Goal: Task Accomplishment & Management: Use online tool/utility

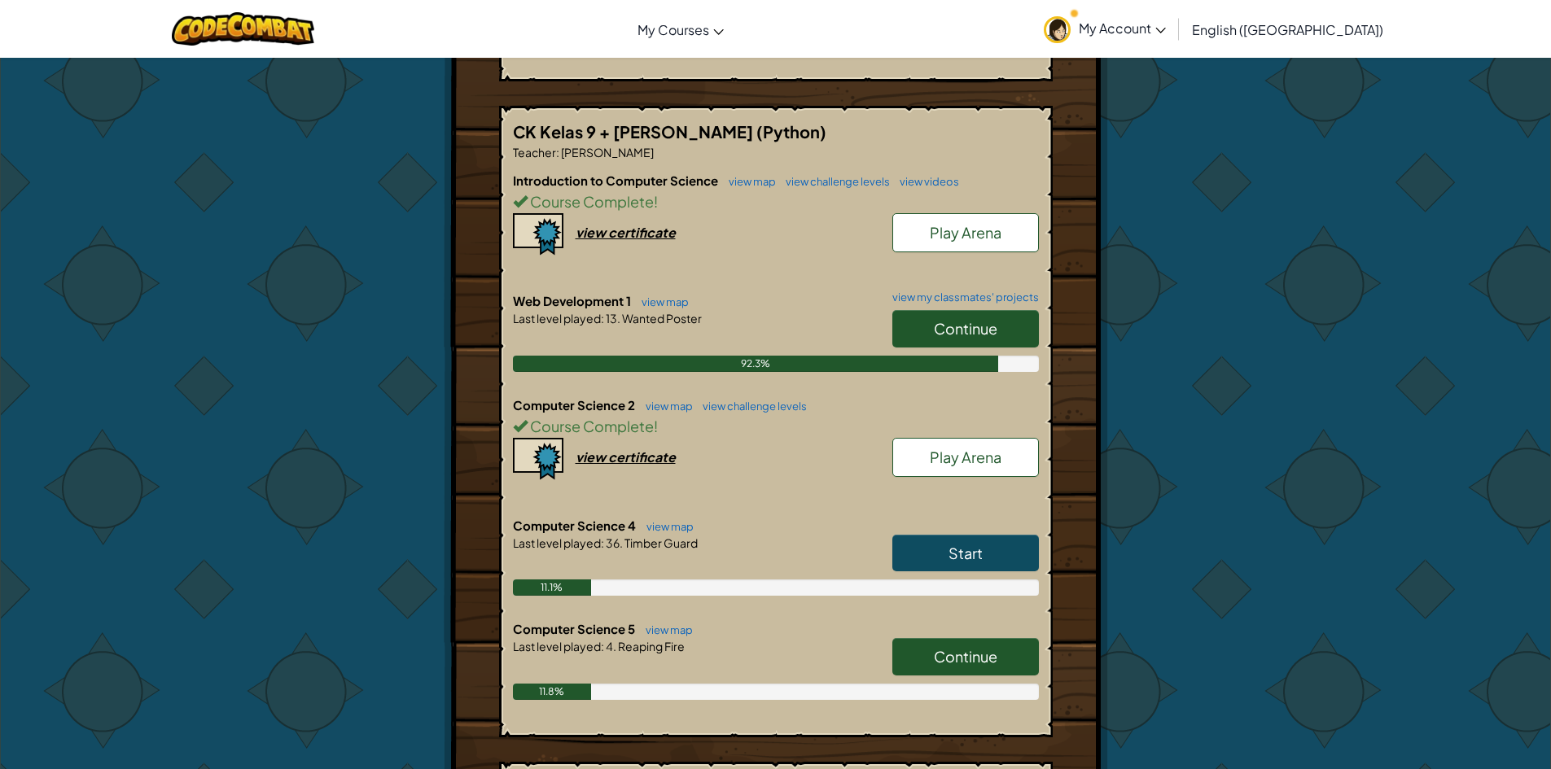
scroll to position [895, 0]
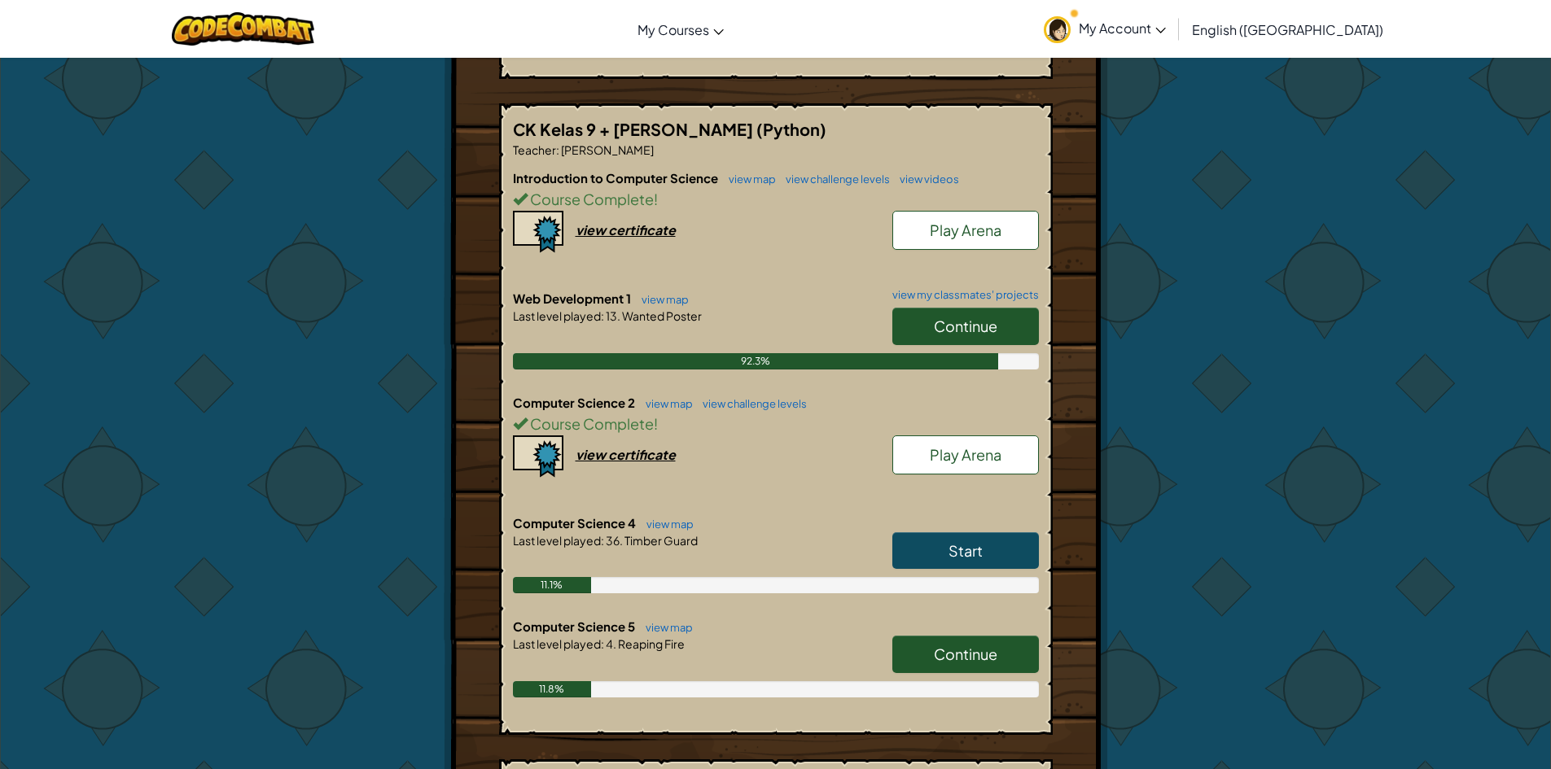
click at [978, 654] on span "Continue" at bounding box center [965, 654] width 63 height 19
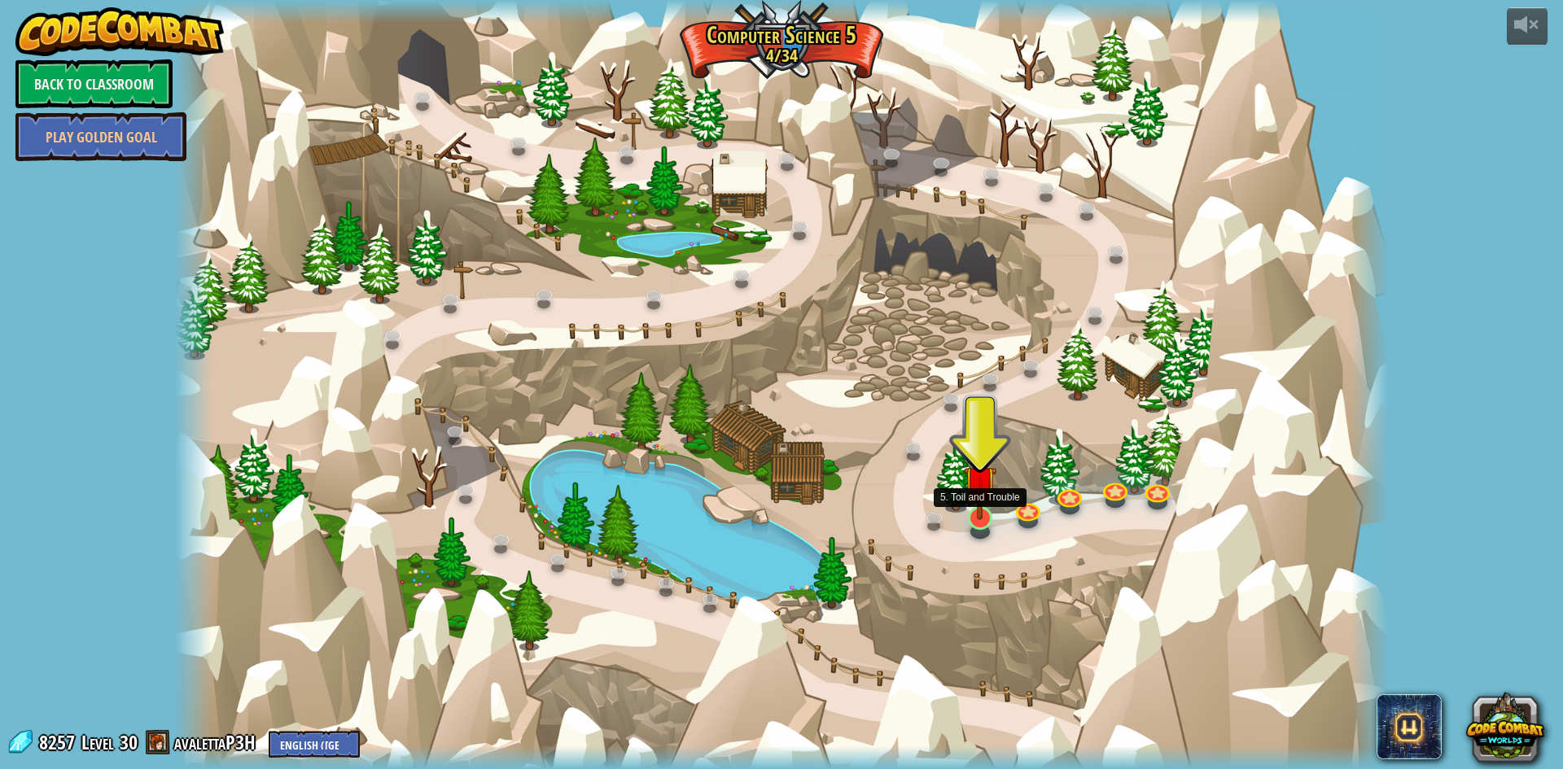
click at [982, 519] on img at bounding box center [980, 482] width 33 height 76
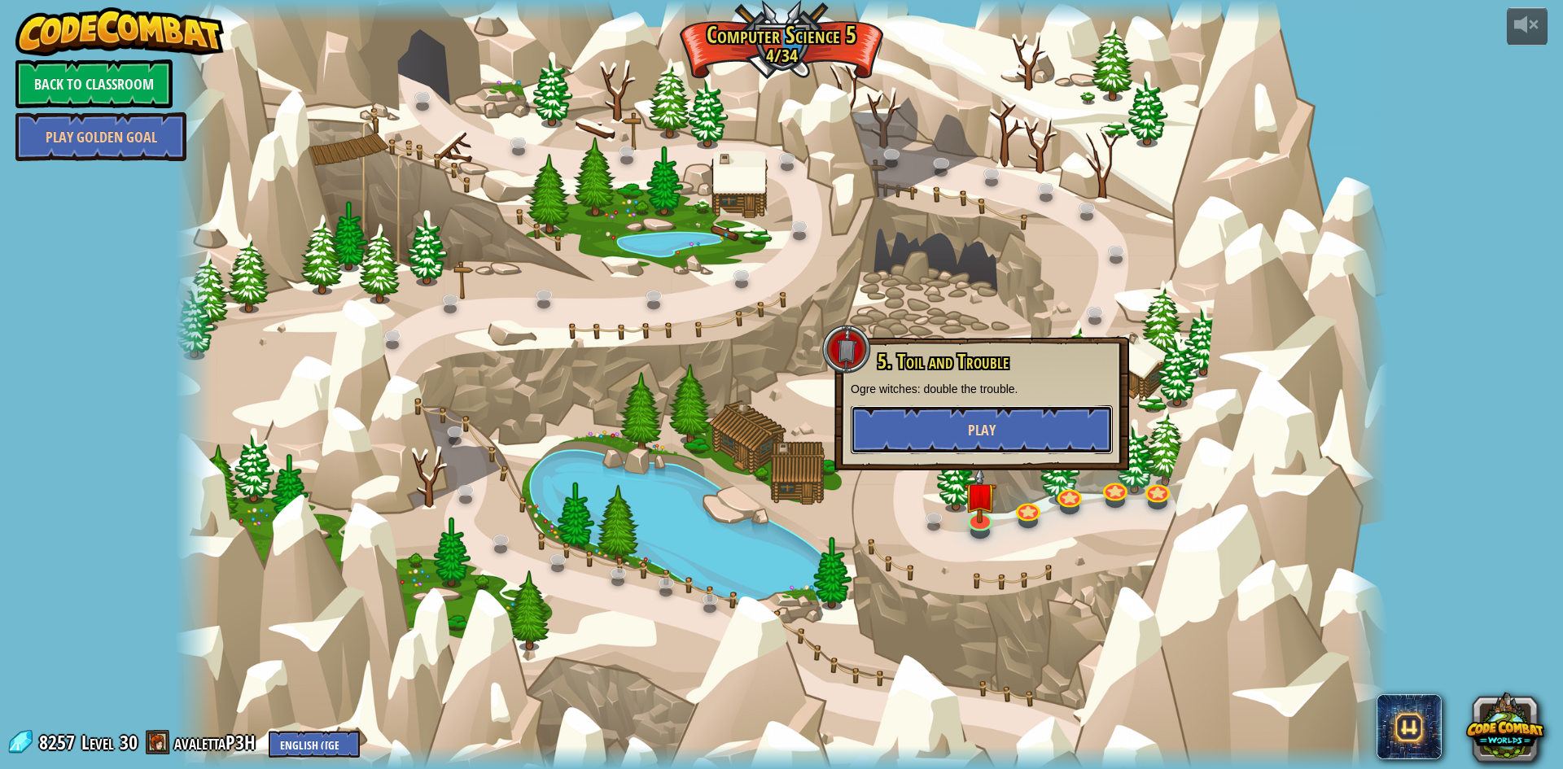
click at [961, 433] on button "Play" at bounding box center [982, 429] width 262 height 49
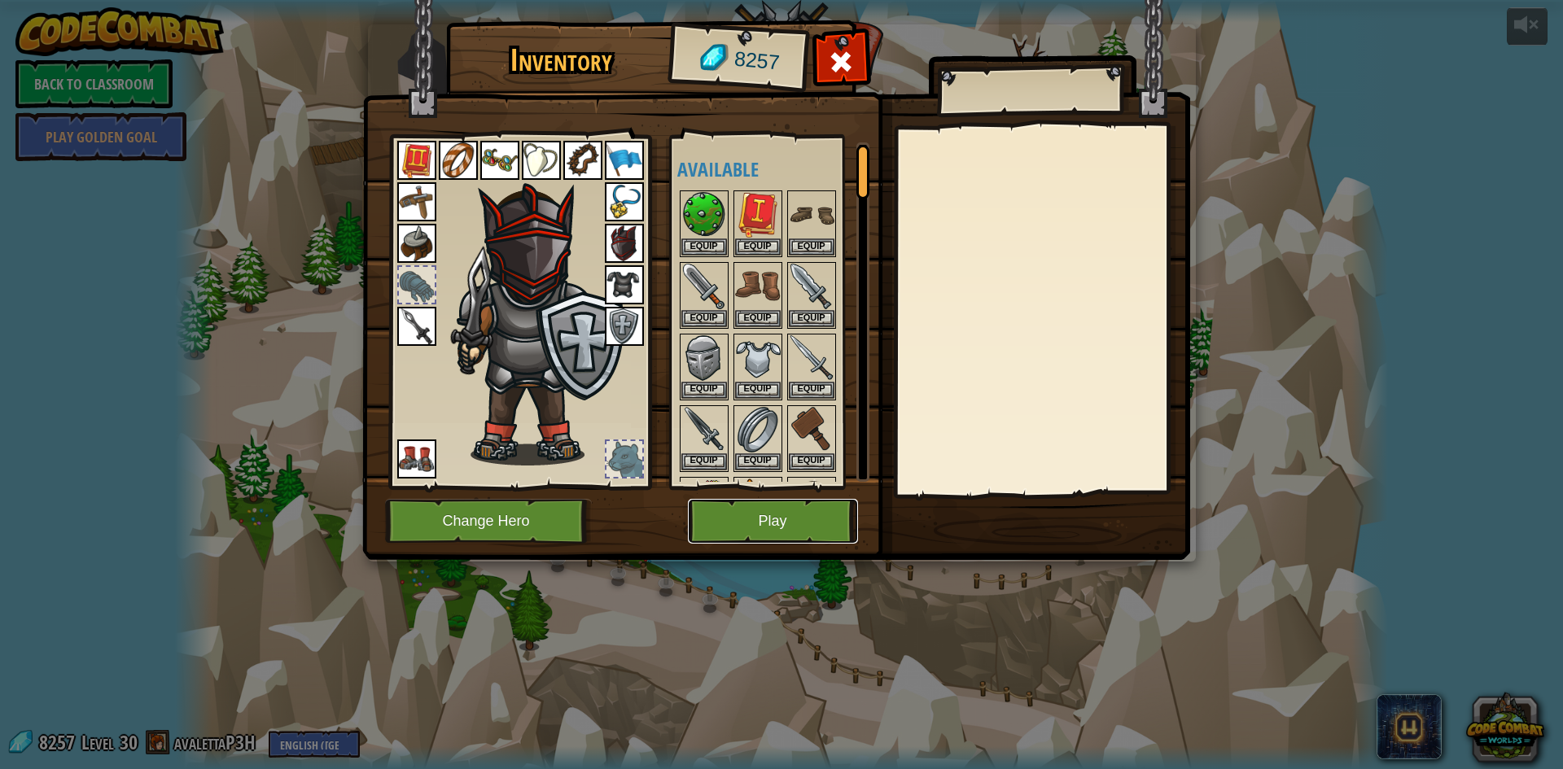
click at [799, 501] on button "Play" at bounding box center [773, 521] width 170 height 45
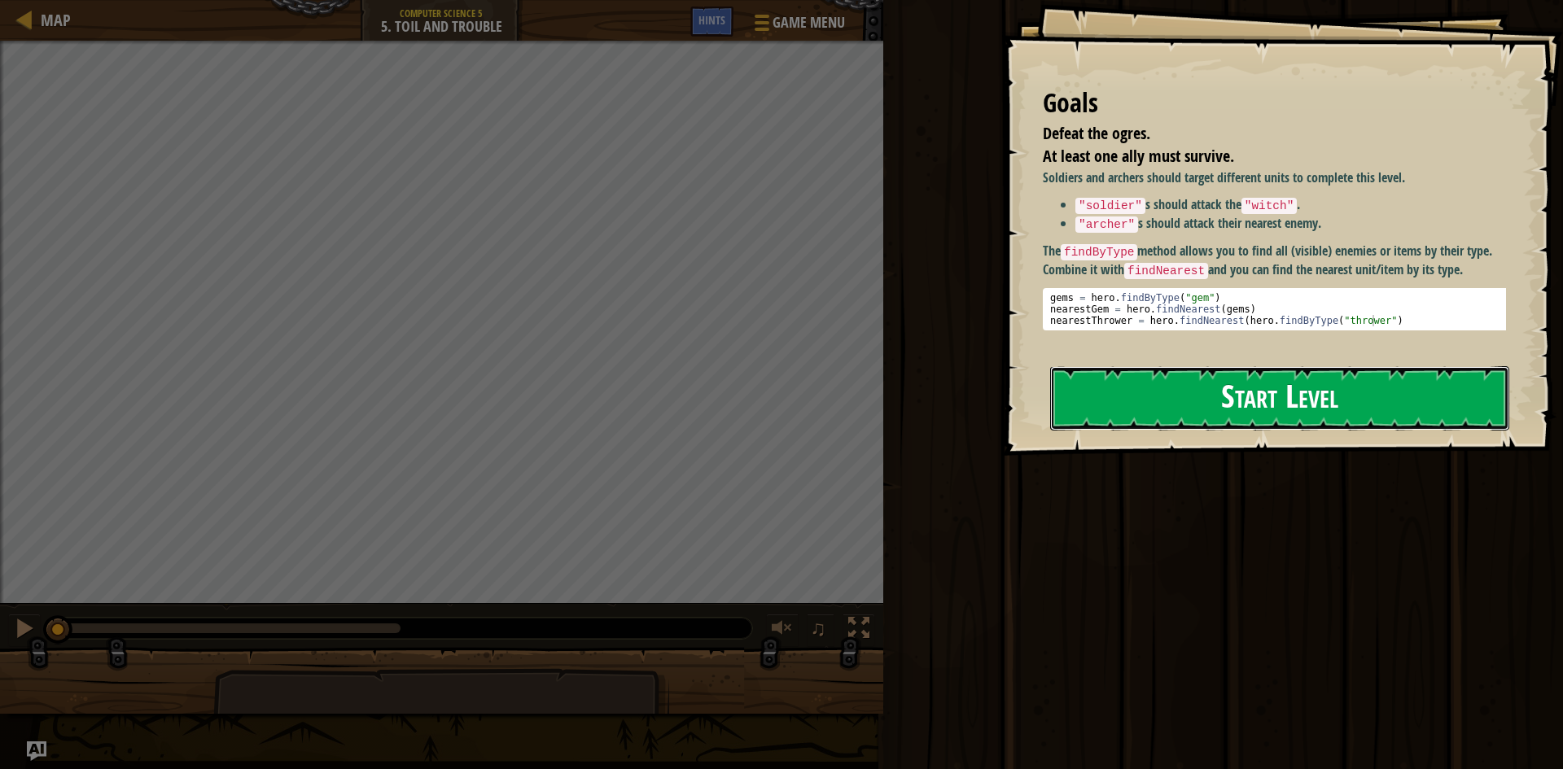
click at [1184, 421] on button "Start Level" at bounding box center [1279, 398] width 459 height 64
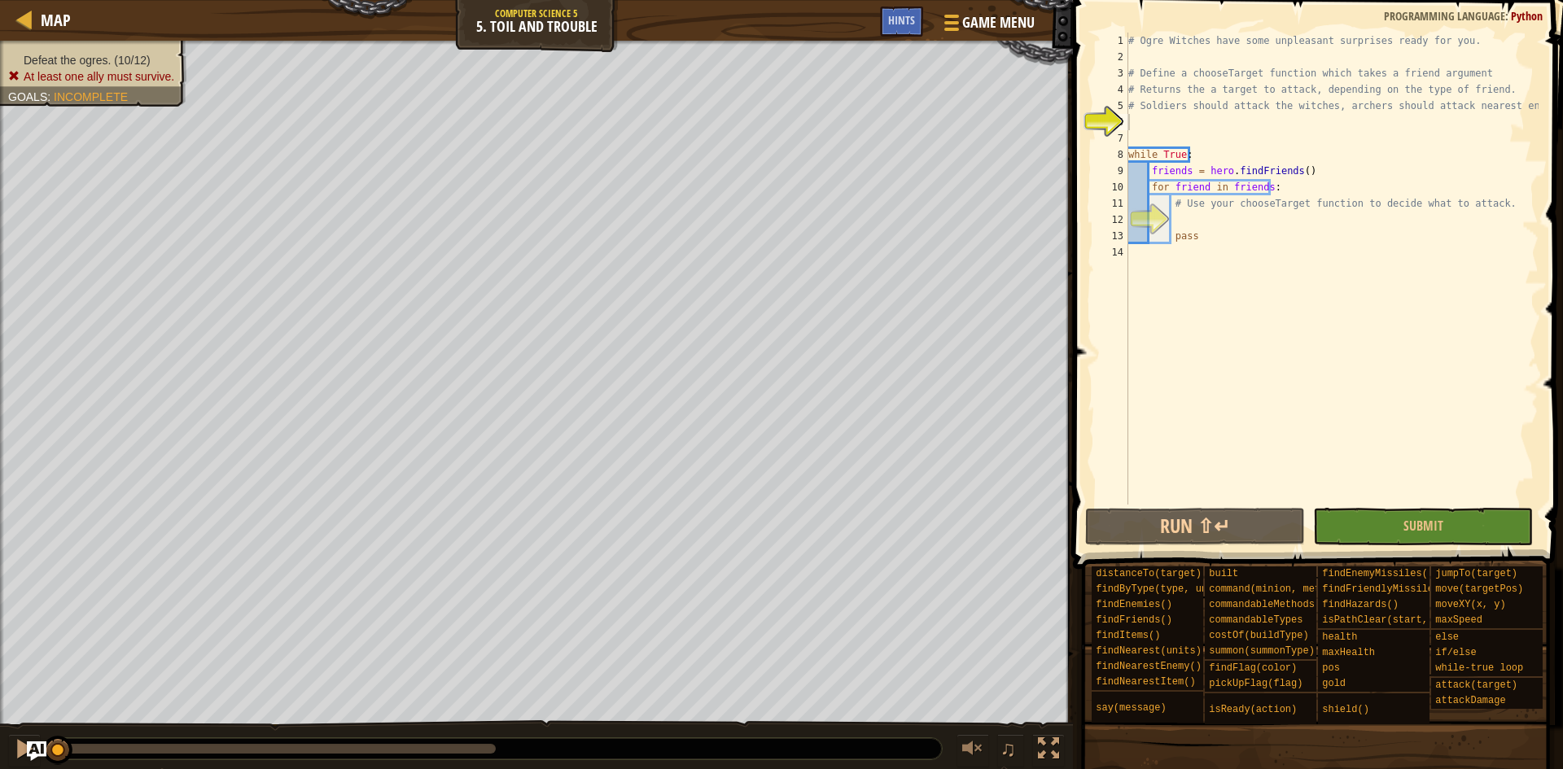
click at [1214, 219] on div "# Ogre Witches have some unpleasant surprises ready for you. # Define a chooseT…" at bounding box center [1332, 285] width 414 height 505
click at [1179, 114] on div "# Ogre Witches have some unpleasant surprises ready for you. # Define a chooseT…" at bounding box center [1332, 285] width 414 height 505
click at [1192, 110] on div "# Ogre Witches have some unpleasant surprises ready for you. # Define a chooseT…" at bounding box center [1332, 269] width 414 height 472
type textarea "# Soldiers should attack the witches, archers should attack nearest enemy."
drag, startPoint x: 1184, startPoint y: 123, endPoint x: 1176, endPoint y: 143, distance: 21.6
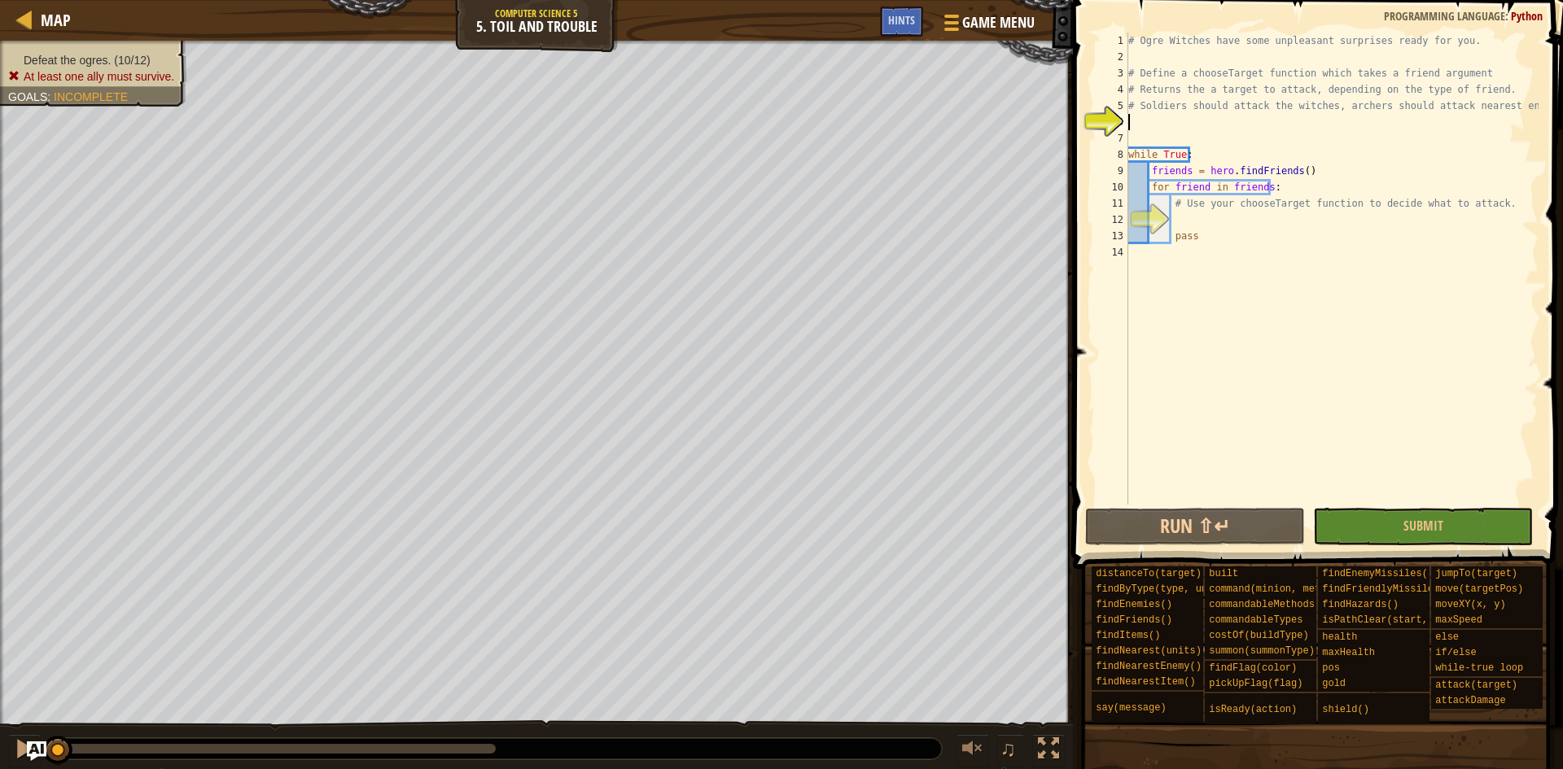
click at [1184, 120] on div "# Ogre Witches have some unpleasant surprises ready for you. # Define a chooseT…" at bounding box center [1332, 285] width 414 height 505
click at [1231, 116] on div "# Ogre Witches have some unpleasant surprises ready for you. # Define a chooseT…" at bounding box center [1332, 285] width 414 height 505
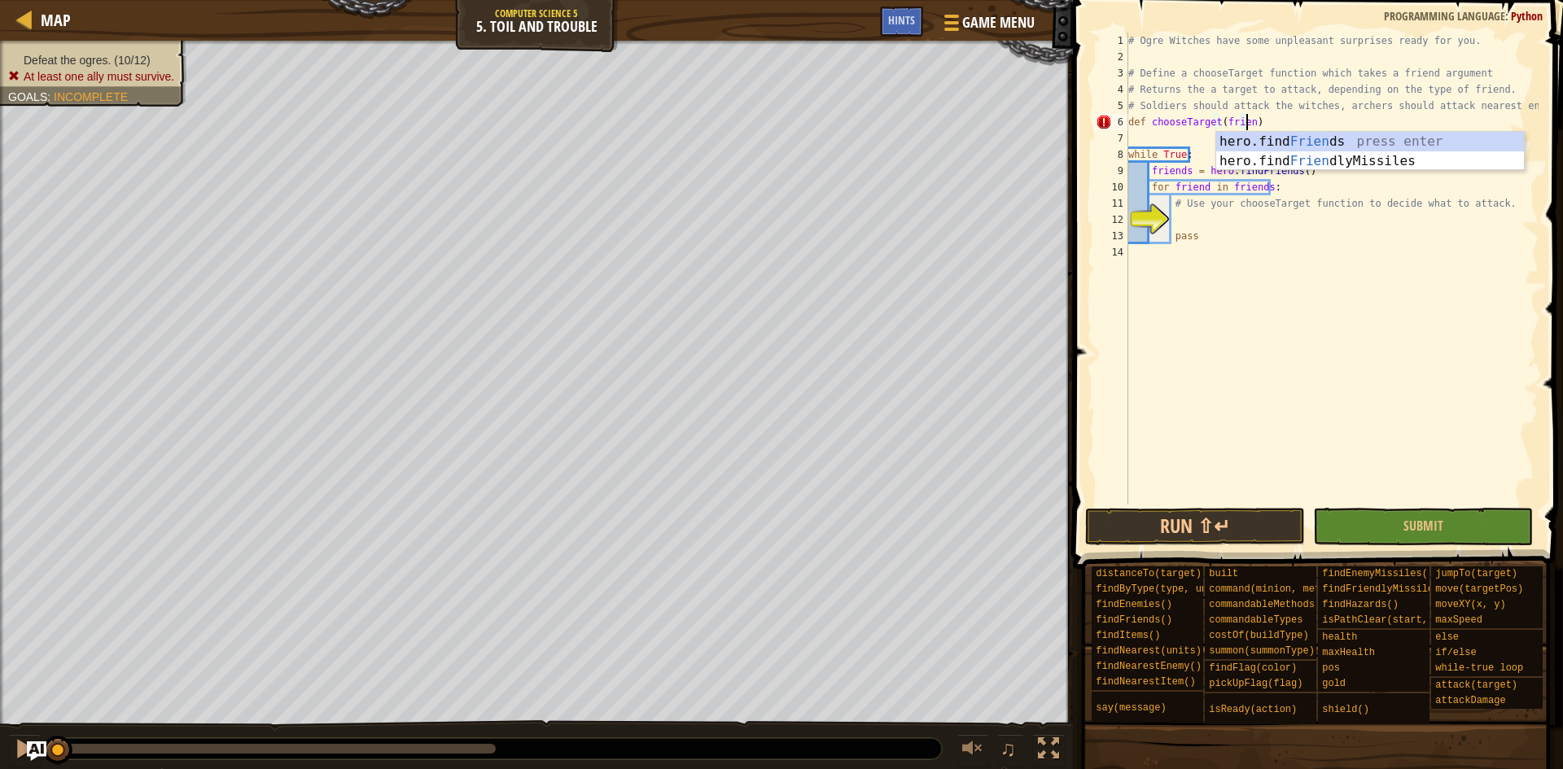
type textarea "def chooseTarget(friend)"
click at [1197, 341] on div "# Ogre Witches have some unpleasant surprises ready for you. # Define a chooseT…" at bounding box center [1332, 285] width 414 height 505
click at [1284, 120] on div "# Ogre Witches have some unpleasant surprises ready for you. # Define a chooseT…" at bounding box center [1332, 285] width 414 height 505
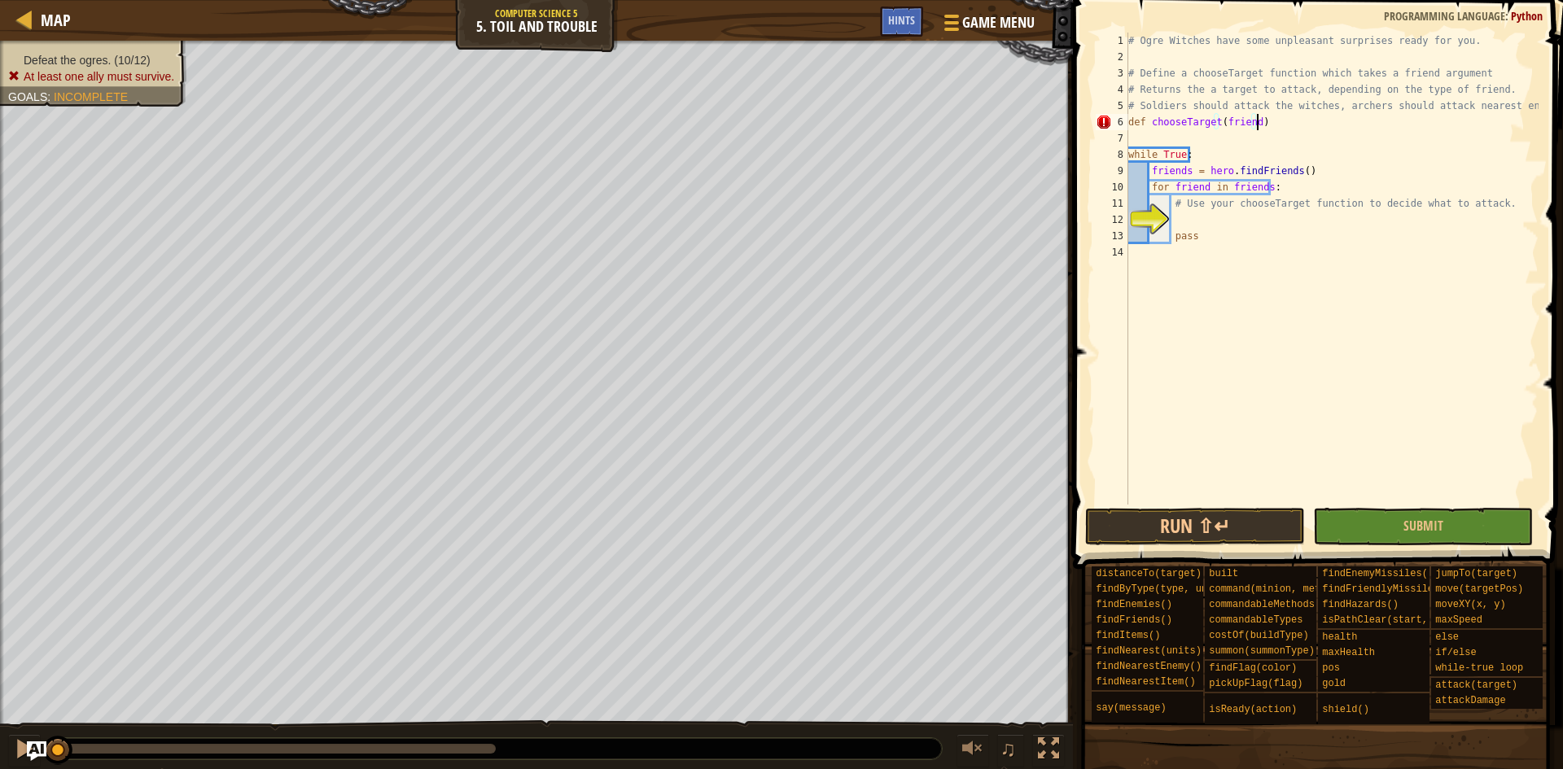
type textarea "def chooseTarget(friend):"
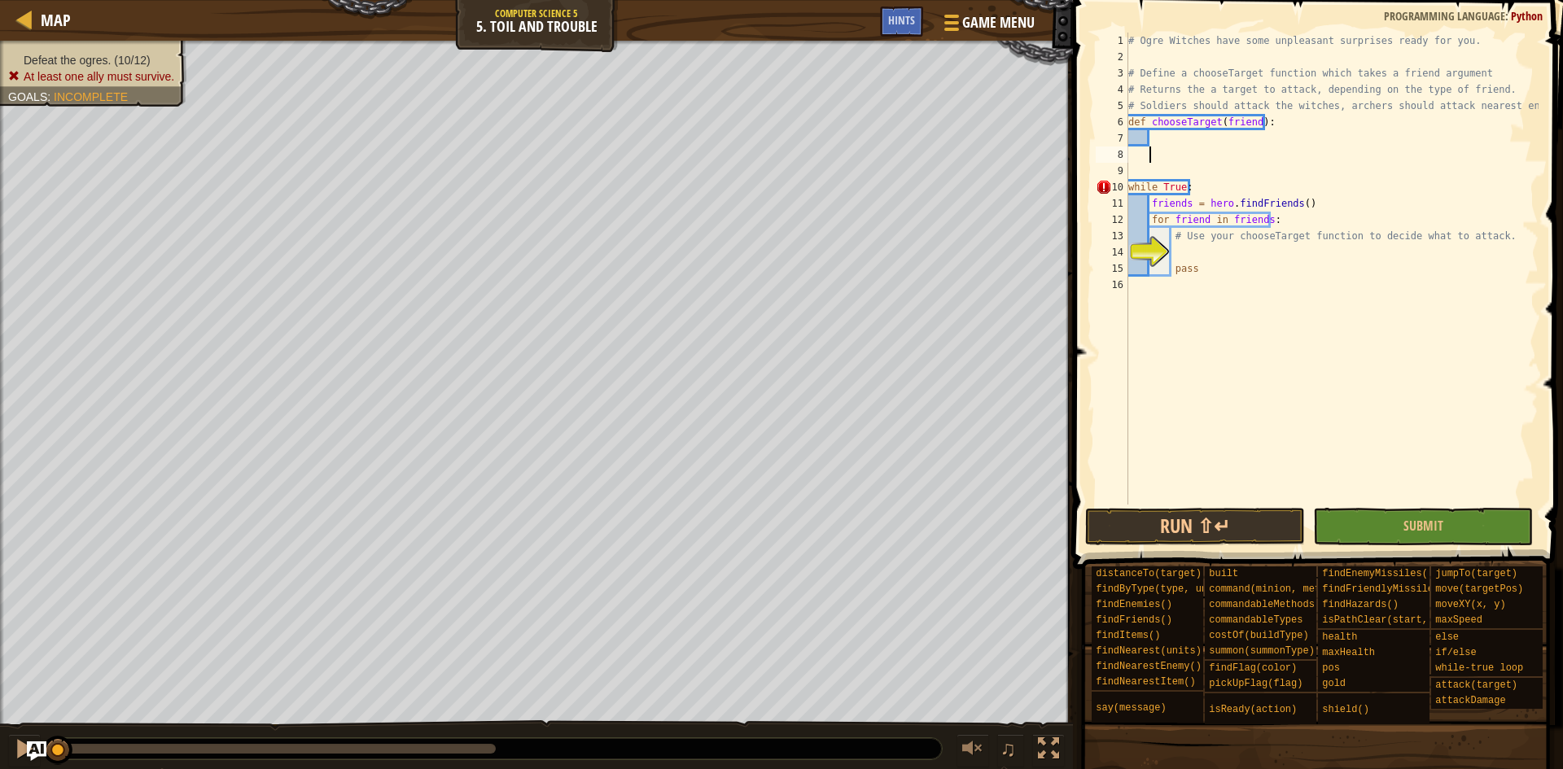
click at [1241, 136] on div "# Ogre Witches have some unpleasant surprises ready for you. # Define a chooseT…" at bounding box center [1332, 285] width 414 height 505
click at [1225, 251] on div "# Ogre Witches have some unpleasant surprises ready for you. # Define a chooseT…" at bounding box center [1332, 285] width 414 height 505
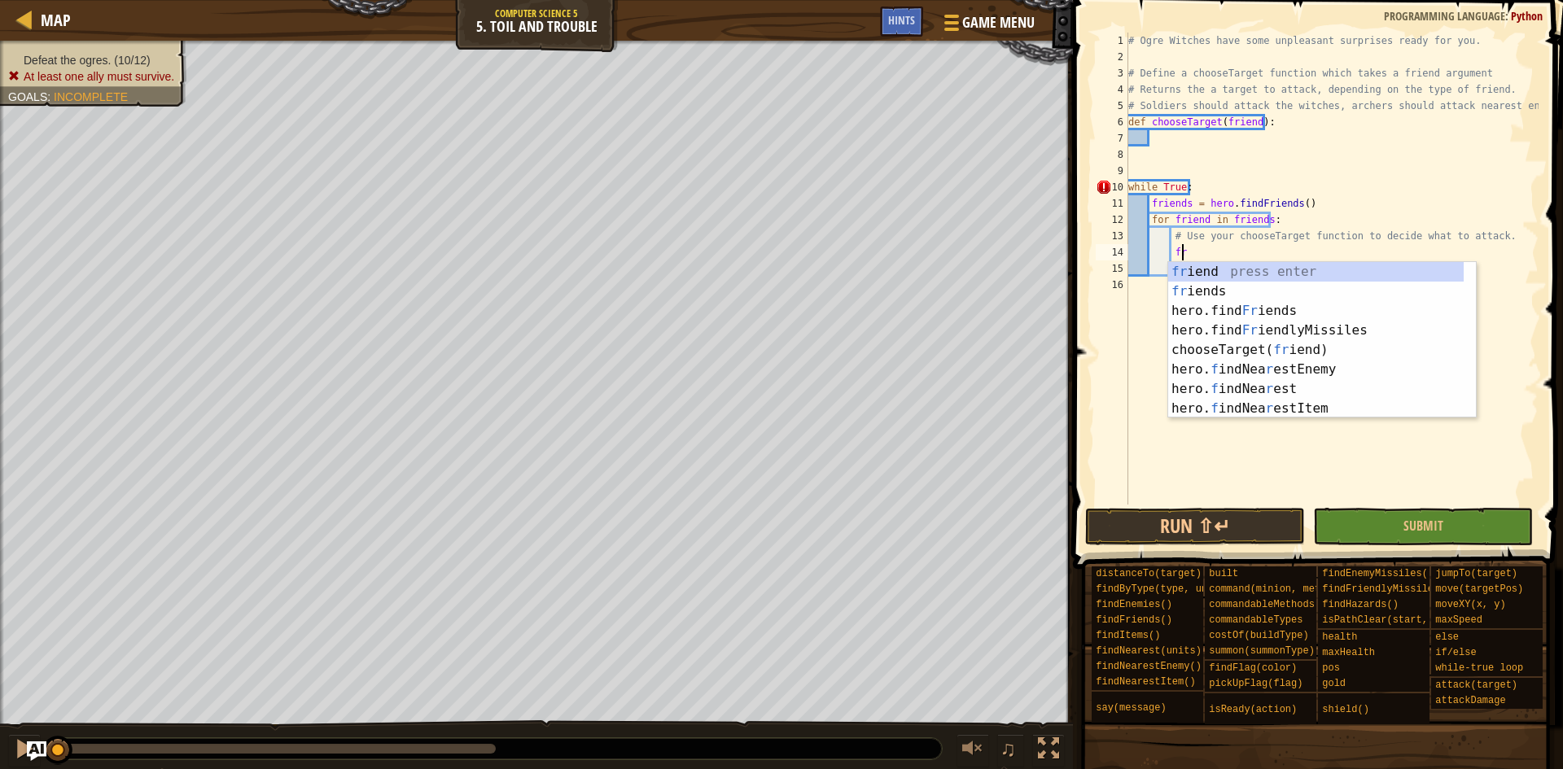
scroll to position [7, 4]
type textarea "f"
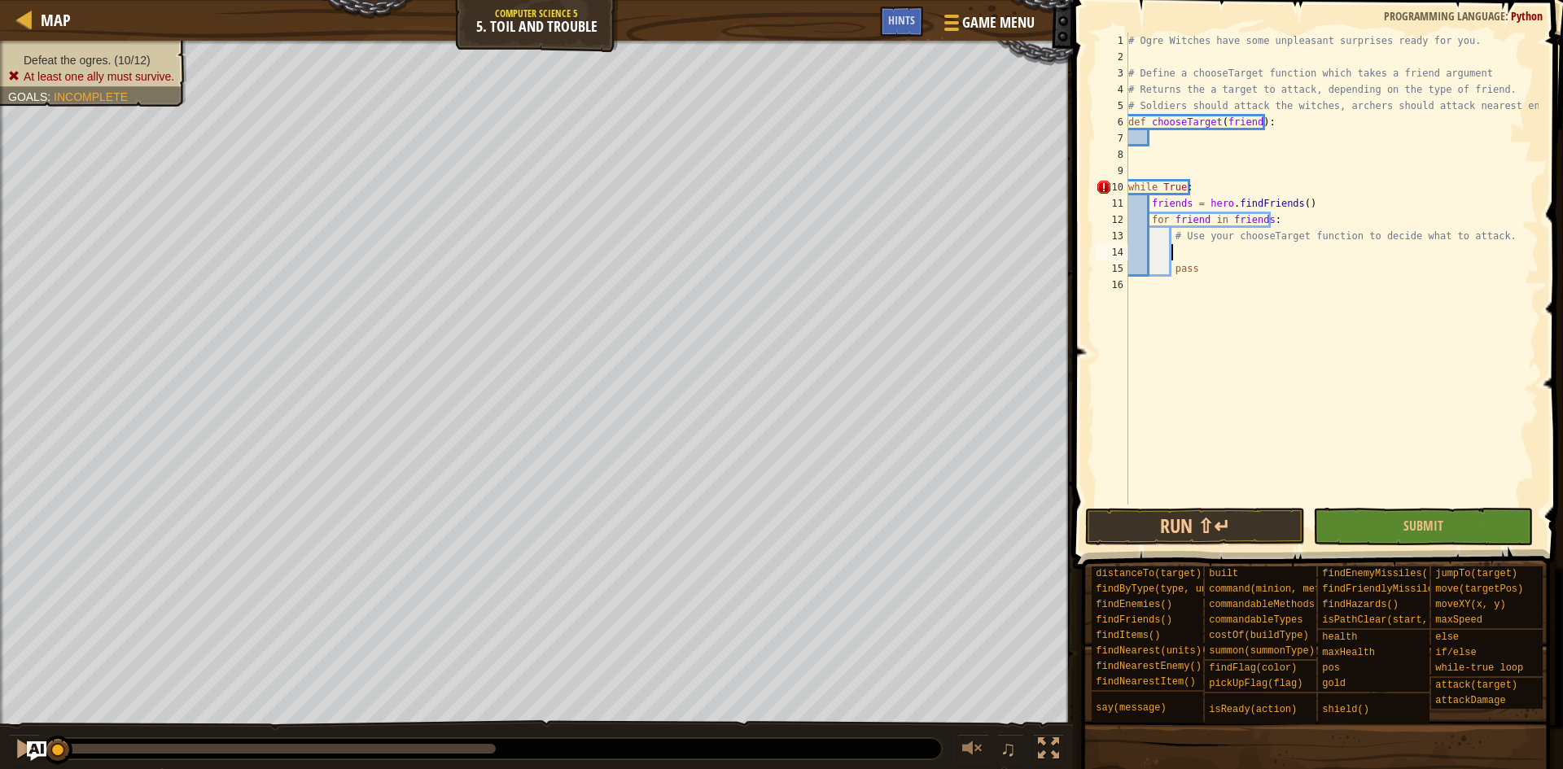
click at [1341, 374] on div "# Ogre Witches have some unpleasant surprises ready for you. # Define a chooseT…" at bounding box center [1332, 285] width 414 height 505
click at [1193, 145] on div "# Ogre Witches have some unpleasant surprises ready for you. # Define a chooseT…" at bounding box center [1332, 285] width 414 height 505
type textarea "fgrj"
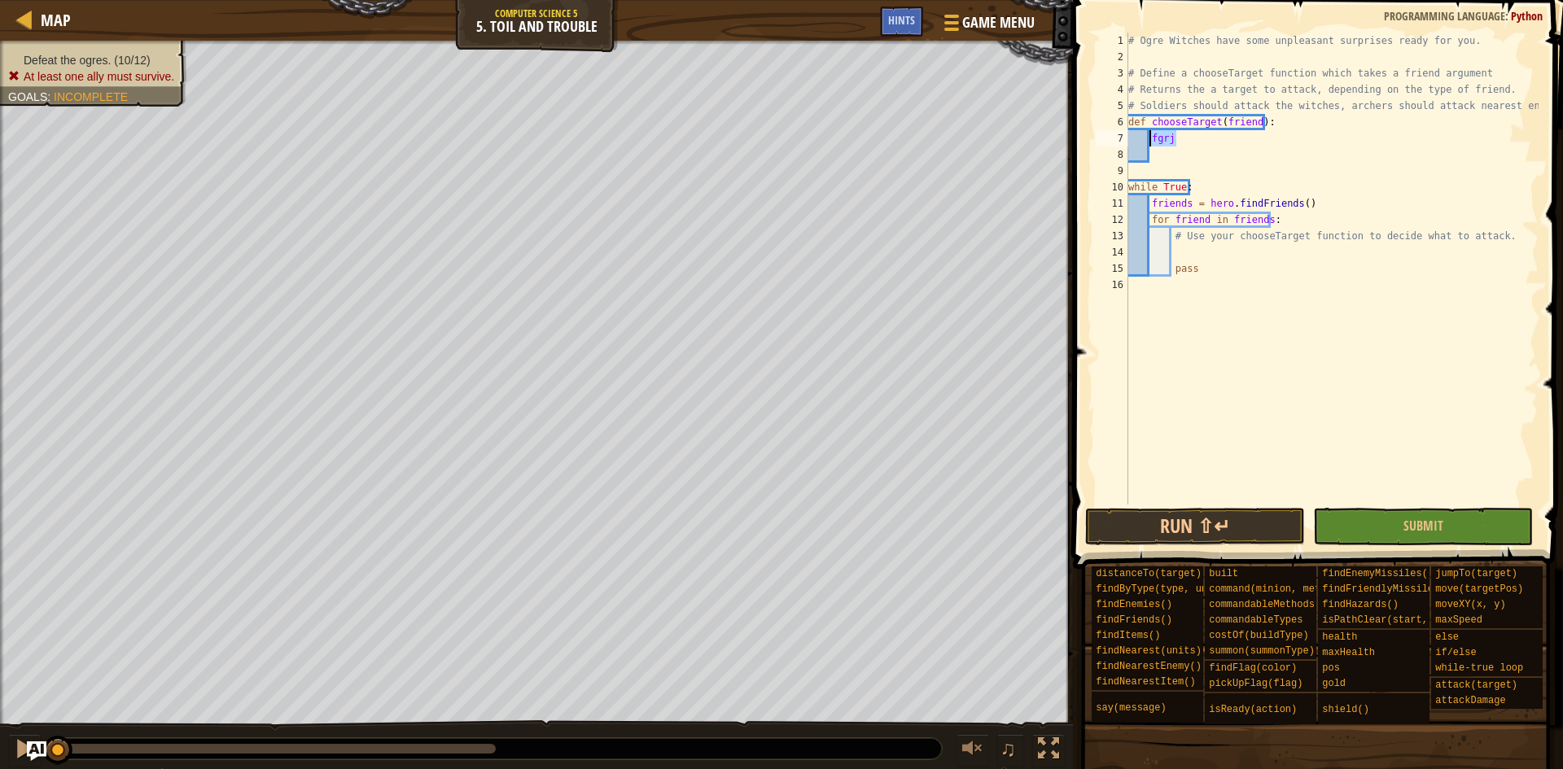
drag, startPoint x: 1174, startPoint y: 141, endPoint x: 1151, endPoint y: 142, distance: 22.9
click at [1151, 142] on div "# Ogre Witches have some unpleasant surprises ready for you. # Define a chooseT…" at bounding box center [1332, 285] width 414 height 505
click at [1168, 139] on div "# Ogre Witches have some unpleasant surprises ready for you. # Define a chooseT…" at bounding box center [1332, 285] width 414 height 505
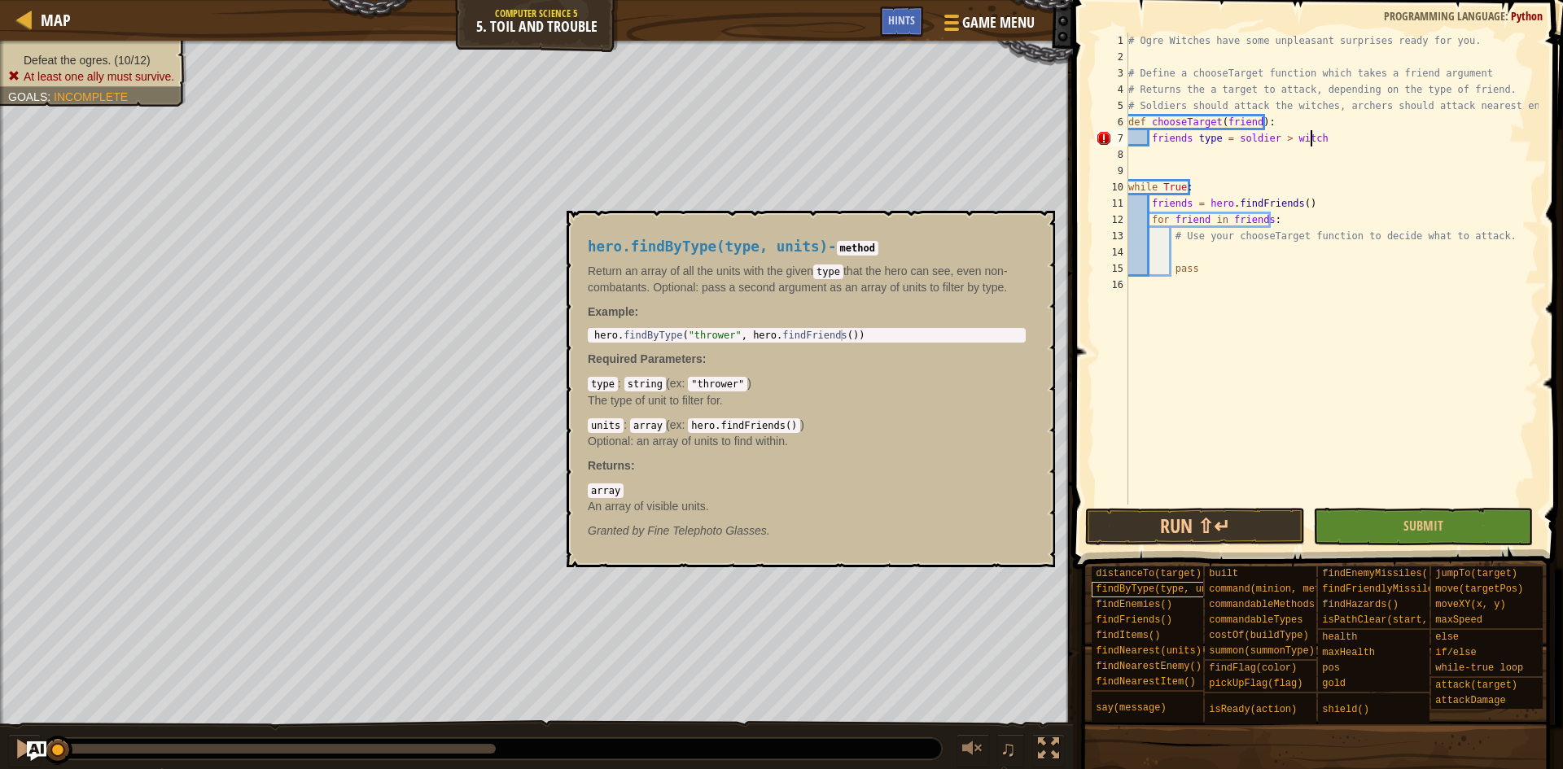
type textarea "friends type = soldier > witch"
click at [1158, 591] on span "findByType(type, units)" at bounding box center [1163, 589] width 135 height 11
drag, startPoint x: 1345, startPoint y: 142, endPoint x: 1152, endPoint y: 144, distance: 192.9
click at [1152, 144] on div "# Ogre Witches have some unpleasant surprises ready for you. # Define a chooseT…" at bounding box center [1332, 285] width 414 height 505
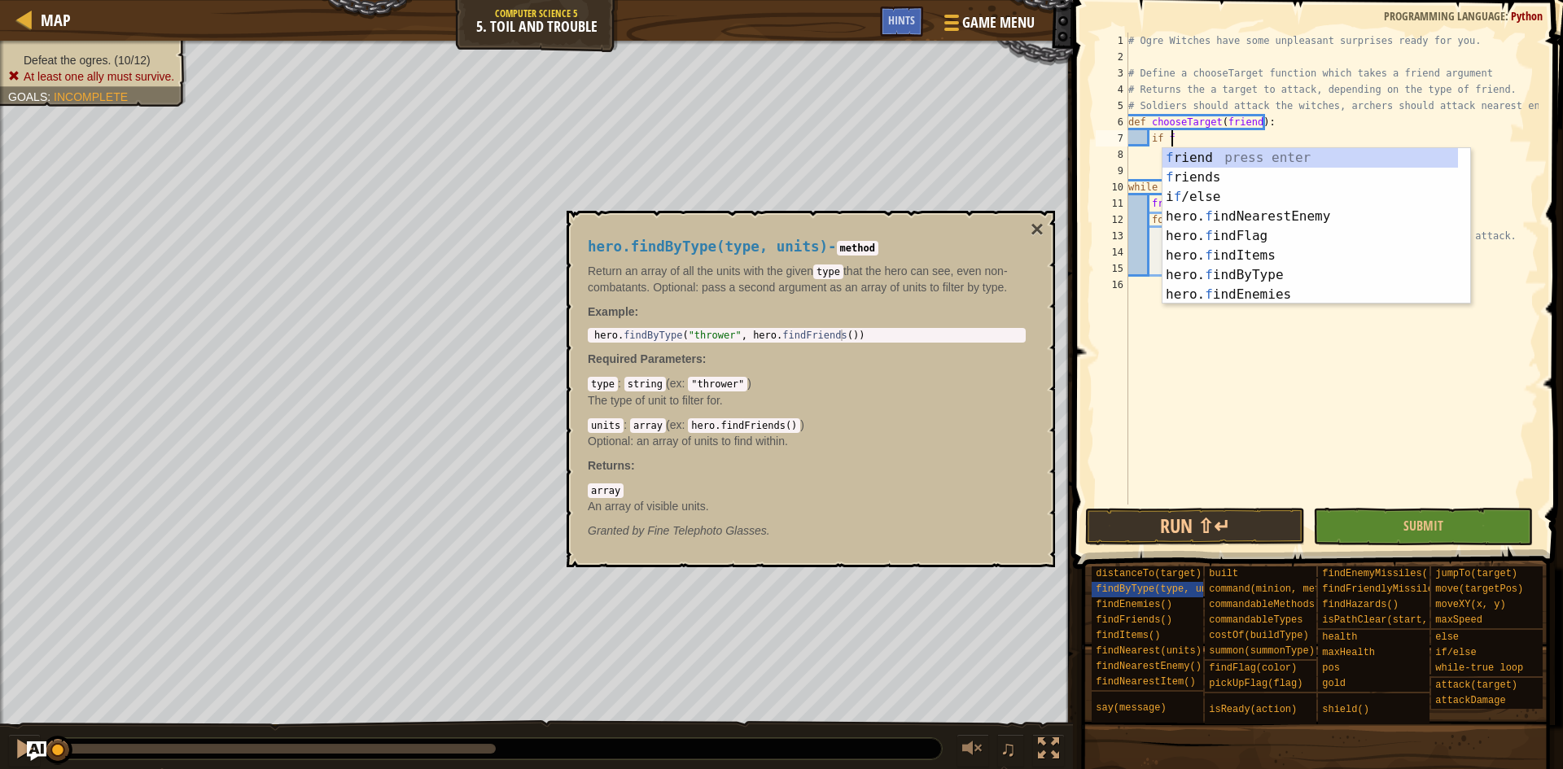
scroll to position [7, 2]
click at [1303, 155] on div "fr iend press enter fr iends press enter hero.find Fr iends press enter hero.fi…" at bounding box center [1310, 245] width 296 height 195
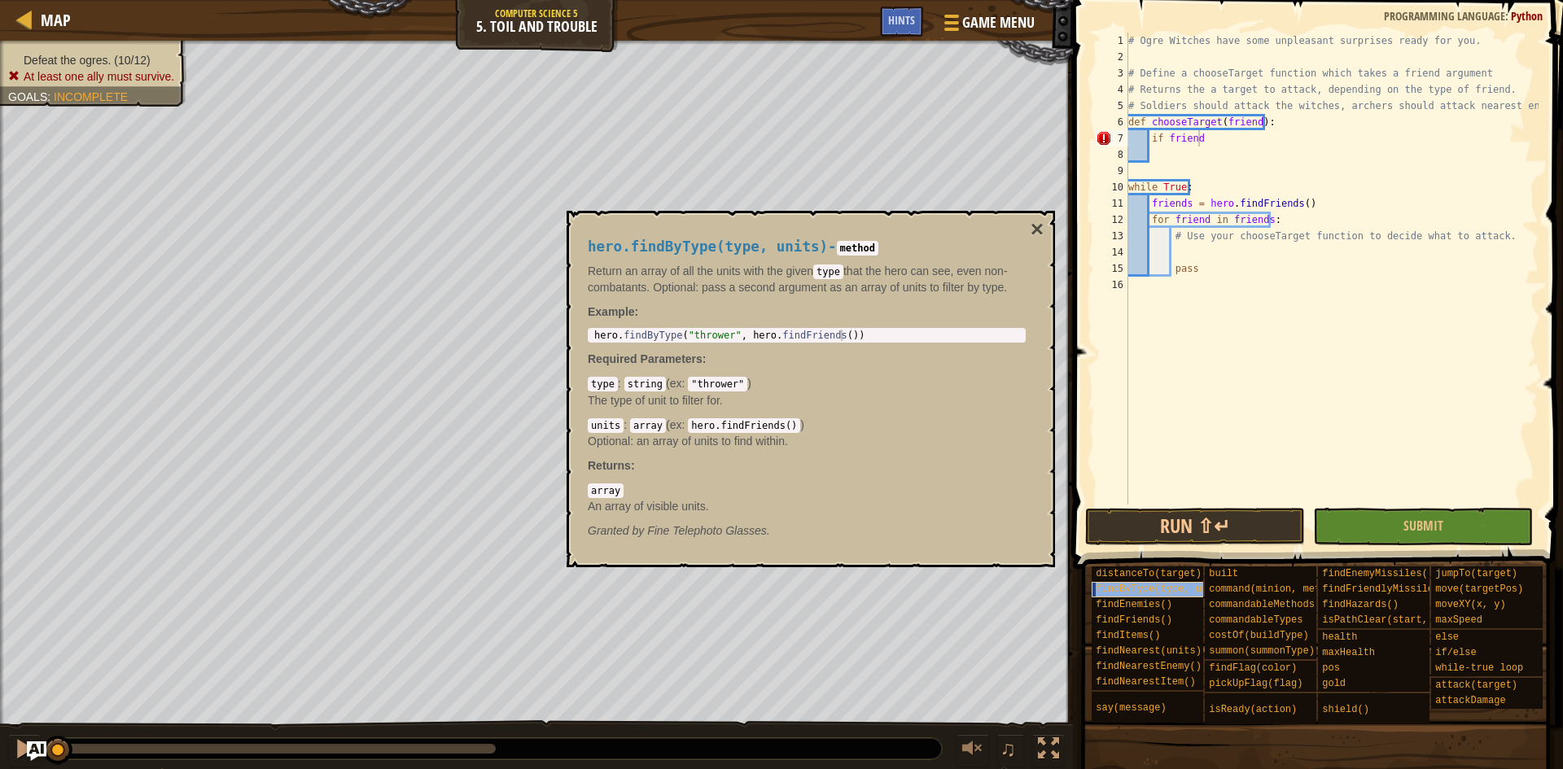
click at [1187, 590] on span "findByType(type, units)" at bounding box center [1163, 589] width 135 height 11
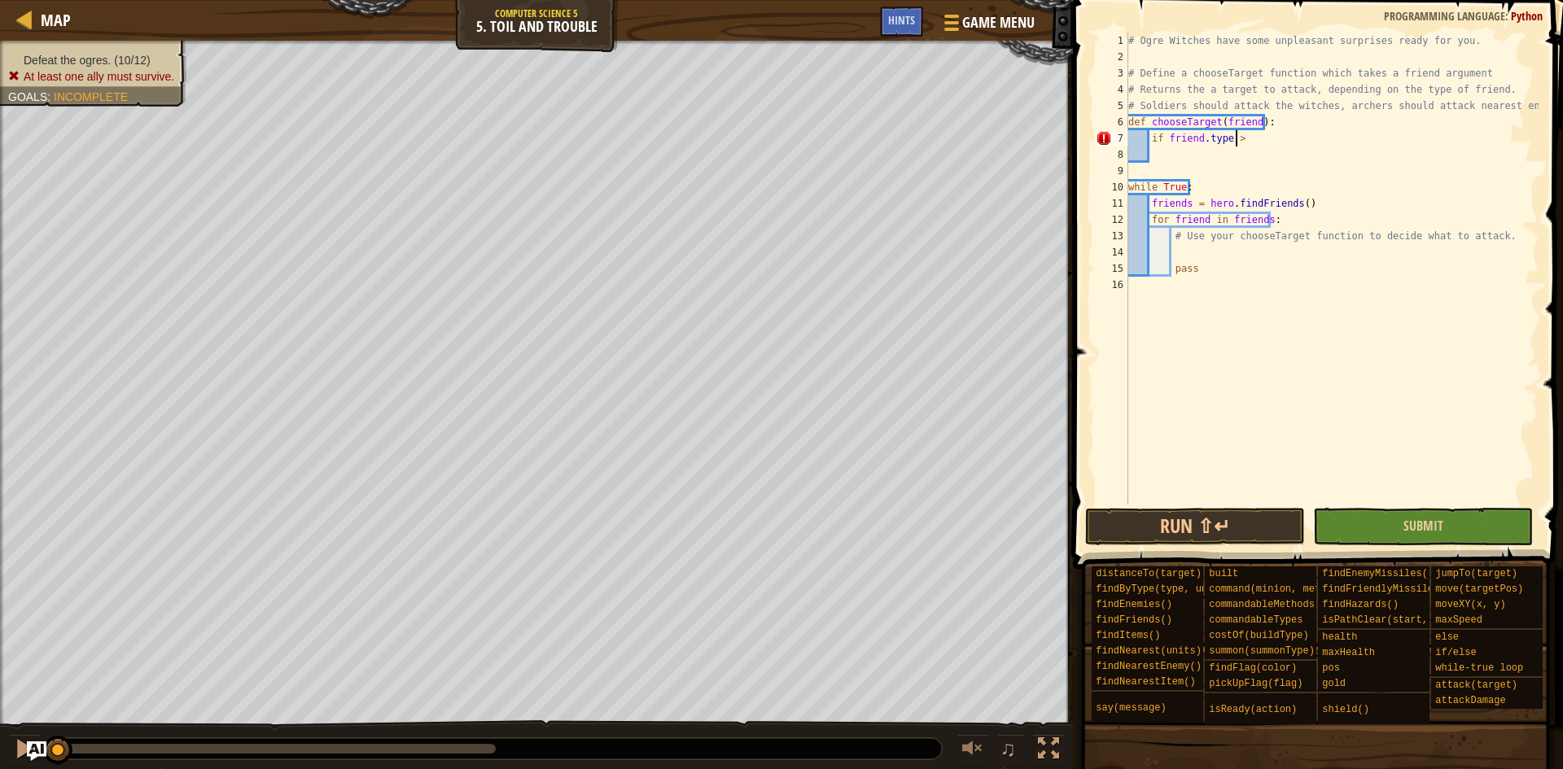
scroll to position [7, 8]
click at [1254, 143] on div "# Ogre Witches have some unpleasant surprises ready for you. # Define a chooseT…" at bounding box center [1332, 285] width 414 height 505
click at [1245, 139] on div "# Ogre Witches have some unpleasant surprises ready for you. # Define a chooseT…" at bounding box center [1332, 285] width 414 height 505
click at [1239, 140] on div "# Ogre Witches have some unpleasant surprises ready for you. # Define a chooseT…" at bounding box center [1332, 285] width 414 height 505
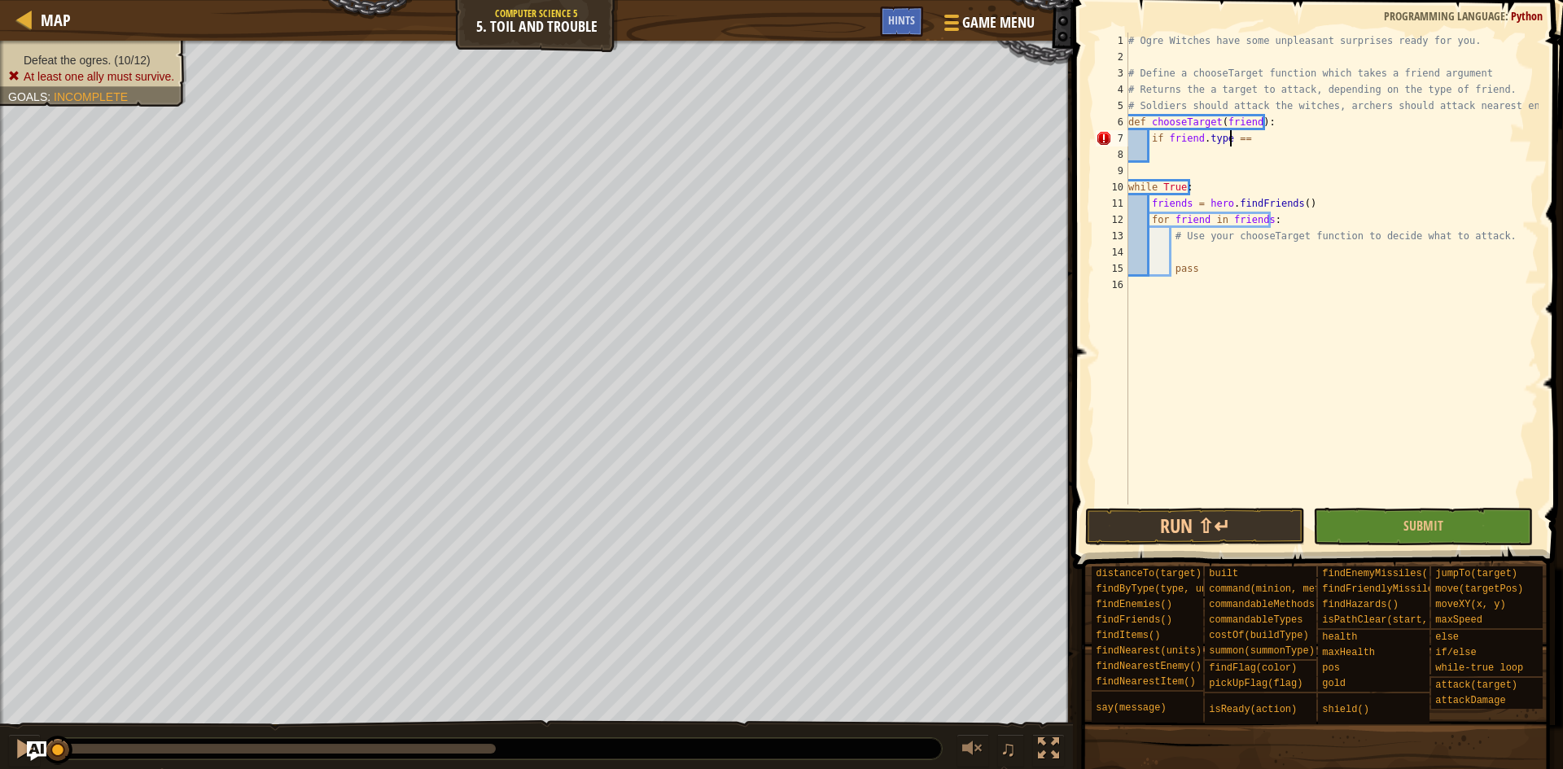
type textarea "if friend.type =="
click at [1282, 147] on div "# Ogre Witches have some unpleasant surprises ready for you. # Define a chooseT…" at bounding box center [1332, 285] width 414 height 505
click at [1271, 141] on div "# Ogre Witches have some unpleasant surprises ready for you. # Define a chooseT…" at bounding box center [1332, 285] width 414 height 505
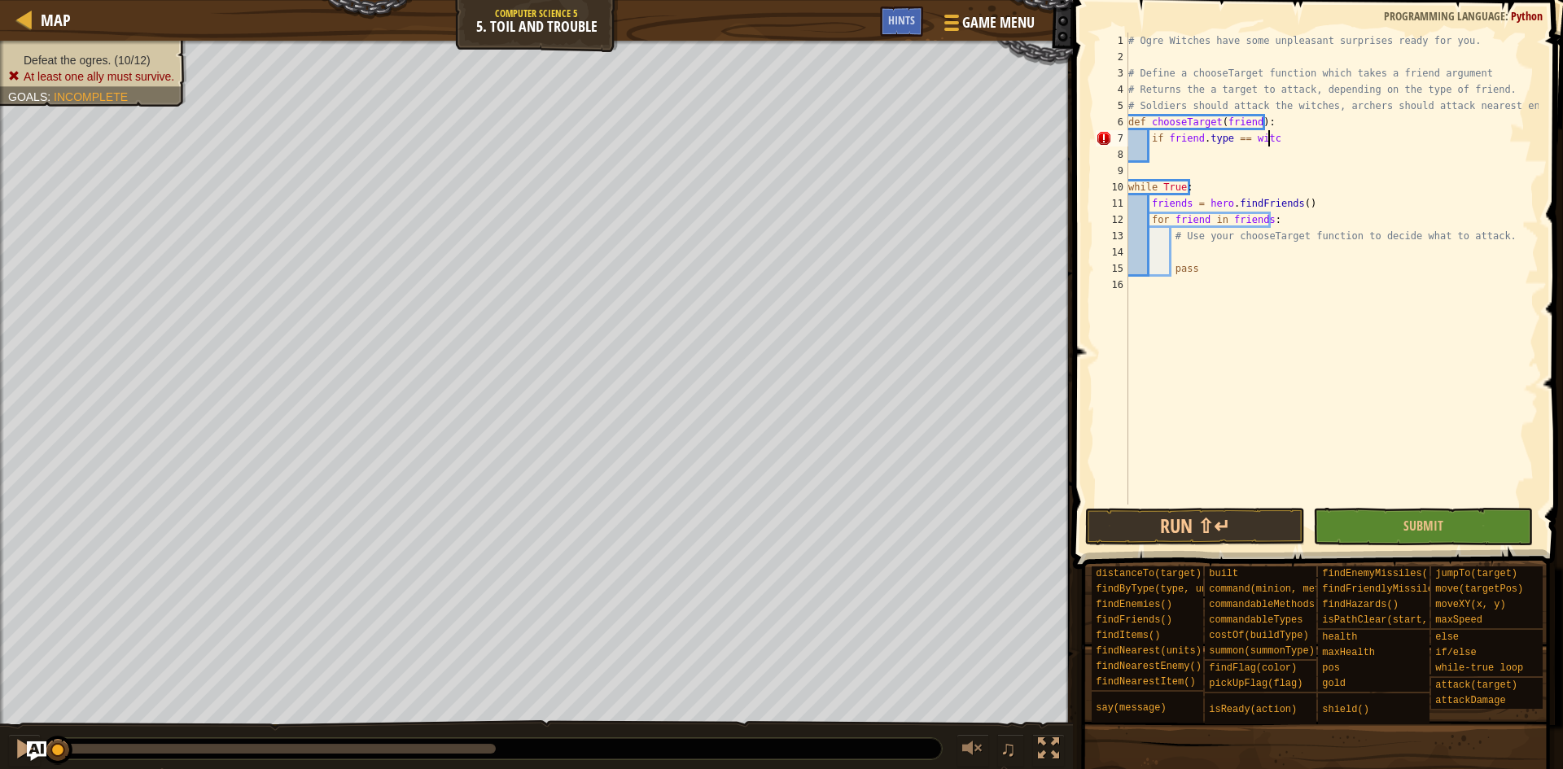
type textarea "if friend.type == witch"
type textarea "if friend.type == witch:"
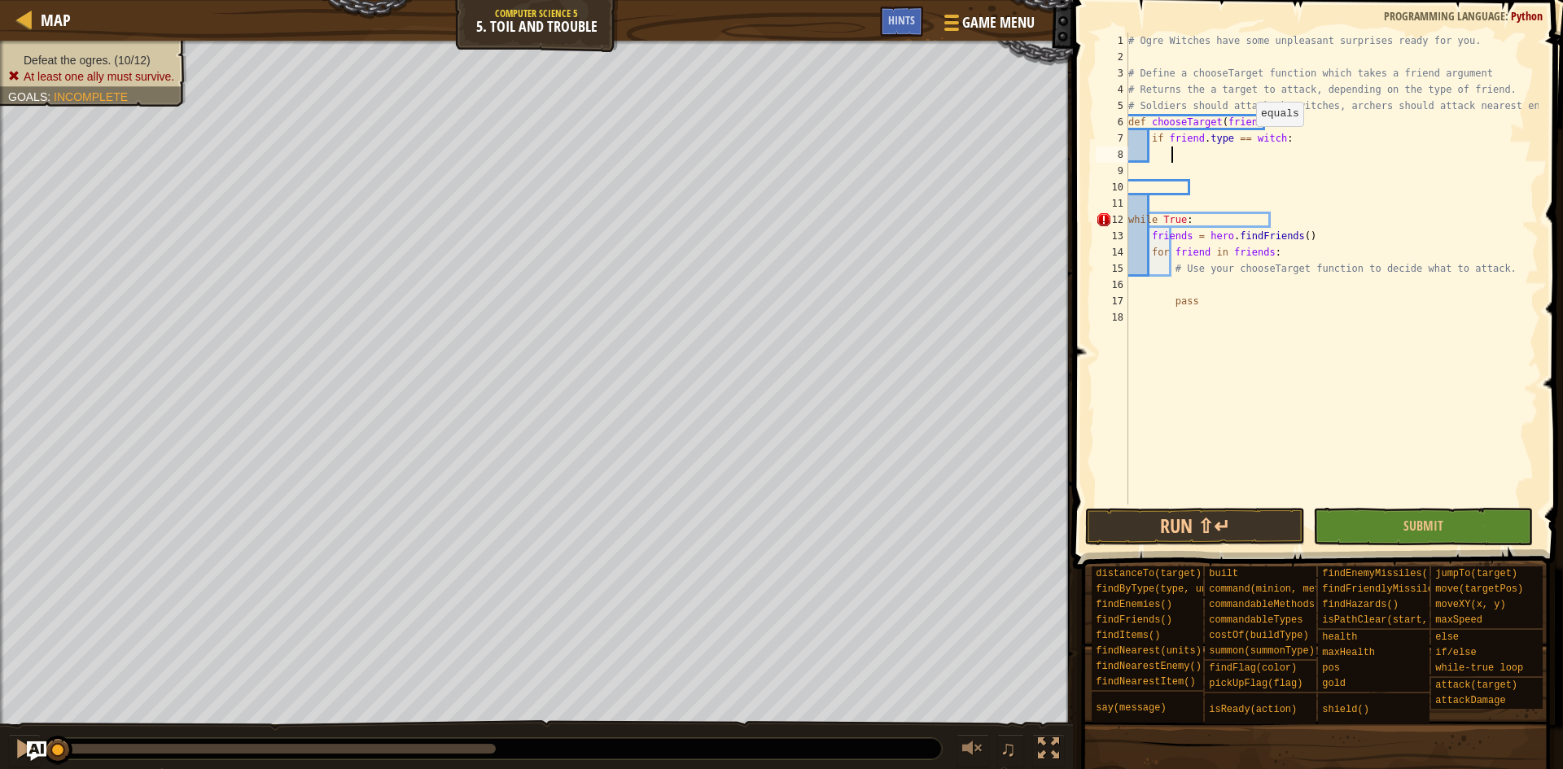
scroll to position [7, 2]
click at [1273, 137] on div "# Ogre Witches have some unpleasant surprises ready for you. # Define a chooseT…" at bounding box center [1332, 285] width 414 height 505
type textarea "if friend.type == soldier:"
click at [1311, 143] on div "# Ogre Witches have some unpleasant surprises ready for you. # Define a chooseT…" at bounding box center [1332, 285] width 414 height 505
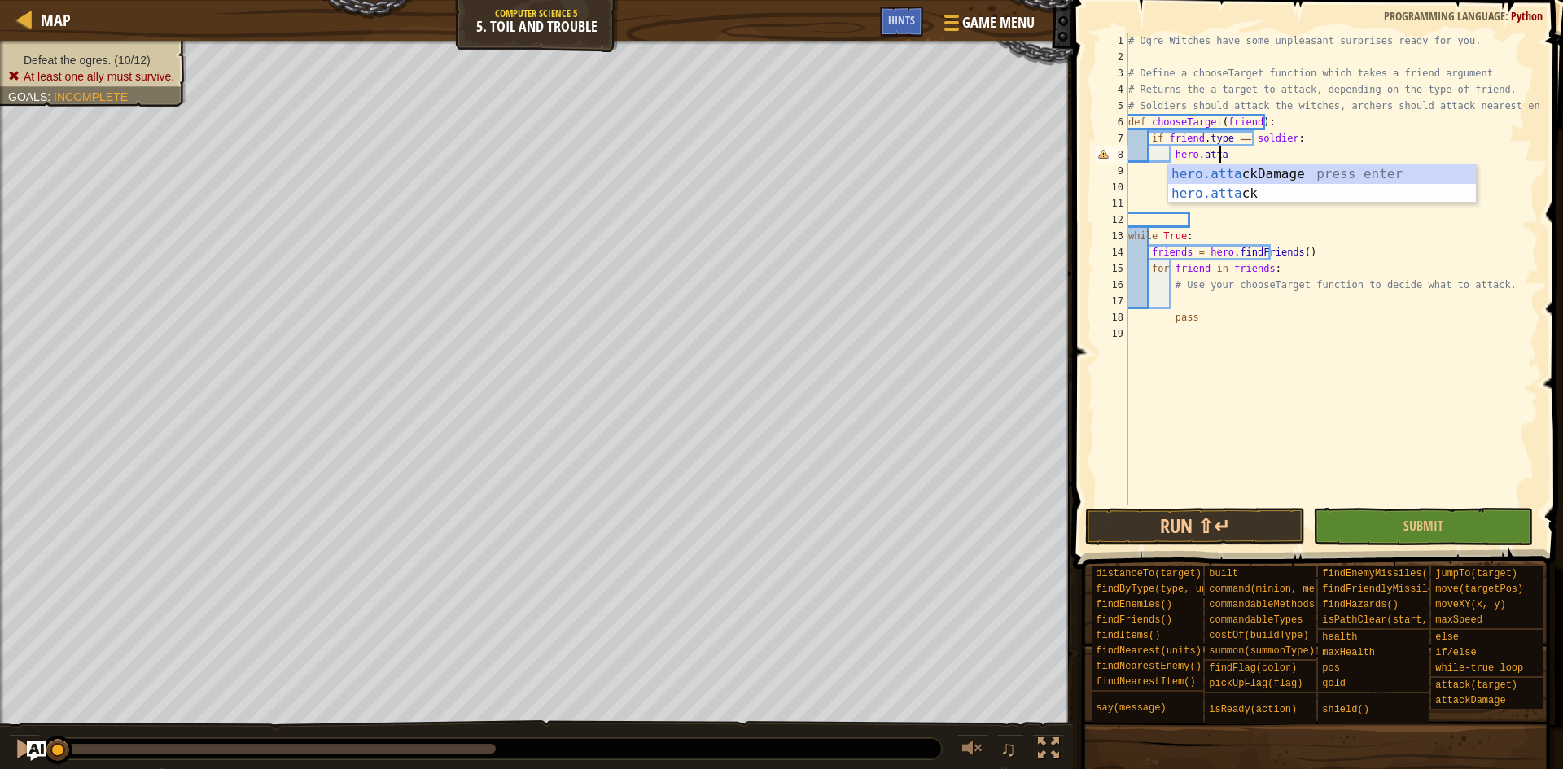
scroll to position [7, 7]
click at [1293, 195] on div "hero.atta ckDamage press enter hero.[PERSON_NAME] press enter" at bounding box center [1322, 203] width 308 height 78
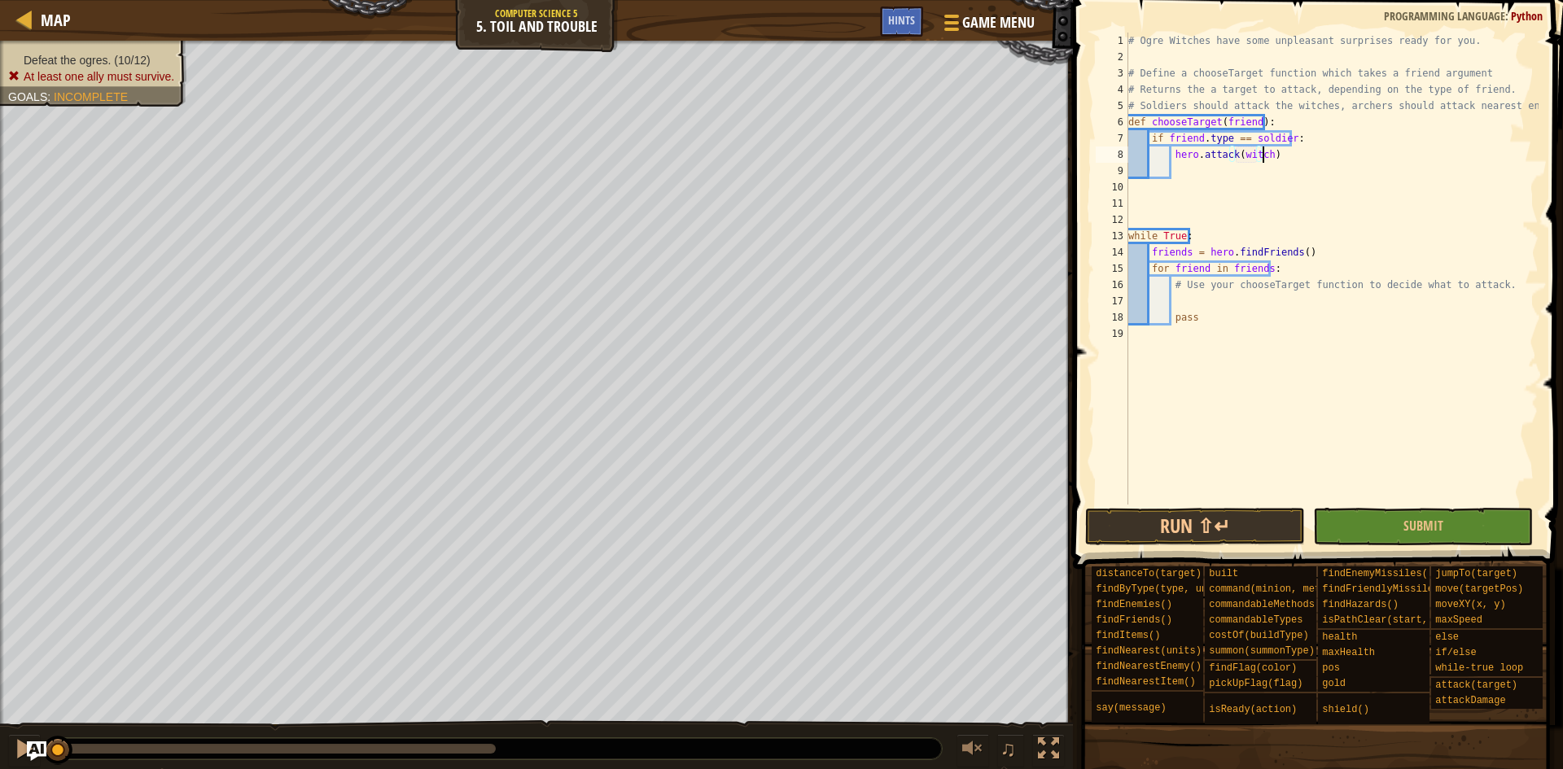
scroll to position [7, 11]
click at [1193, 157] on div "# Ogre Witches have some unpleasant surprises ready for you. # Define a chooseT…" at bounding box center [1332, 285] width 414 height 505
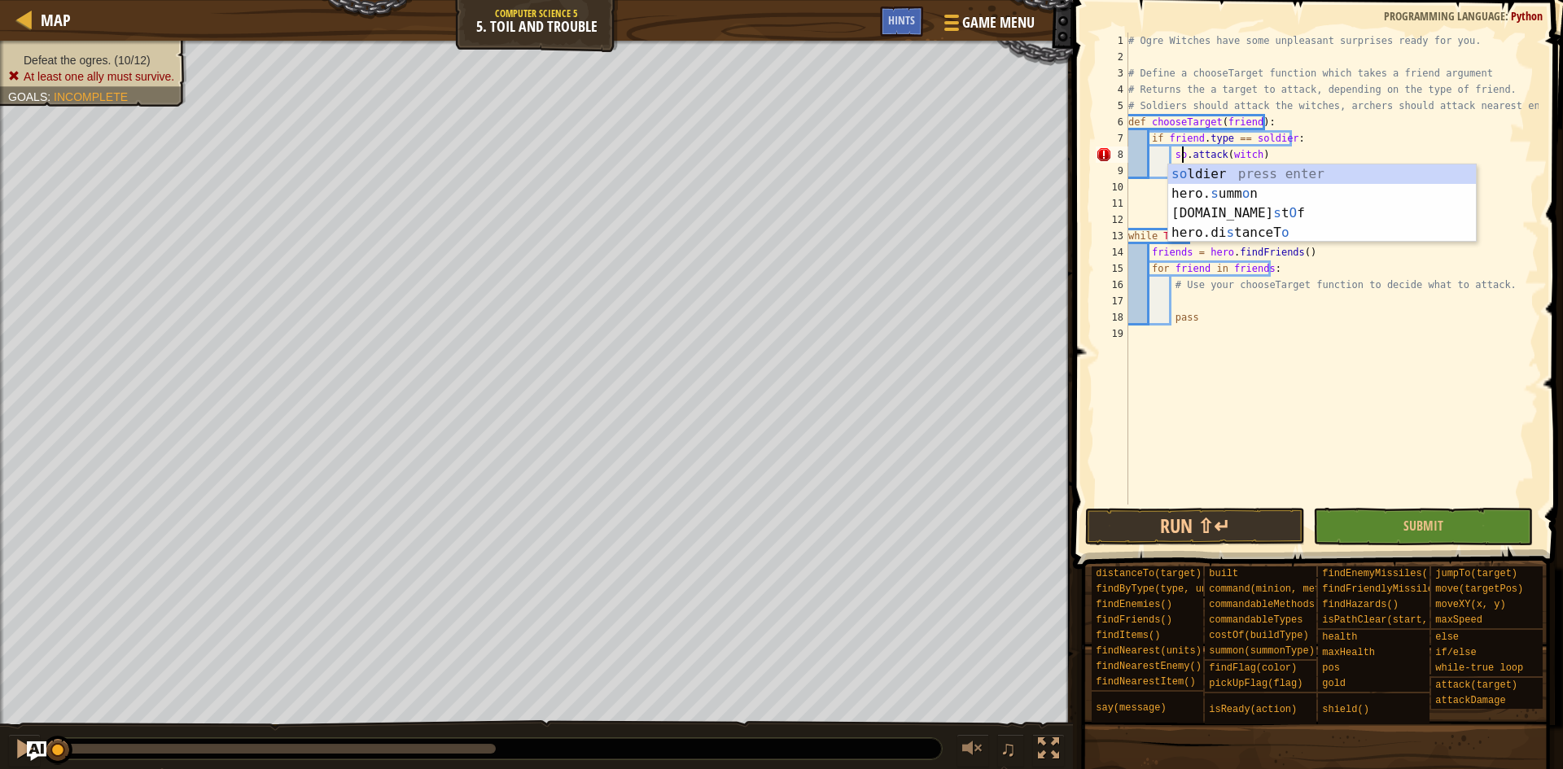
scroll to position [7, 5]
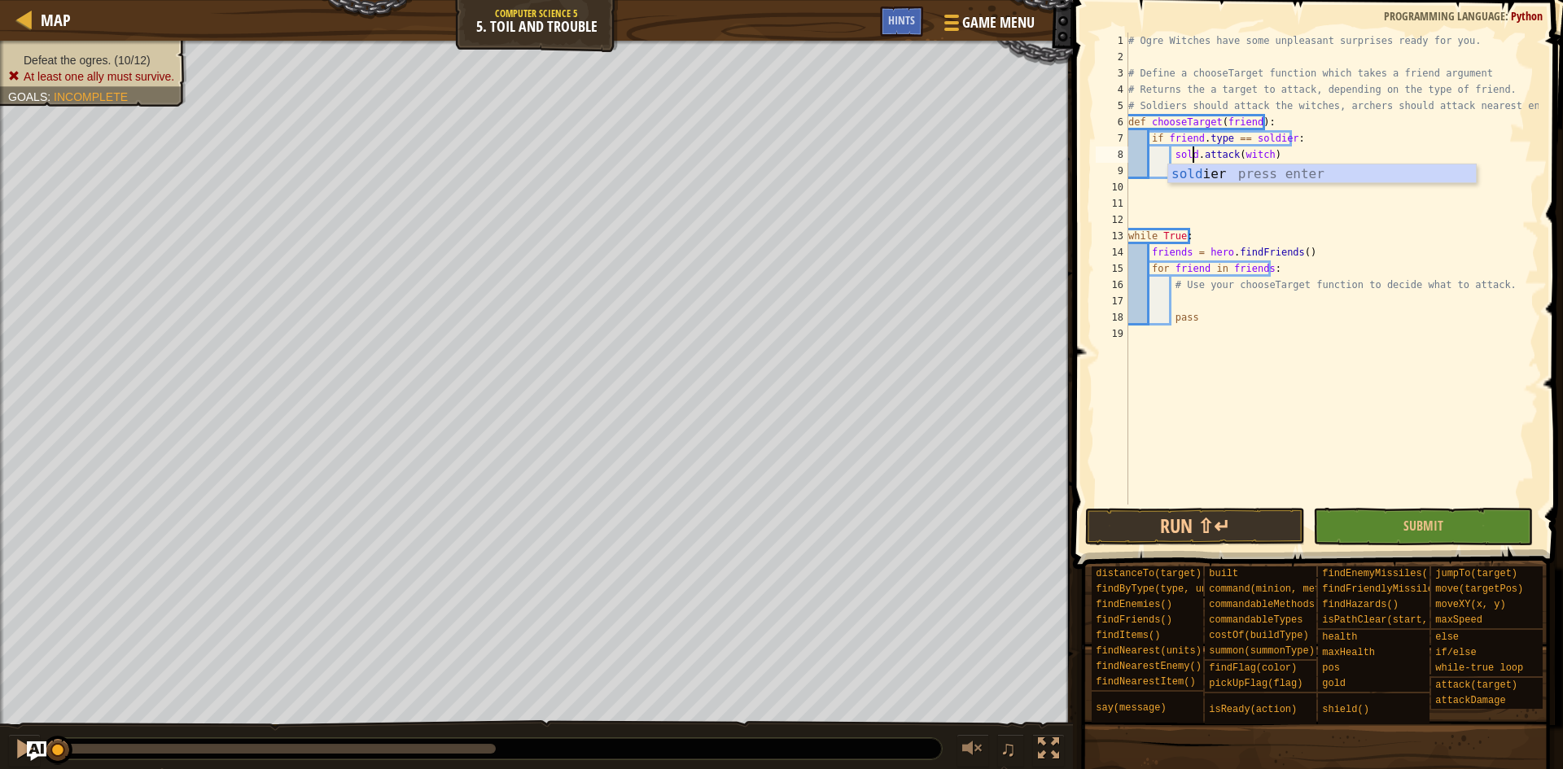
type textarea "soldier.attack(witch)"
drag, startPoint x: 1316, startPoint y: 158, endPoint x: 1173, endPoint y: 160, distance: 142.5
click at [1173, 160] on div "# Ogre Witches have some unpleasant surprises ready for you. # Define a chooseT…" at bounding box center [1332, 285] width 414 height 505
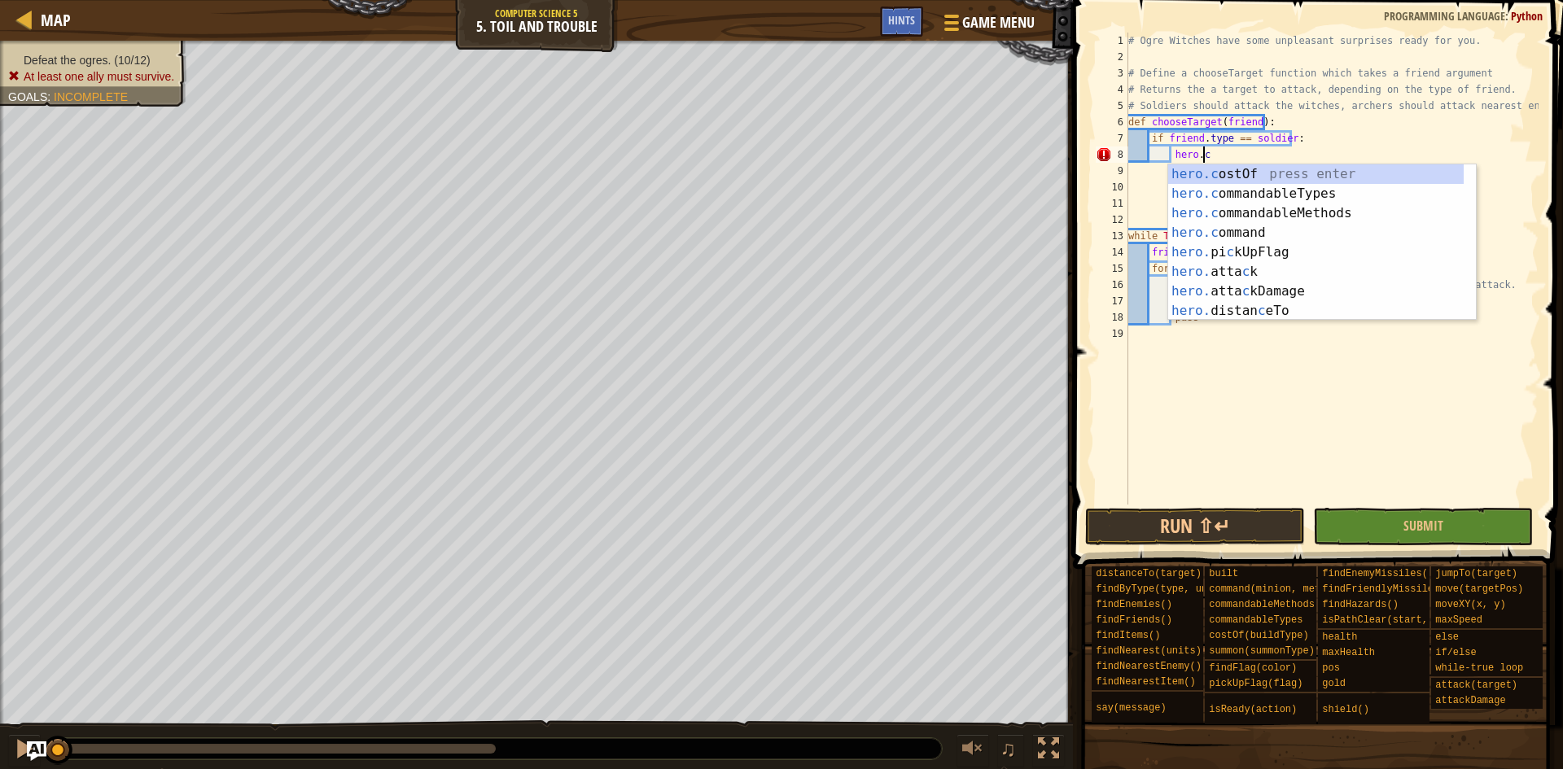
scroll to position [7, 6]
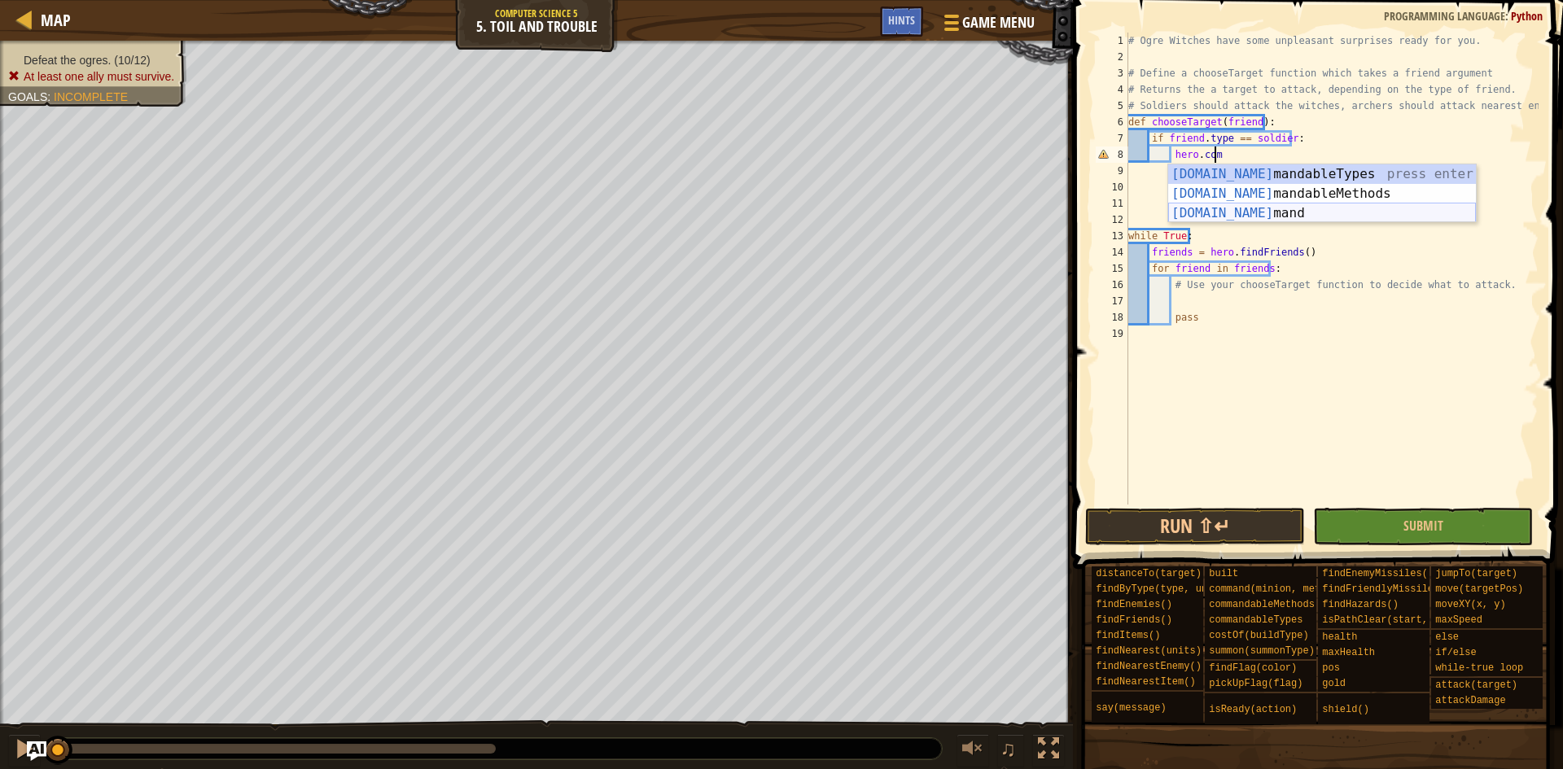
click at [1307, 212] on div "[DOMAIN_NAME] mandableTypes press enter [DOMAIN_NAME] mandableMethods press ent…" at bounding box center [1322, 213] width 308 height 98
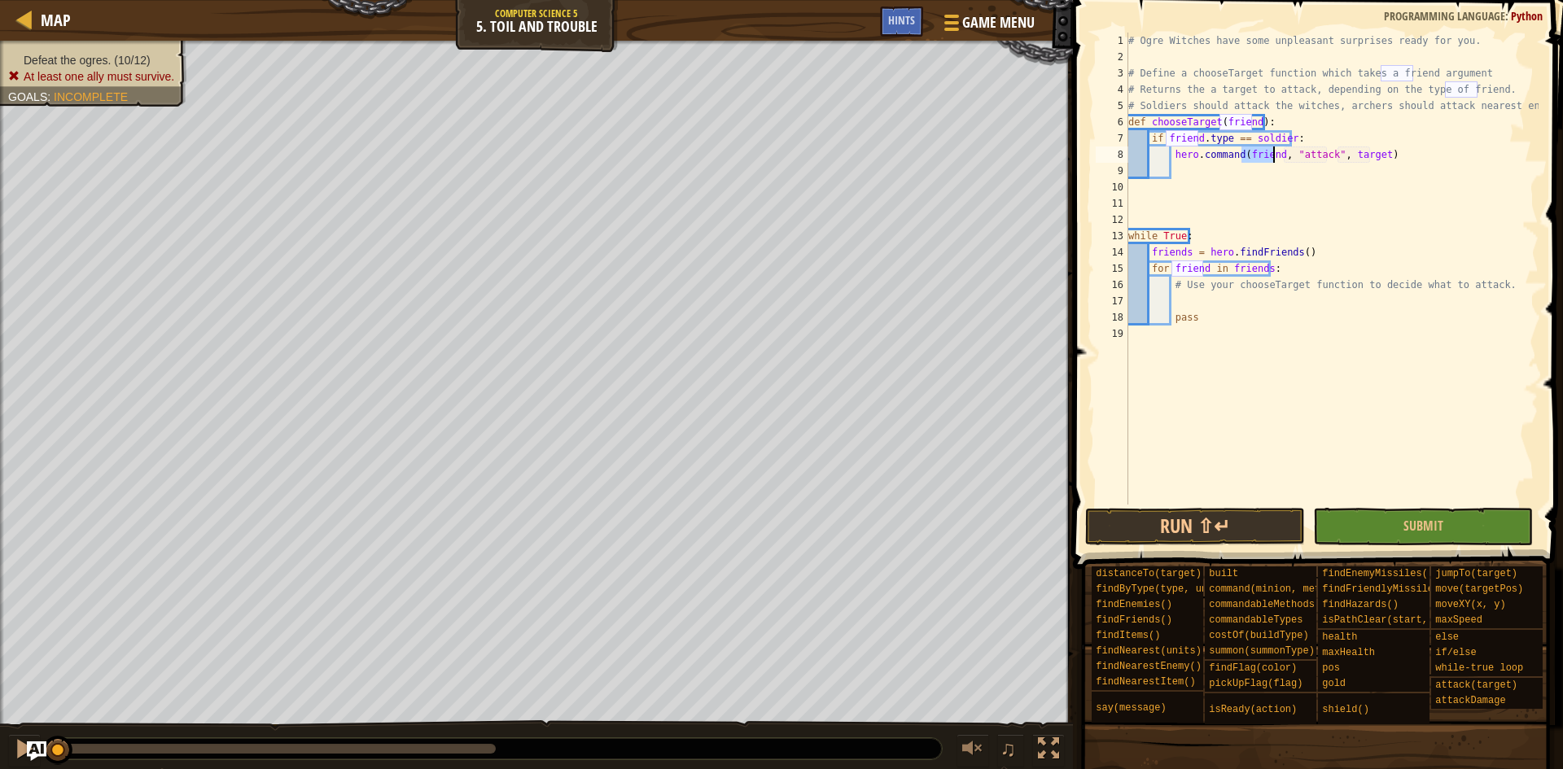
click at [1368, 151] on div "# Ogre Witches have some unpleasant surprises ready for you. # Define a chooseT…" at bounding box center [1332, 285] width 414 height 505
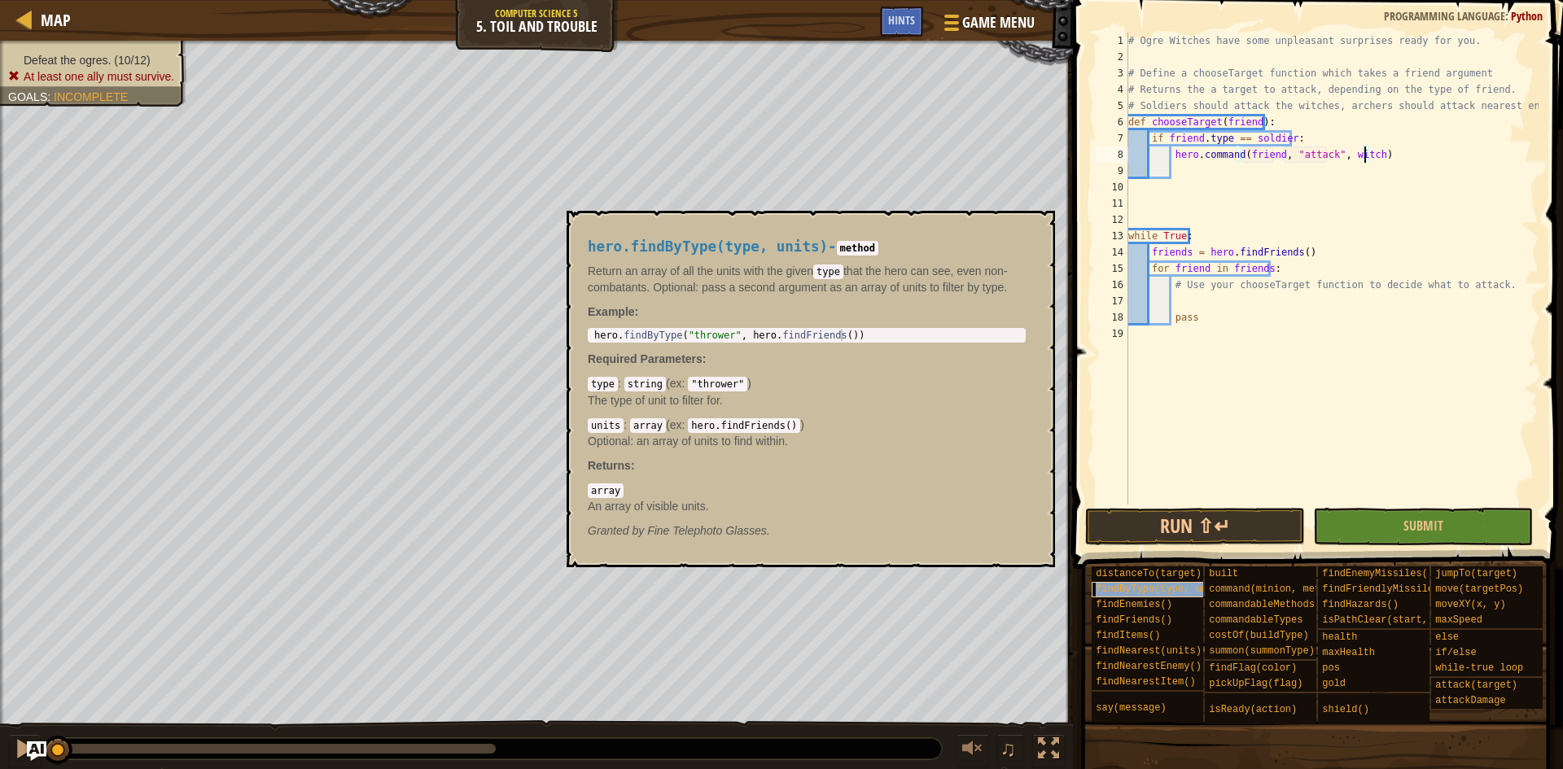
click at [1150, 584] on span "findByType(type, units)" at bounding box center [1163, 589] width 135 height 11
click at [1314, 134] on div "# Ogre Witches have some unpleasant surprises ready for you. # Define a chooseT…" at bounding box center [1332, 285] width 414 height 505
type textarea "if friend.type == soldier:"
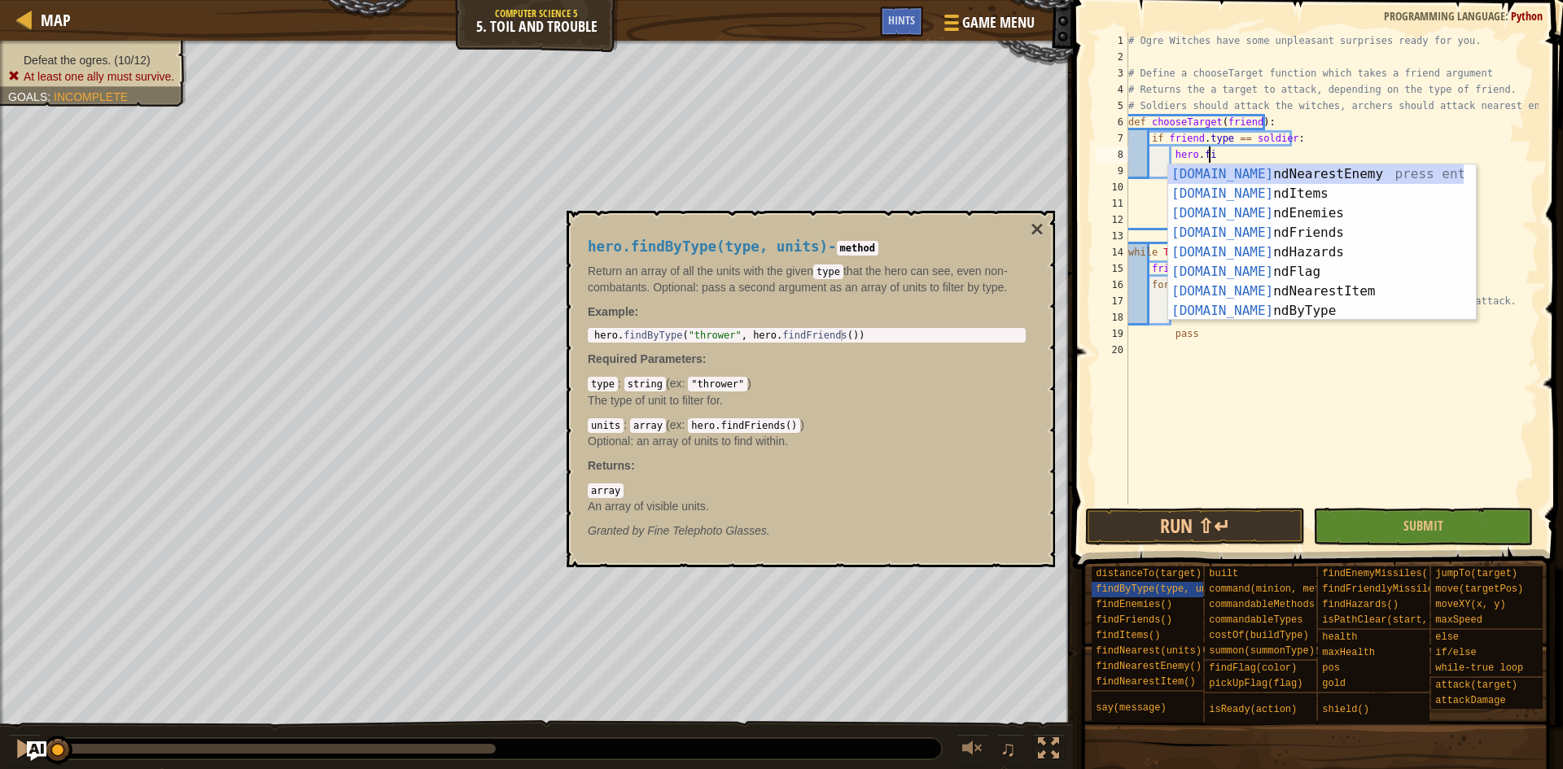
scroll to position [7, 6]
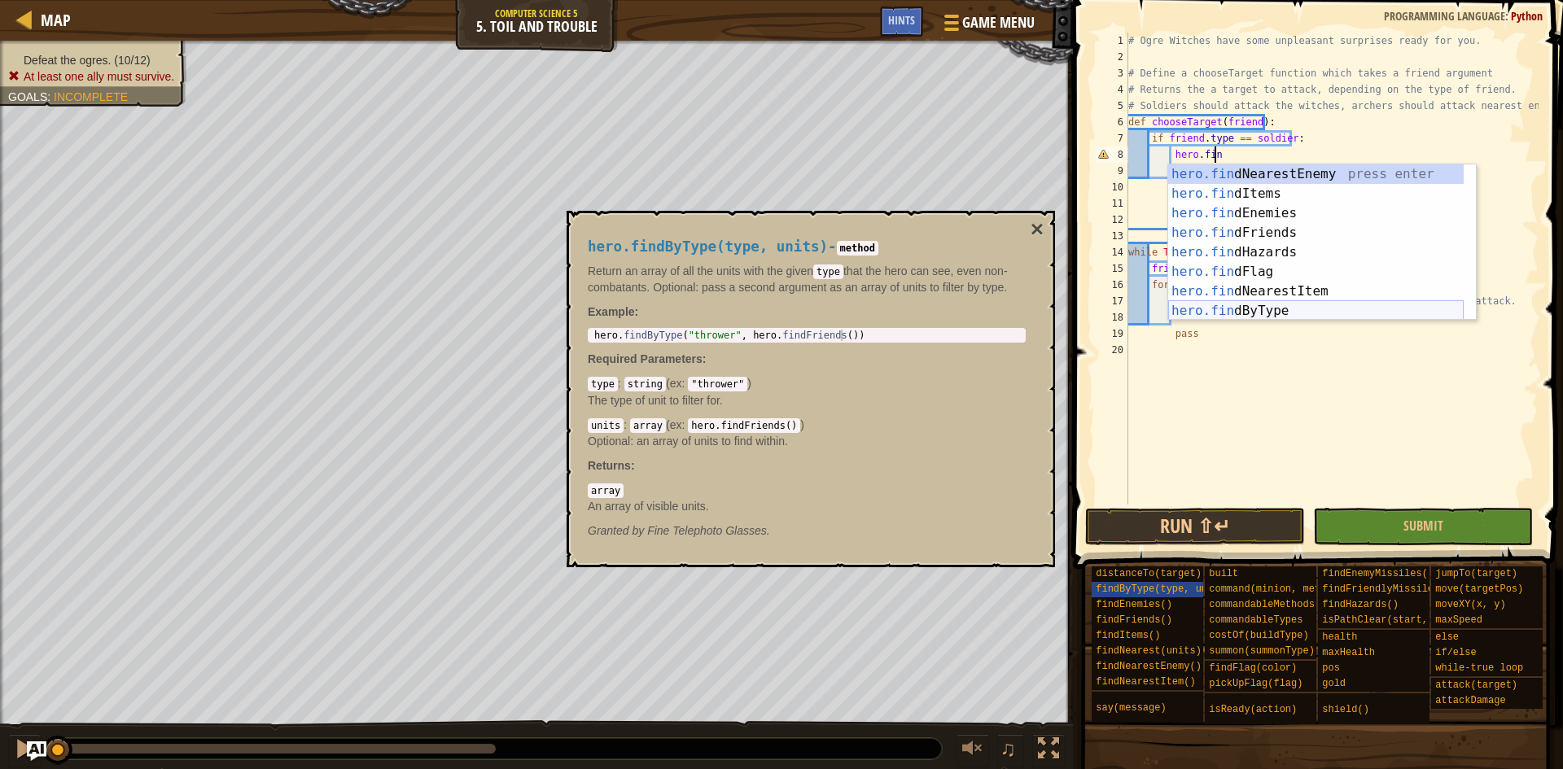
click at [1285, 304] on div "hero.fin dNearestEnemy press enter hero.fin dItems press enter hero.fin dEnemie…" at bounding box center [1316, 261] width 296 height 195
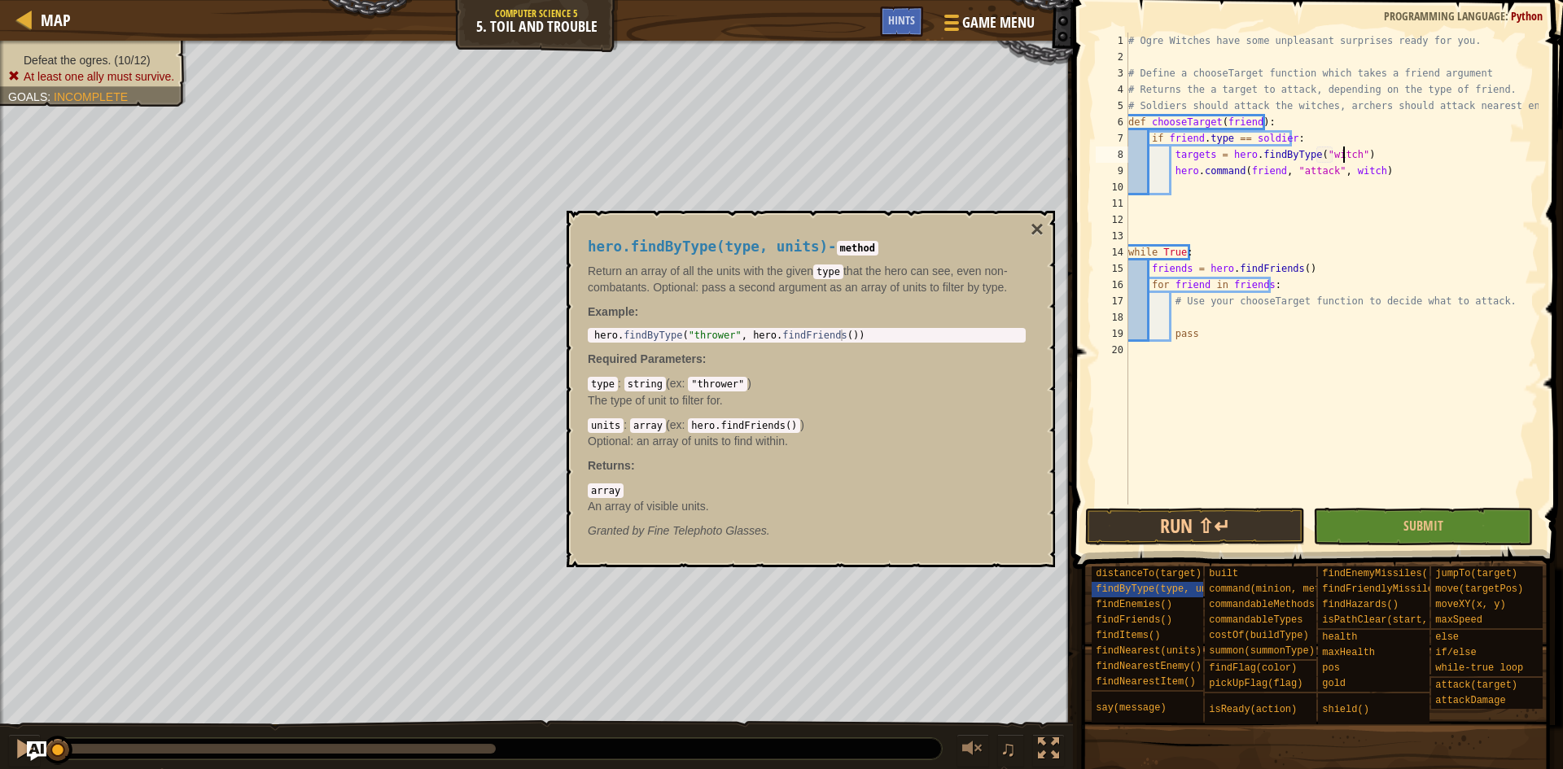
scroll to position [7, 18]
click at [724, 386] on code ""thrower"" at bounding box center [717, 384] width 59 height 15
click at [1034, 232] on button "×" at bounding box center [1037, 229] width 13 height 23
click at [1171, 586] on span "findByType(type, units)" at bounding box center [1163, 589] width 135 height 11
click at [1135, 594] on span "findByType(type, units)" at bounding box center [1163, 589] width 135 height 11
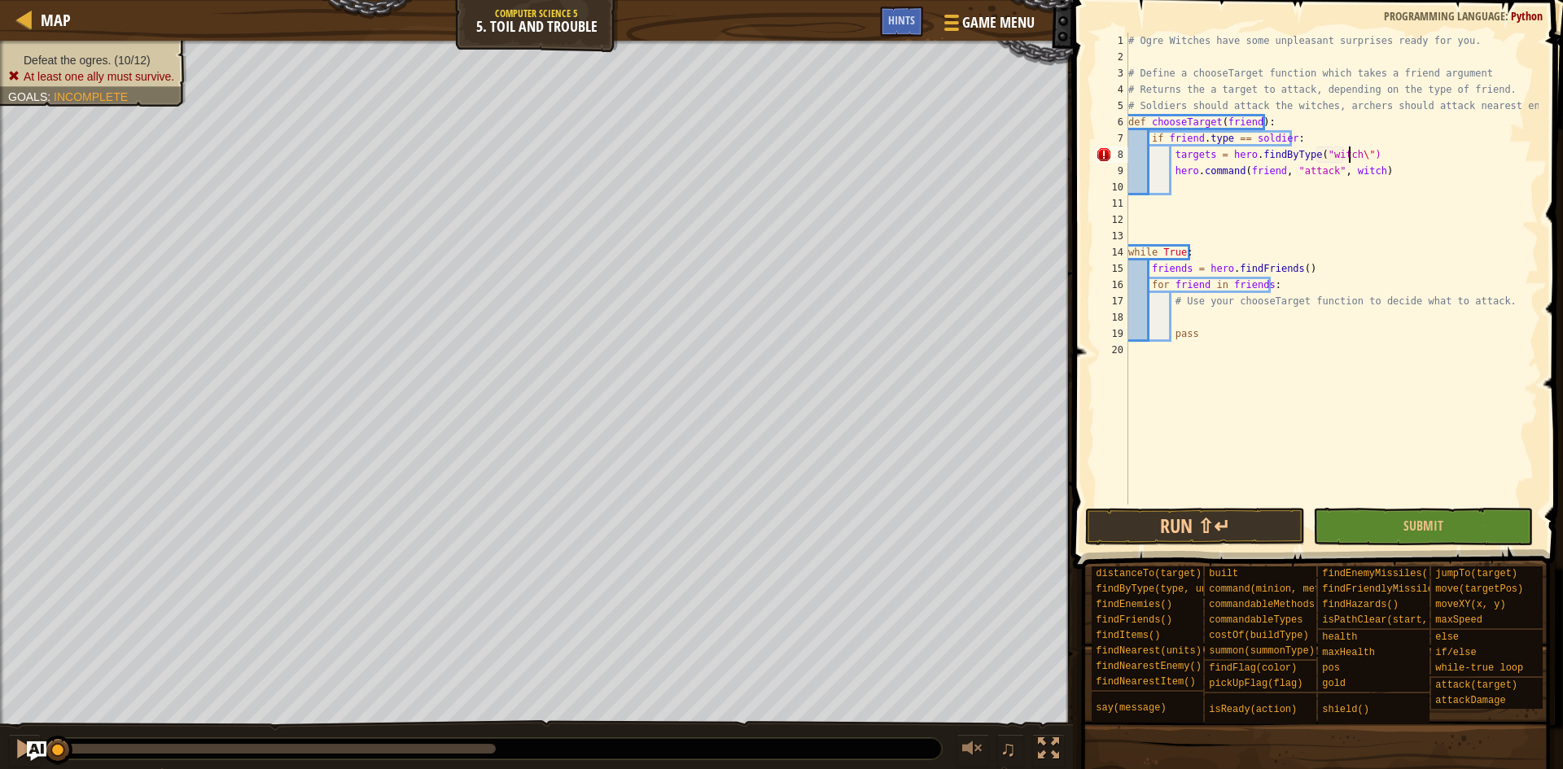
type textarea "targets = hero.findByType("witch")"
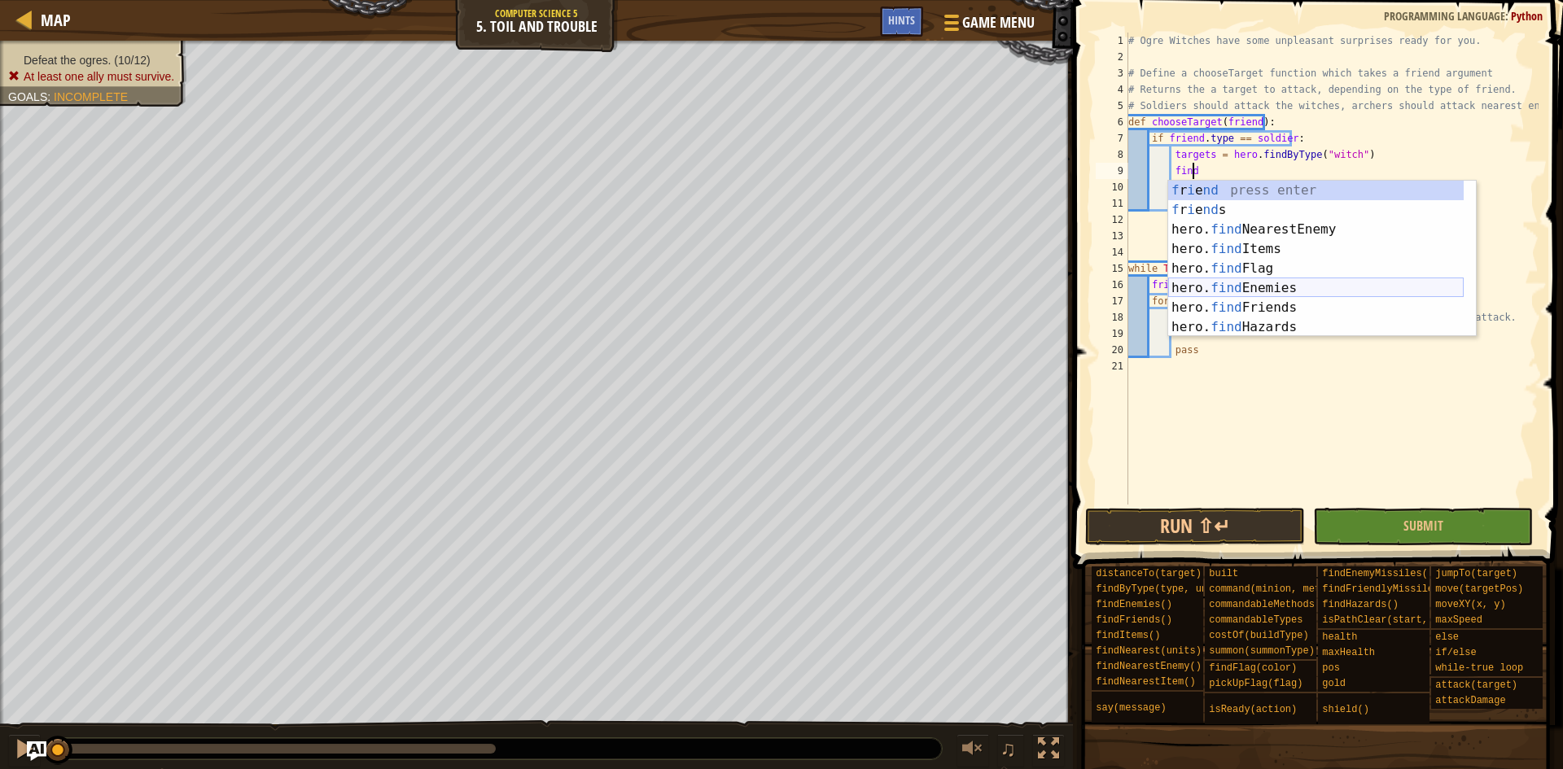
scroll to position [49, 0]
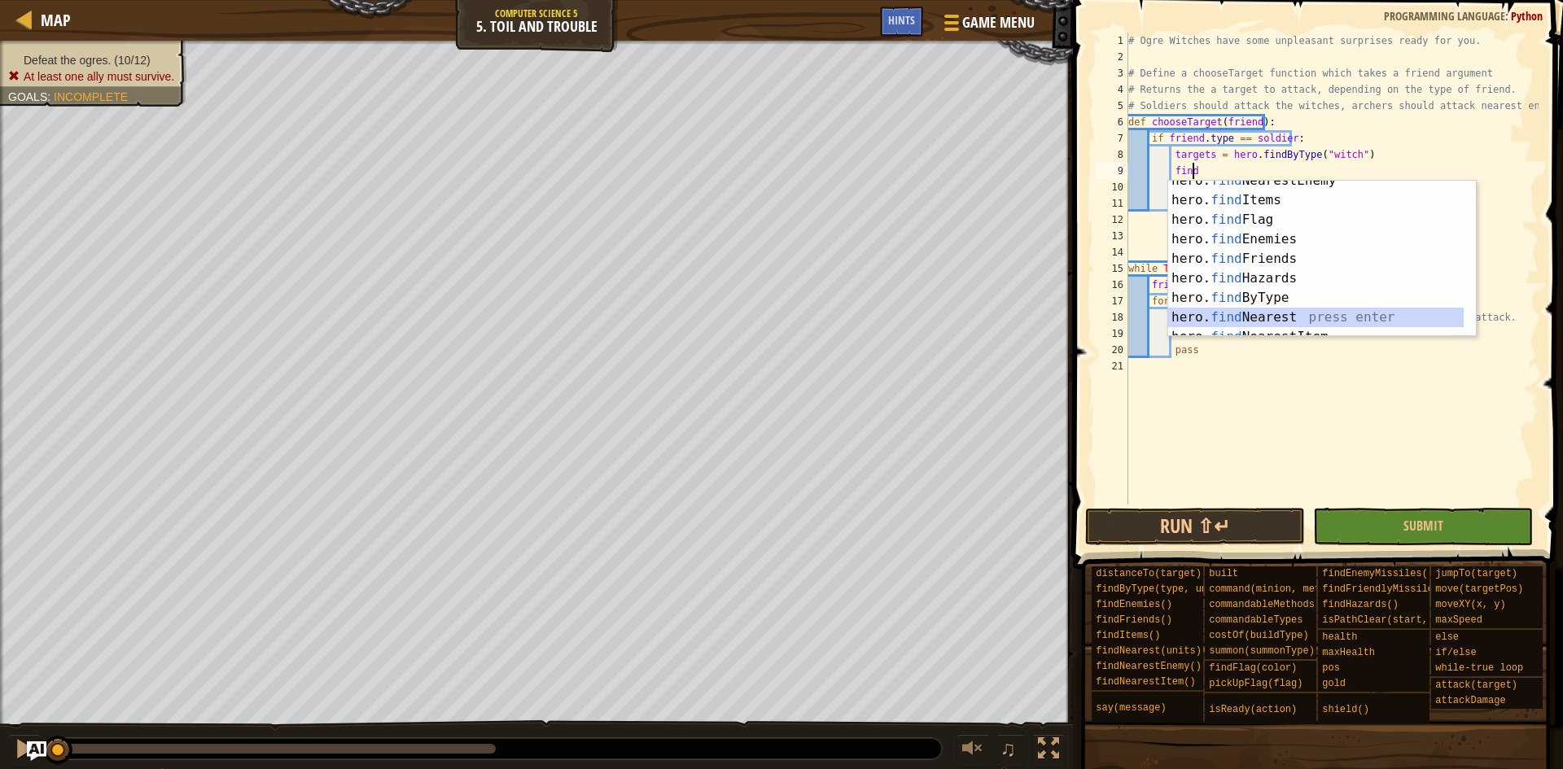
click at [1262, 312] on div "hero. find NearestEnemy press enter hero. find Items press enter hero. find Fla…" at bounding box center [1316, 268] width 296 height 195
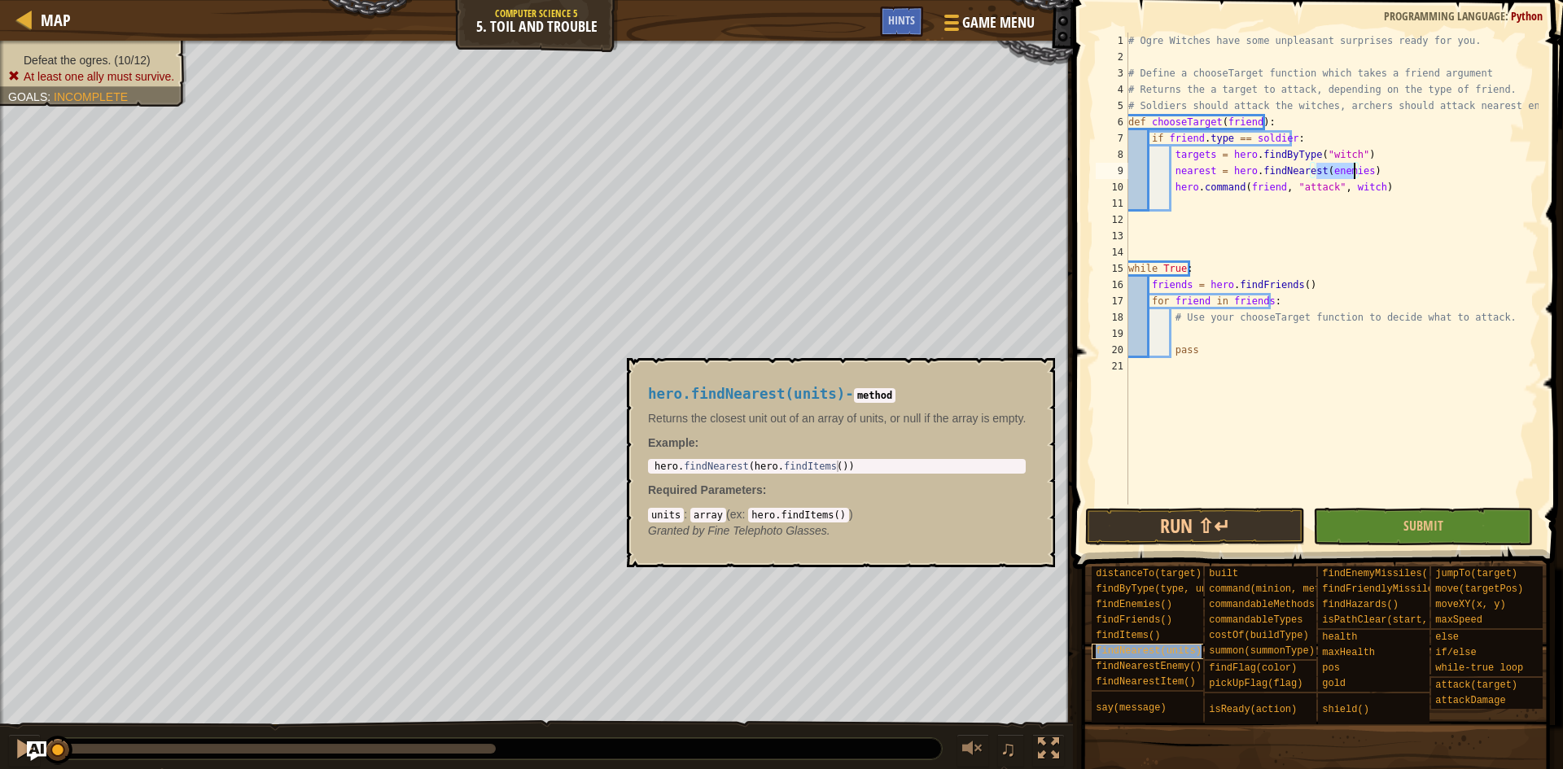
click at [1173, 656] on span "findNearest(units)" at bounding box center [1149, 651] width 106 height 11
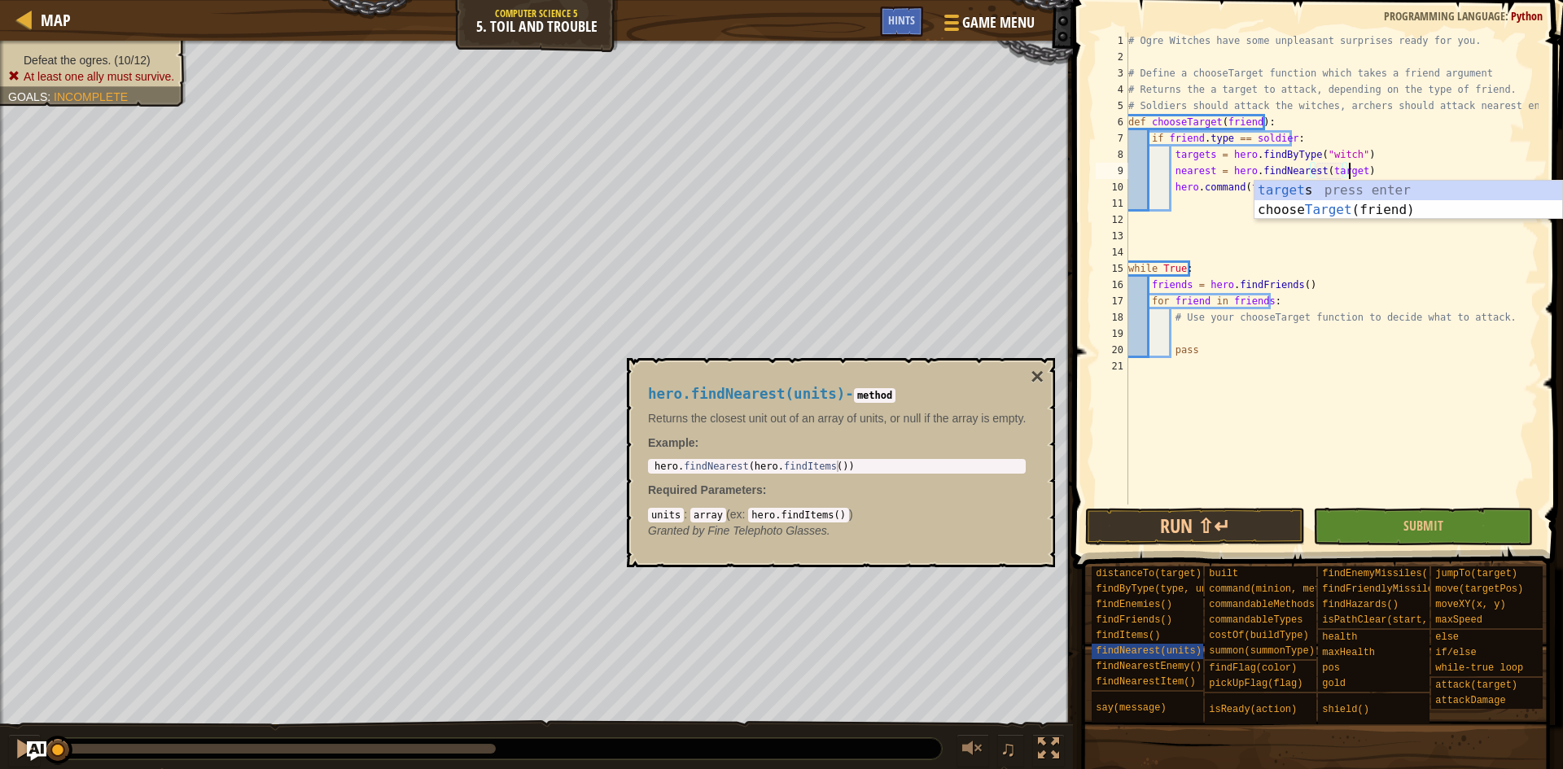
scroll to position [7, 18]
click at [1206, 153] on div "# Ogre Witches have some unpleasant surprises ready for you. # Define a chooseT…" at bounding box center [1332, 285] width 414 height 505
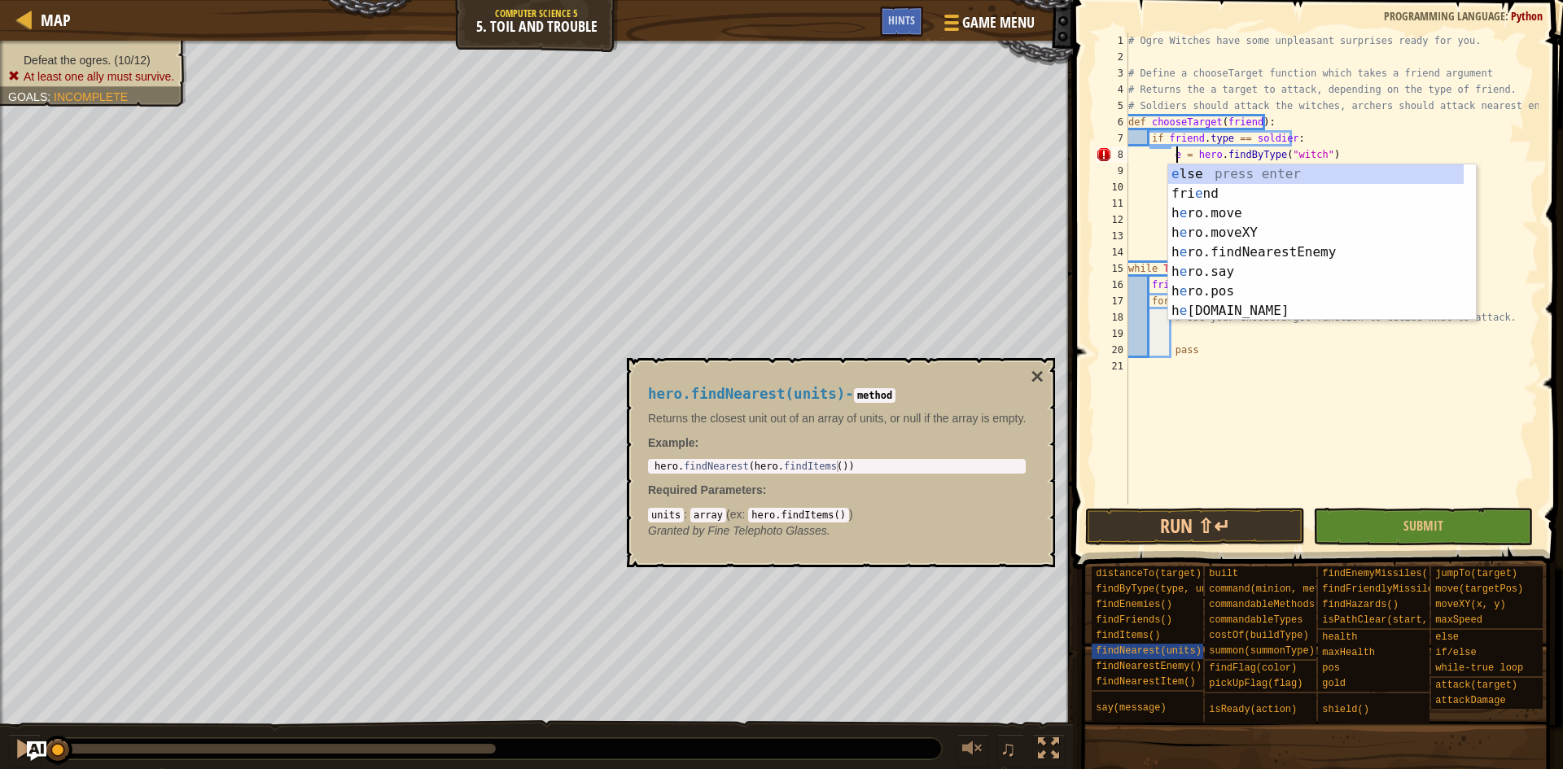
scroll to position [7, 4]
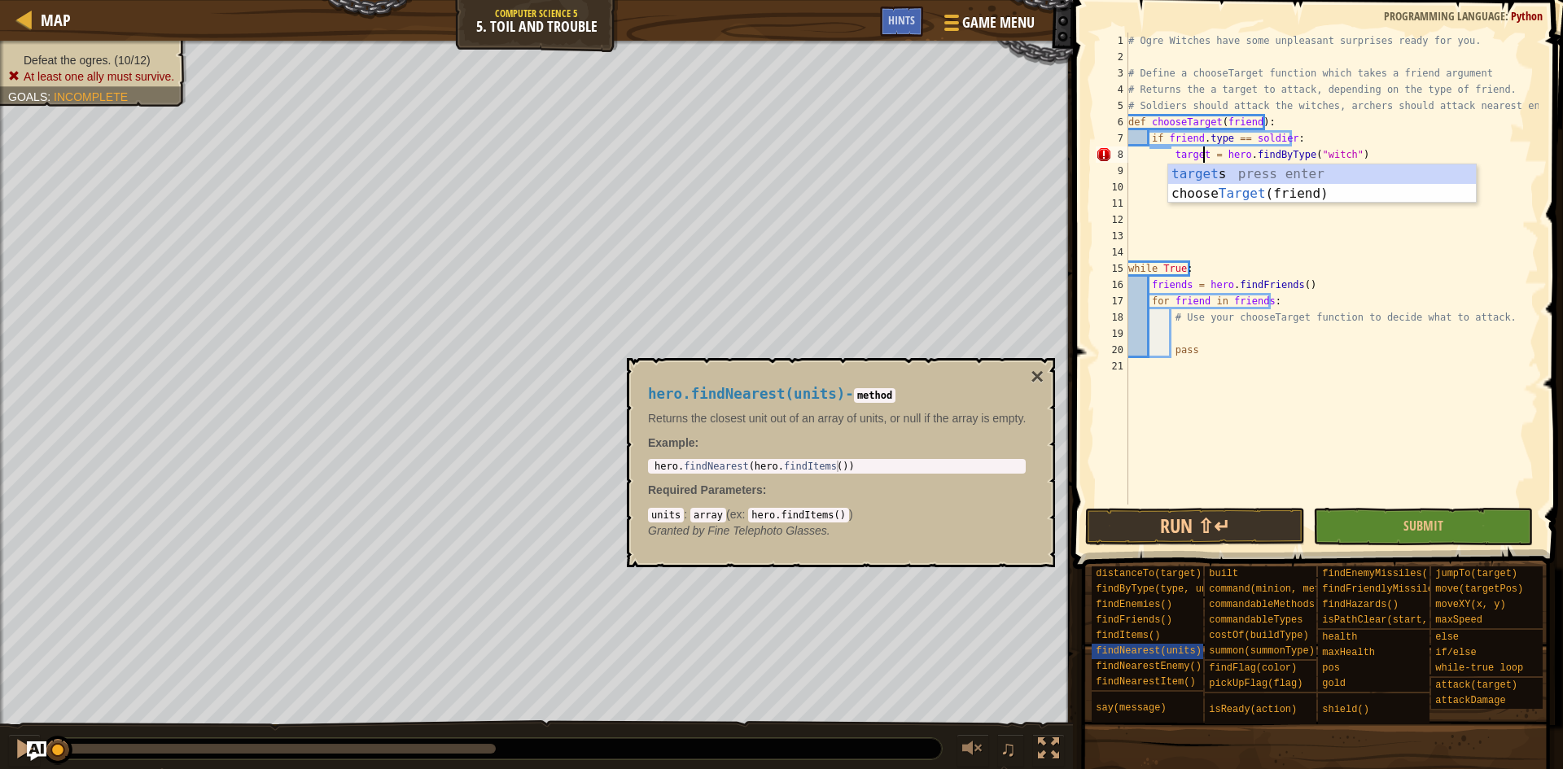
type textarea "targets = hero.findByType("witch")"
click at [1464, 239] on div "# Ogre Witches have some unpleasant surprises ready for you. # Define a chooseT…" at bounding box center [1332, 285] width 414 height 505
click at [1364, 186] on div "# Ogre Witches have some unpleasant surprises ready for you. # Define a chooseT…" at bounding box center [1332, 285] width 414 height 505
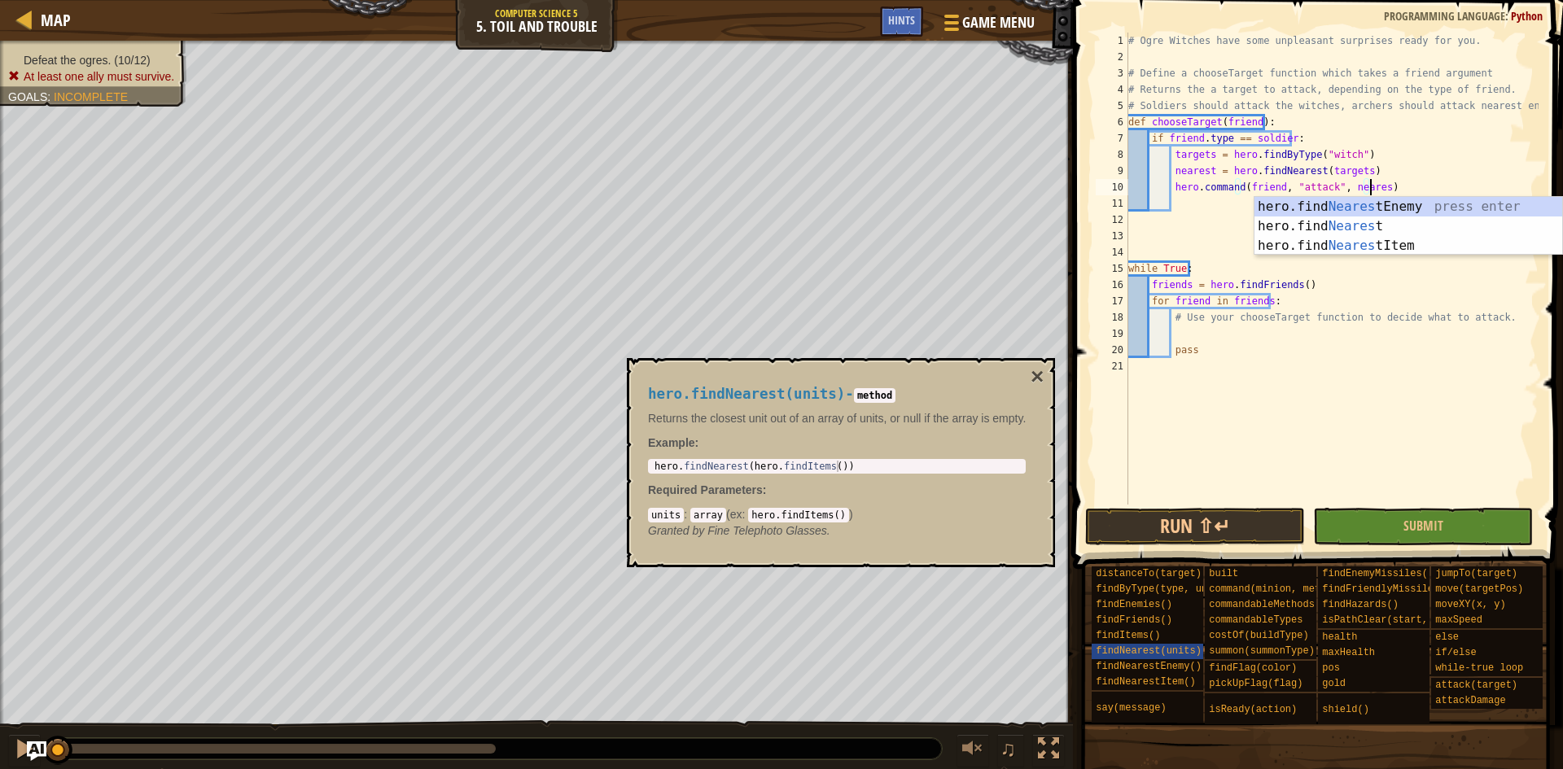
scroll to position [7, 20]
click at [1351, 291] on div "# Ogre Witches have some unpleasant surprises ready for you. # Define a chooseT…" at bounding box center [1332, 285] width 414 height 505
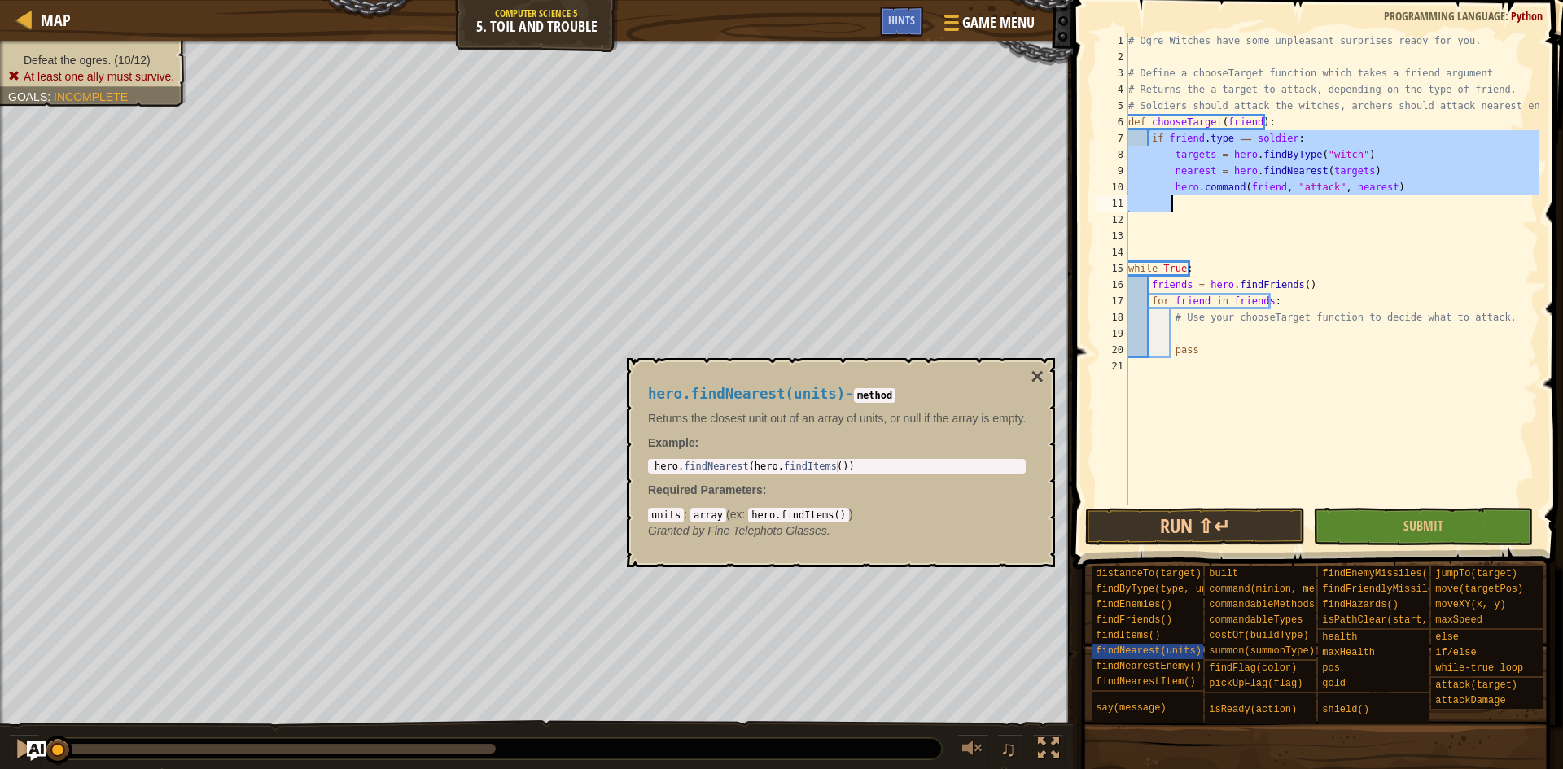
drag, startPoint x: 1150, startPoint y: 140, endPoint x: 1368, endPoint y: 191, distance: 224.1
click at [1388, 202] on div "# Ogre Witches have some unpleasant surprises ready for you. # Define a chooseT…" at bounding box center [1332, 285] width 414 height 505
type textarea "hero.command(friend, "attack", nearest)"
click at [1206, 214] on div "# Ogre Witches have some unpleasant surprises ready for you. # Define a chooseT…" at bounding box center [1332, 285] width 414 height 505
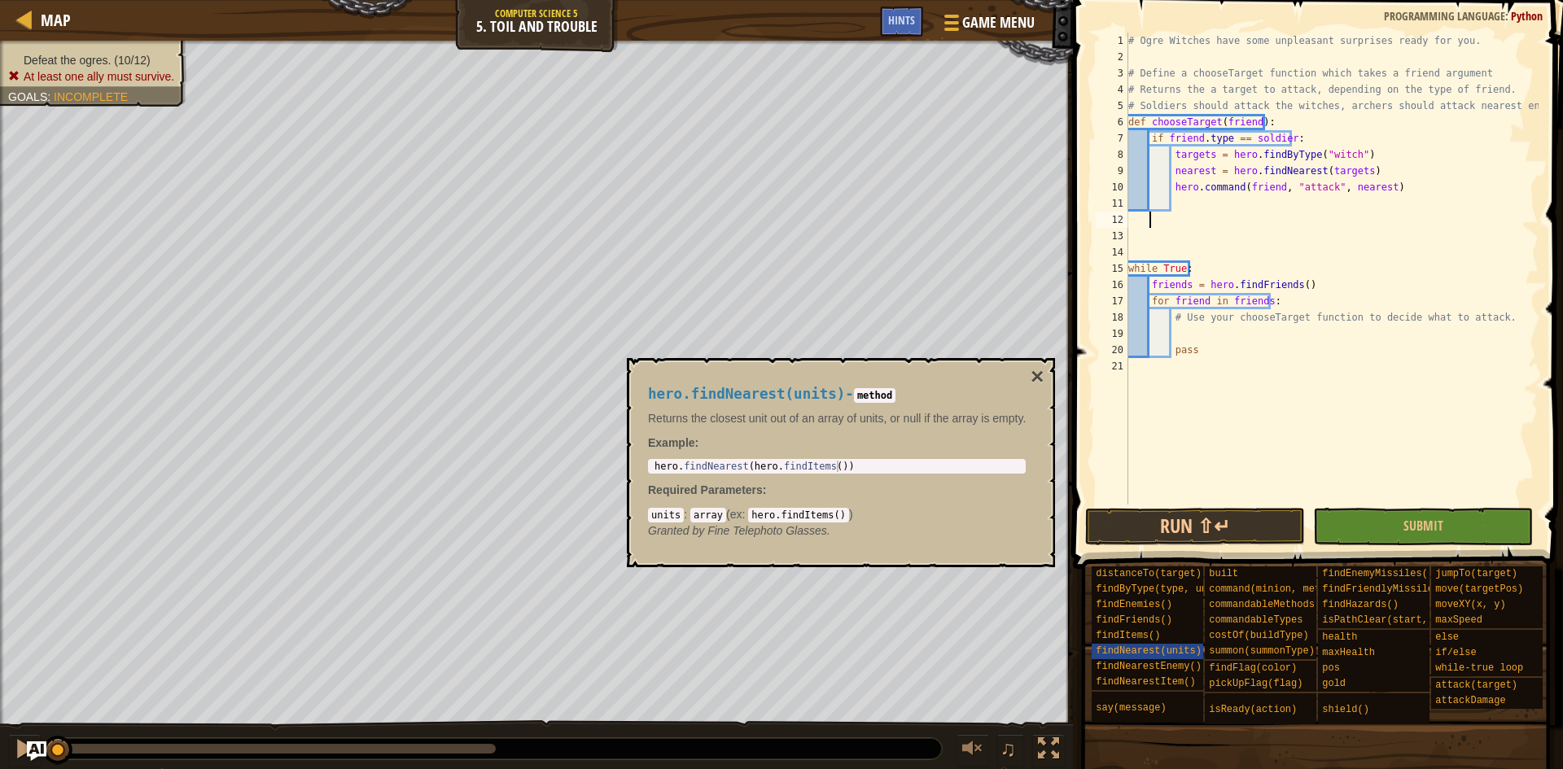
scroll to position [7, 0]
paste textarea
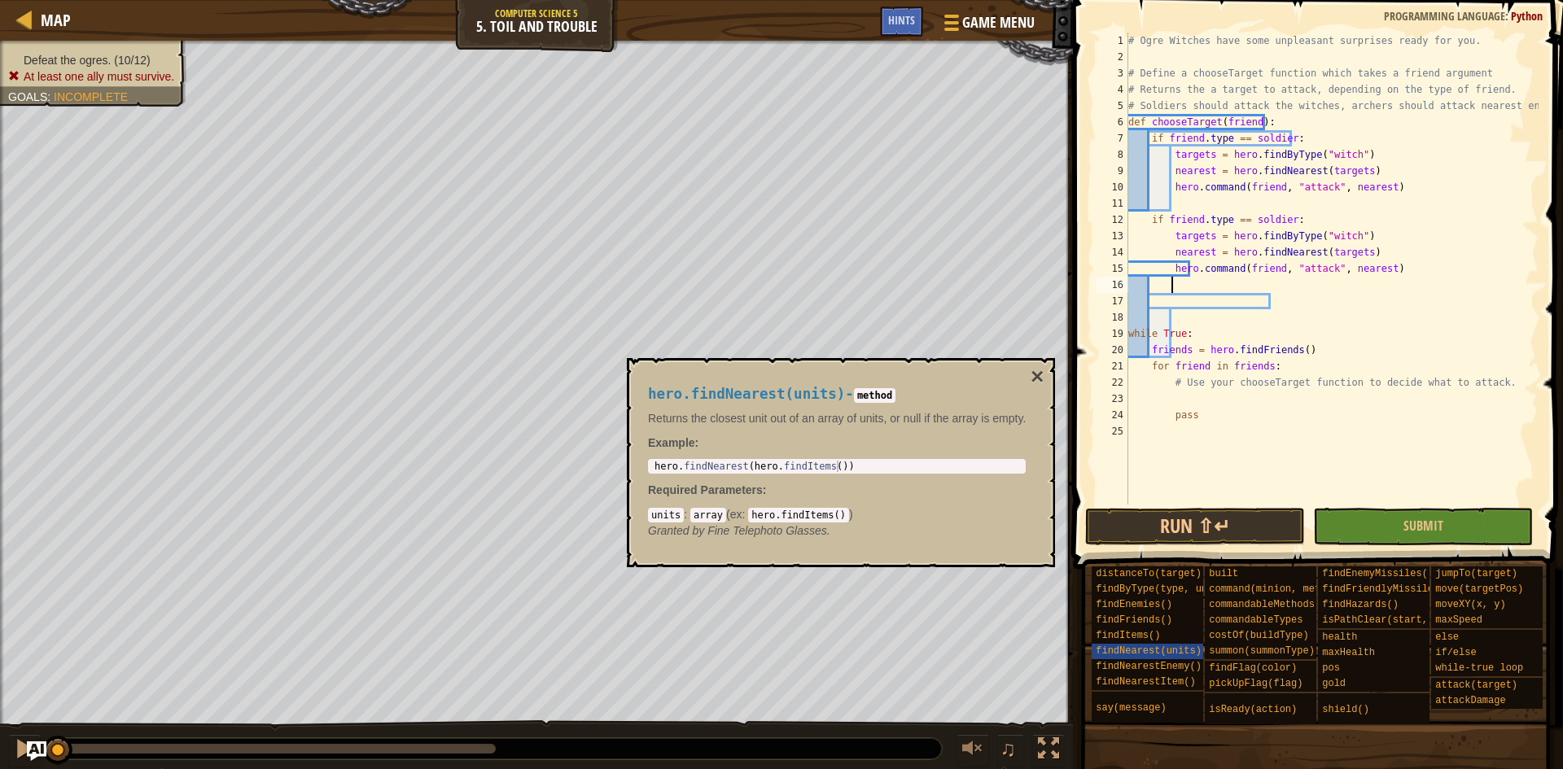
click at [1283, 217] on div "# Ogre Witches have some unpleasant surprises ready for you. # Define a chooseT…" at bounding box center [1332, 285] width 414 height 505
click at [1345, 238] on div "# Ogre Witches have some unpleasant surprises ready for you. # Define a chooseT…" at bounding box center [1332, 285] width 414 height 505
click at [1449, 326] on div "# Ogre Witches have some unpleasant surprises ready for you. # Define a chooseT…" at bounding box center [1332, 285] width 414 height 505
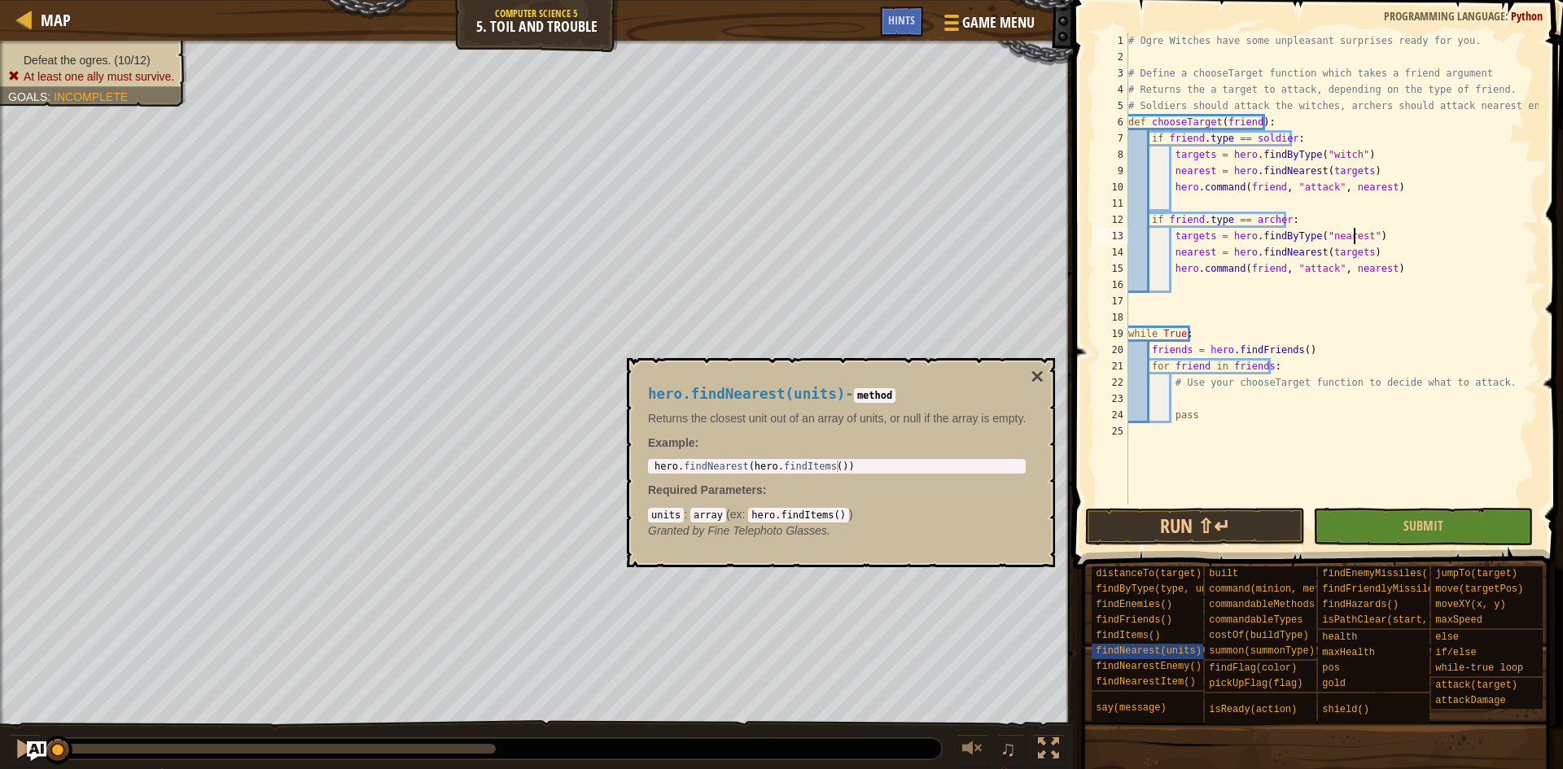
scroll to position [7, 4]
click at [1377, 236] on div "# Ogre Witches have some unpleasant surprises ready for you. # Define a chooseT…" at bounding box center [1332, 285] width 414 height 505
click at [1278, 220] on div "# Ogre Witches have some unpleasant surprises ready for you. # Define a chooseT…" at bounding box center [1332, 285] width 414 height 505
type textarea "if friend.type == [PERSON_NAME] :"
click at [1239, 401] on div "# Ogre Witches have some unpleasant surprises ready for you. # Define a chooseT…" at bounding box center [1332, 285] width 414 height 505
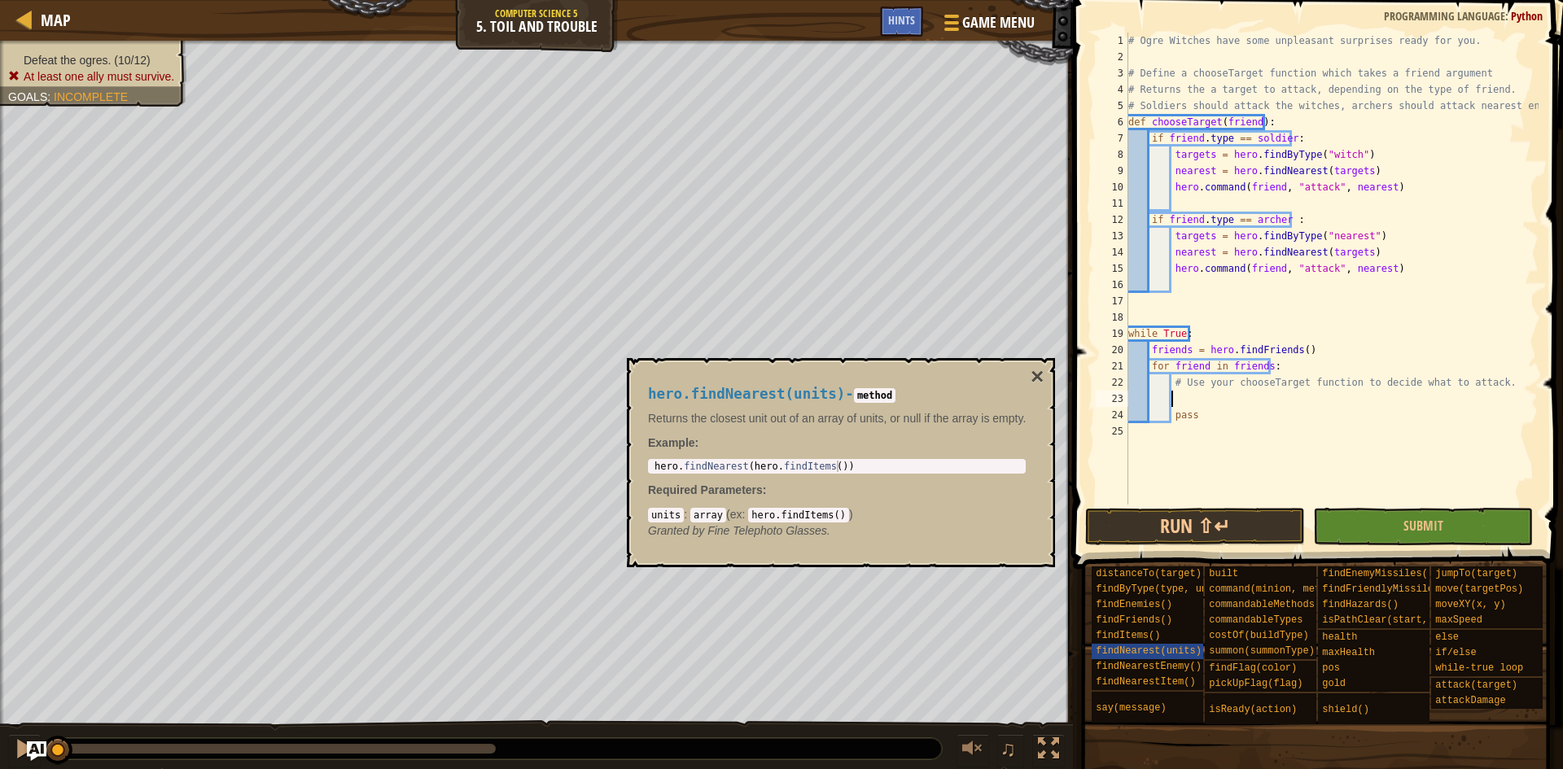
scroll to position [7, 2]
click at [1286, 215] on div "# Ogre Witches have some unpleasant surprises ready for you. # Define a chooseT…" at bounding box center [1332, 285] width 414 height 505
type textarea "if friend.type == "[PERSON_NAME]":"
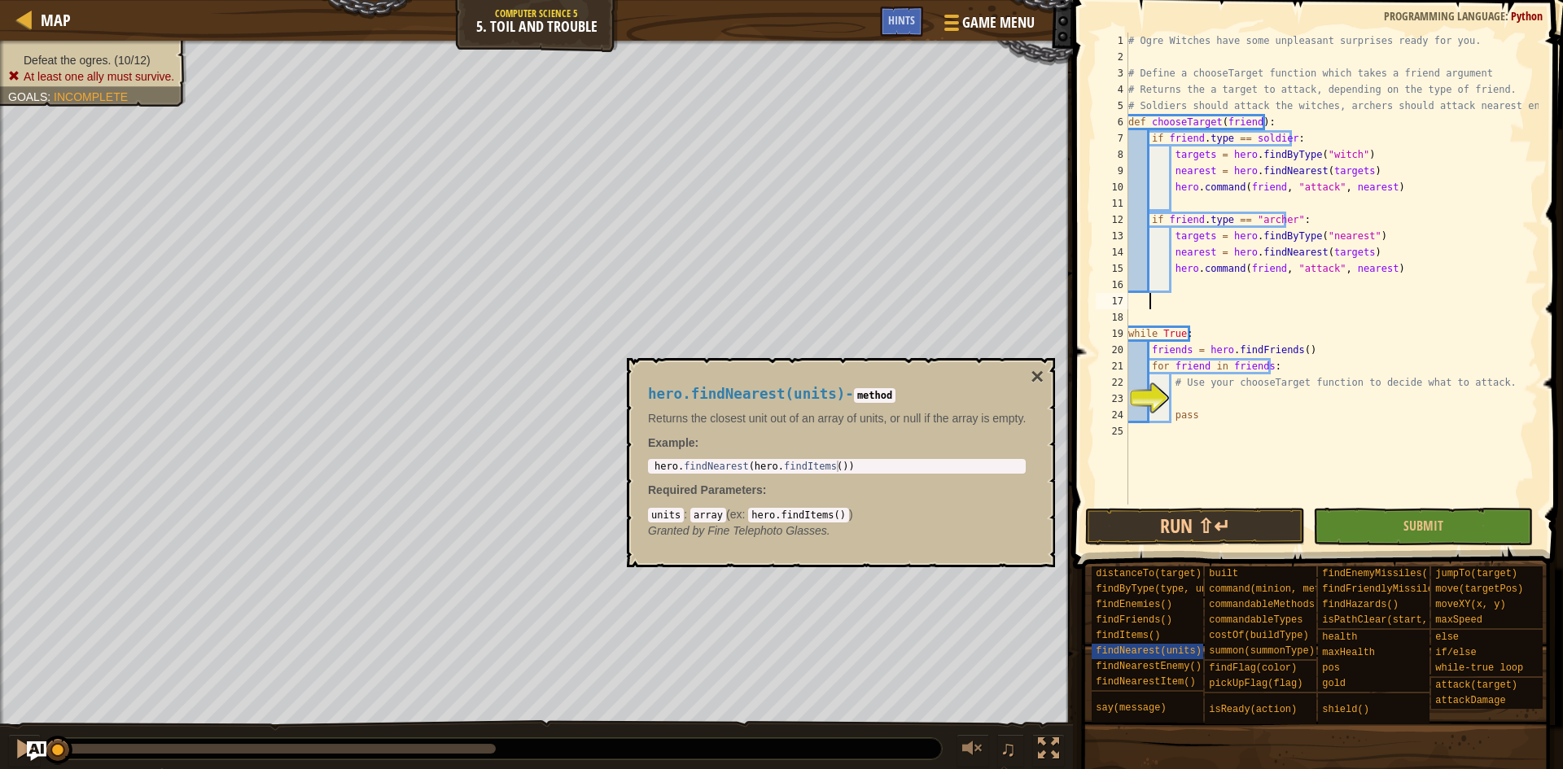
click at [1385, 304] on div "# Ogre Witches have some unpleasant surprises ready for you. # Define a chooseT…" at bounding box center [1332, 285] width 414 height 505
click at [1282, 141] on div "# Ogre Witches have some unpleasant surprises ready for you. # Define a chooseT…" at bounding box center [1332, 285] width 414 height 505
type textarea "if friend.type == "soldier":"
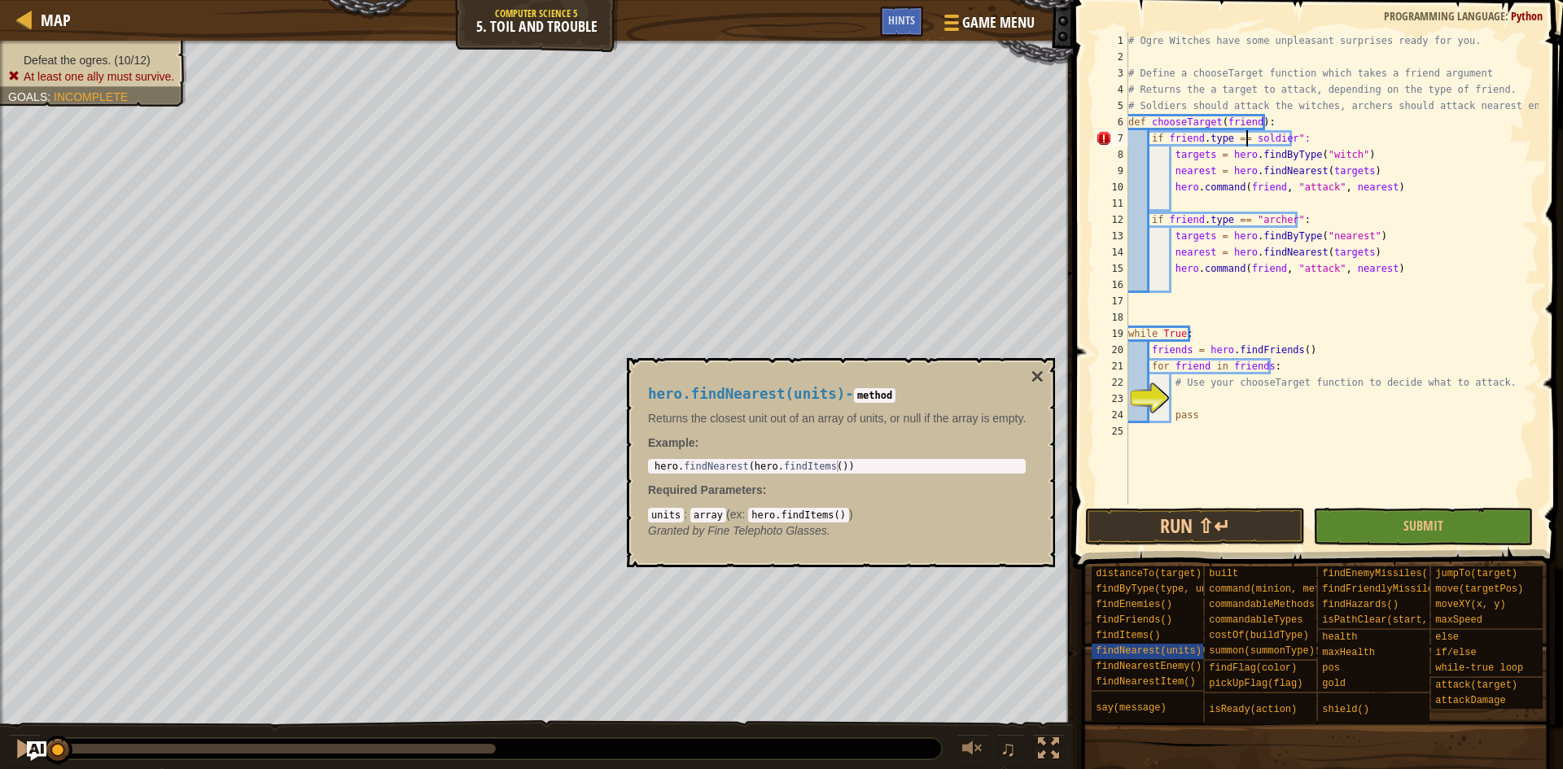
scroll to position [7, 11]
click at [1472, 309] on div "# Ogre Witches have some unpleasant surprises ready for you. # Define a chooseT…" at bounding box center [1332, 285] width 414 height 505
click at [1254, 399] on div "# Ogre Witches have some unpleasant surprises ready for you. # Define a chooseT…" at bounding box center [1332, 285] width 414 height 505
click at [1372, 236] on div "# Ogre Witches have some unpleasant surprises ready for you. # Define a chooseT…" at bounding box center [1332, 285] width 414 height 505
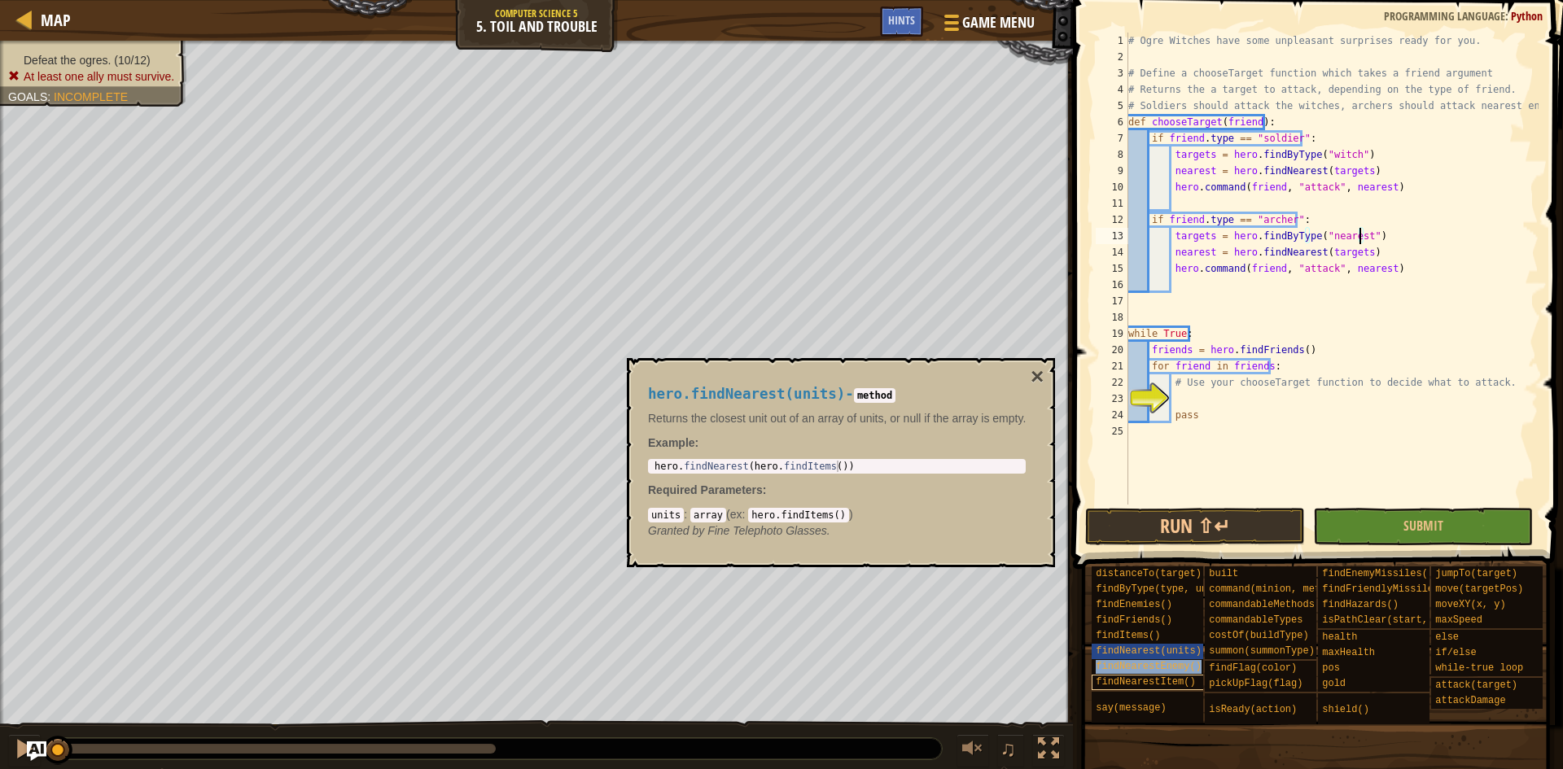
drag, startPoint x: 1112, startPoint y: 660, endPoint x: 1189, endPoint y: 685, distance: 80.3
click at [1113, 661] on div "findNearestEnemy()" at bounding box center [1170, 666] width 156 height 15
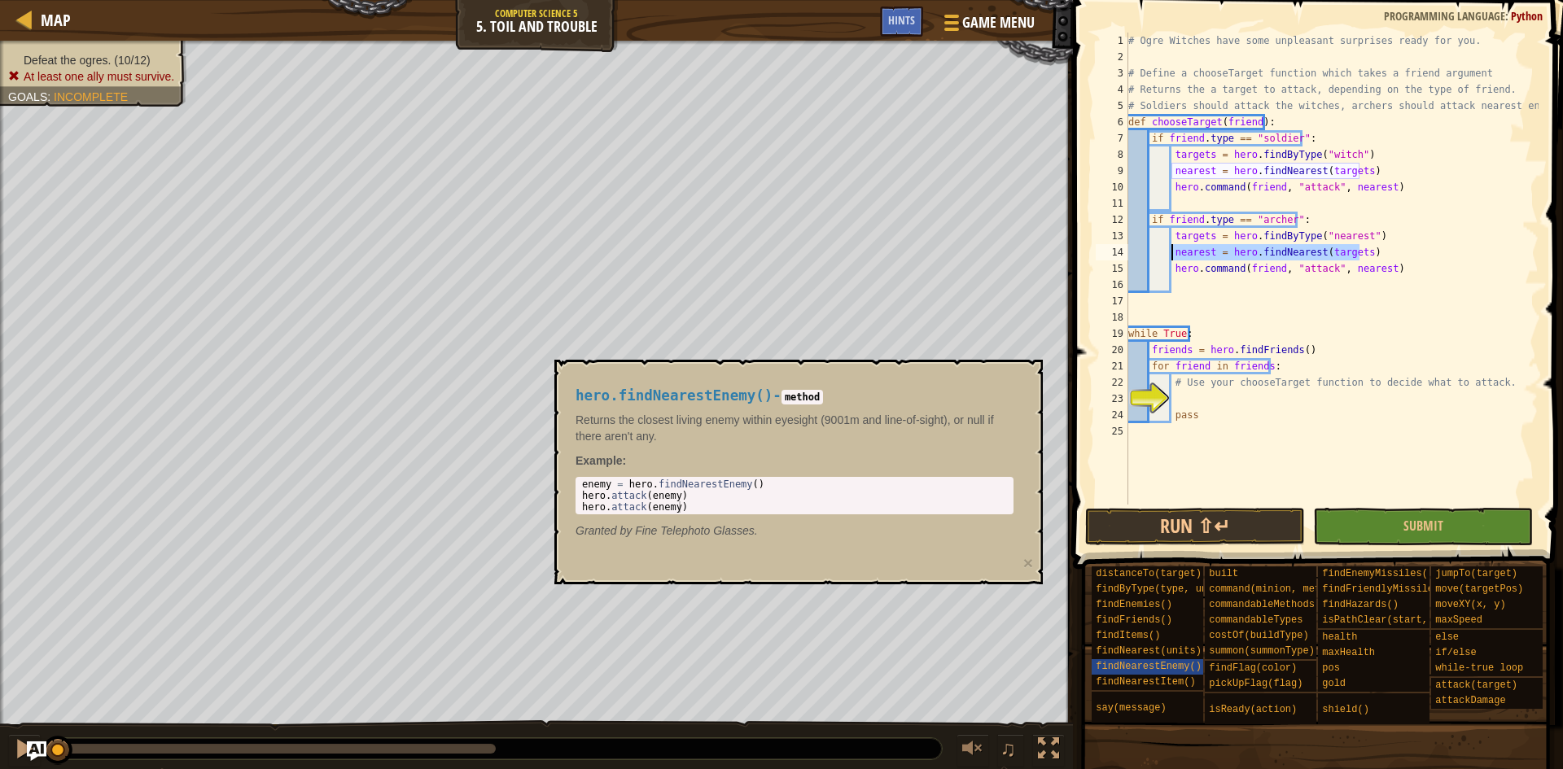
drag, startPoint x: 1374, startPoint y: 256, endPoint x: 1173, endPoint y: 256, distance: 201.1
click at [1173, 256] on div "# Ogre Witches have some unpleasant surprises ready for you. # Define a chooseT…" at bounding box center [1332, 285] width 414 height 505
type textarea "nearest = hero.findNearest(targets)"
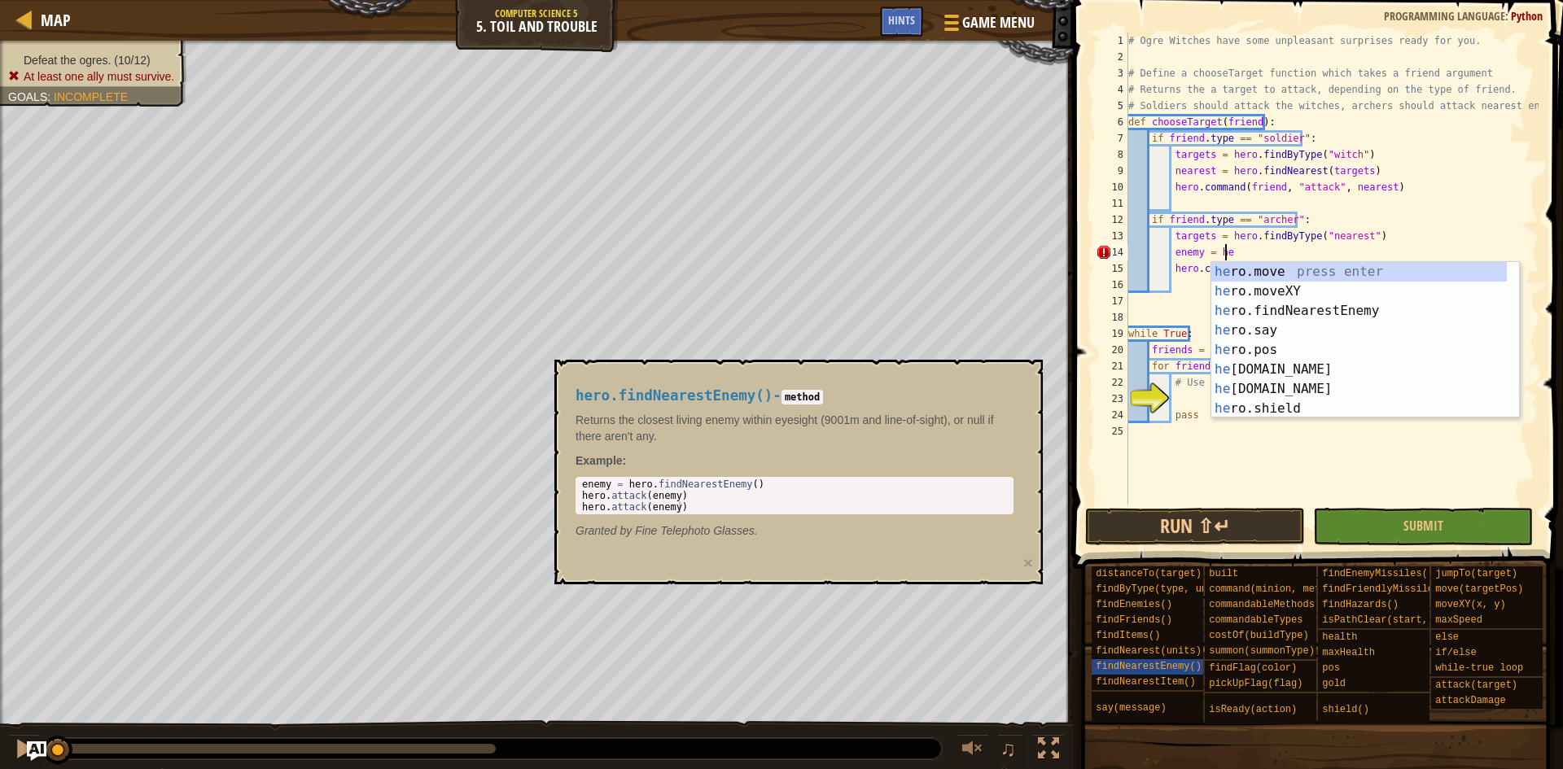
type textarea "enemy = her"
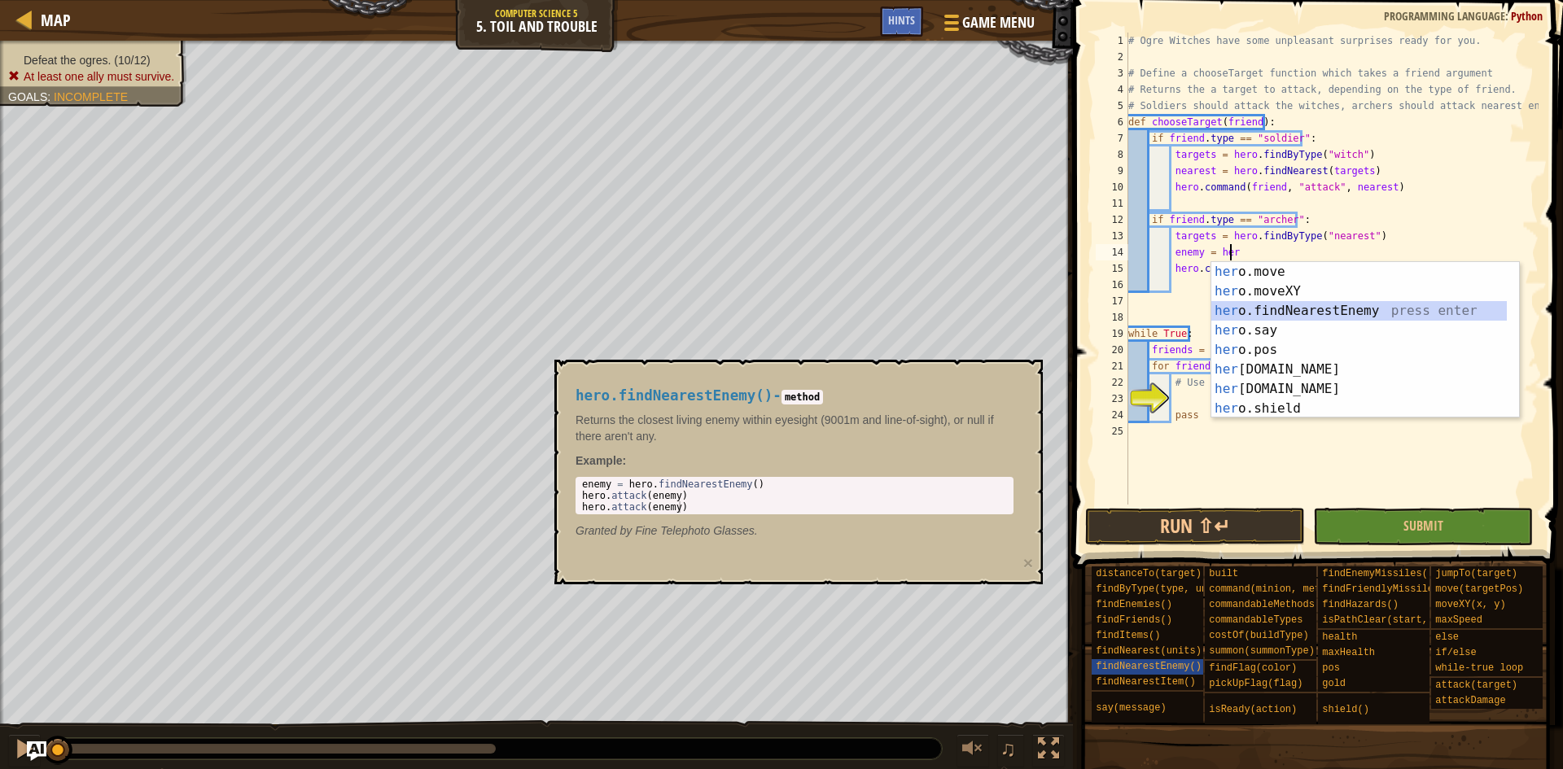
click at [1273, 313] on div "her o.move press enter her o.moveXY press enter her o.findNearestEnemy press en…" at bounding box center [1359, 359] width 296 height 195
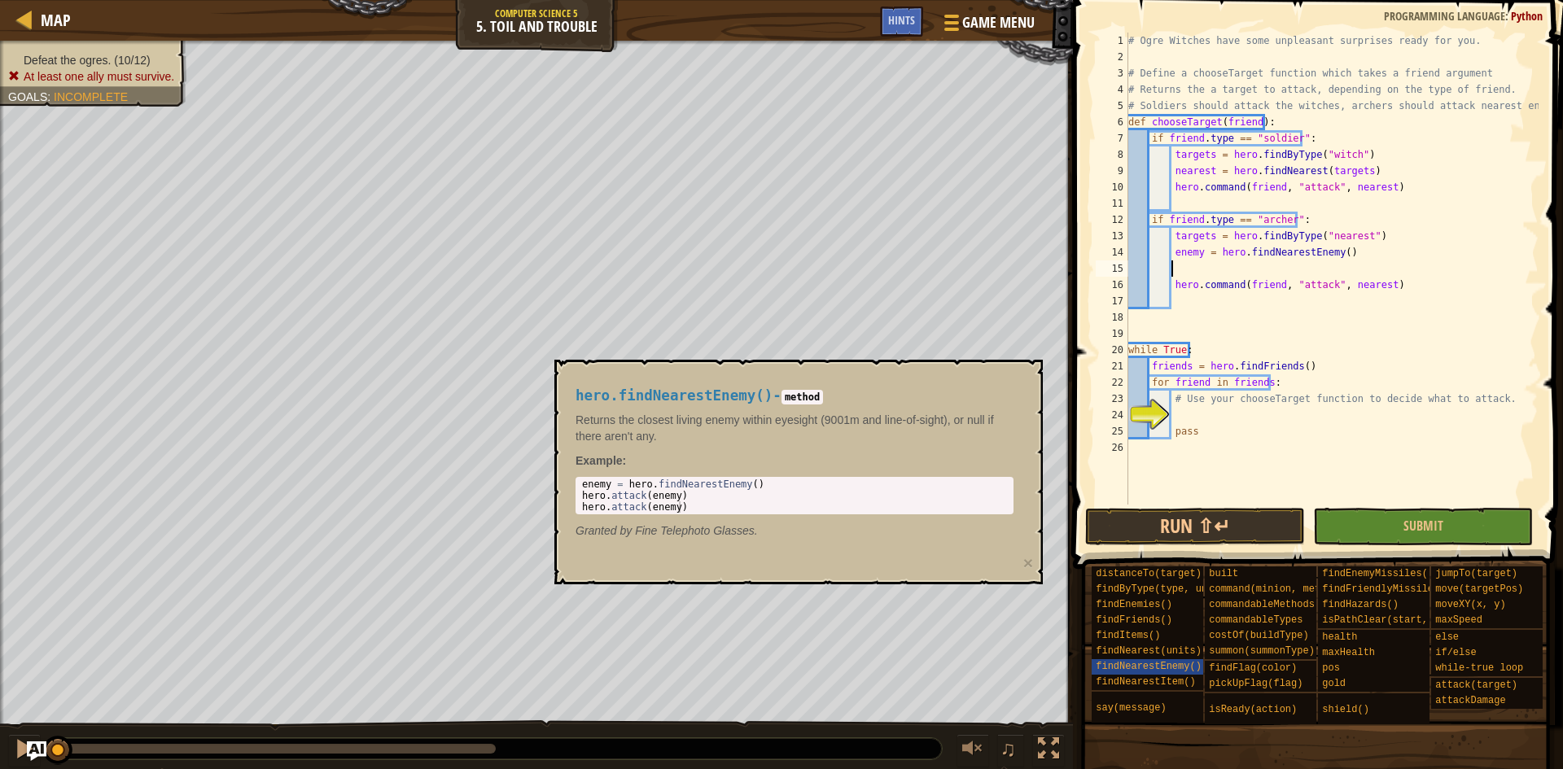
scroll to position [7, 0]
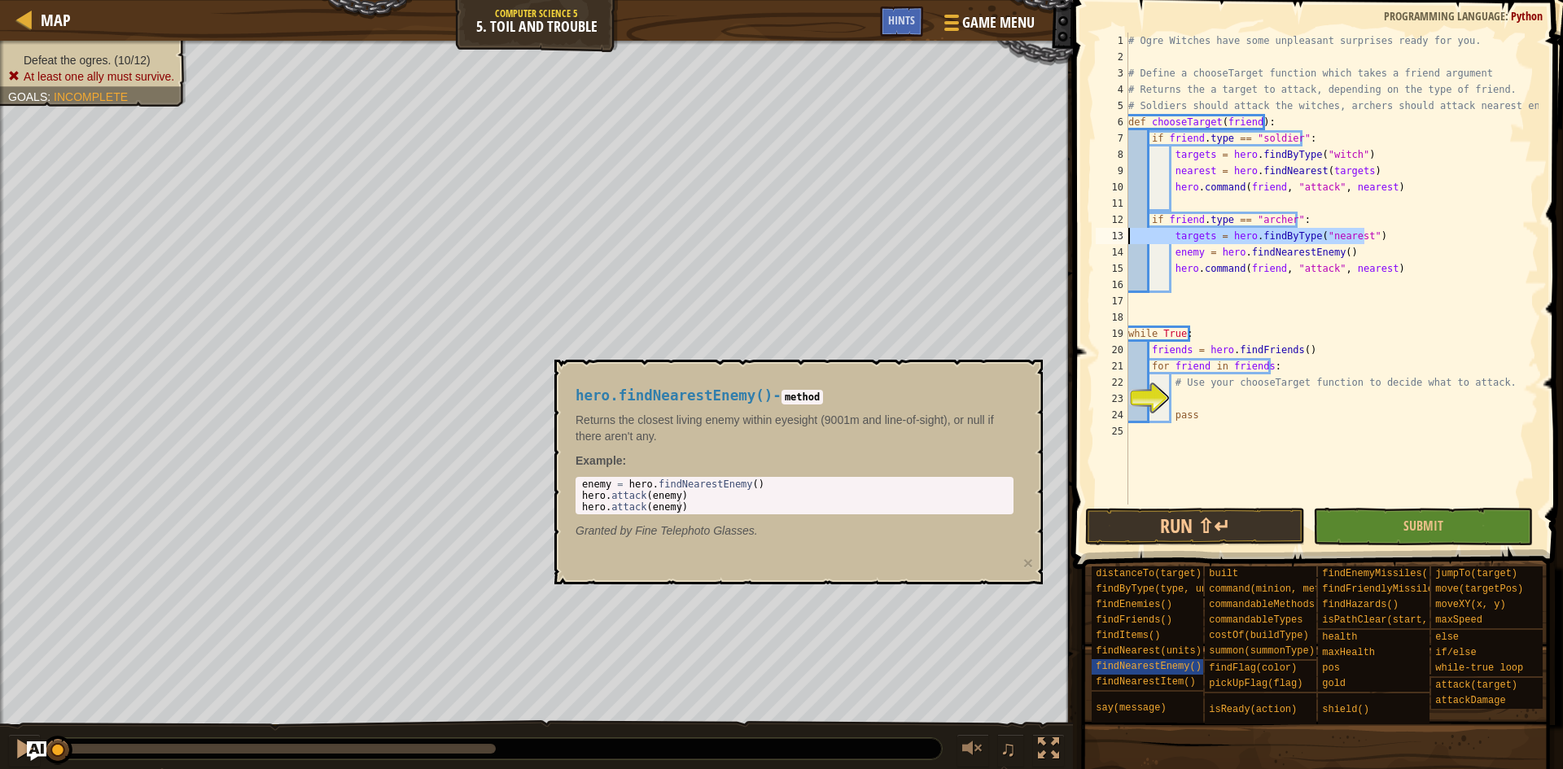
drag, startPoint x: 1394, startPoint y: 230, endPoint x: 1111, endPoint y: 238, distance: 283.4
click at [1111, 238] on div "enemy = hero.findNearestEnemy() 1 2 3 4 5 6 7 8 9 10 11 12 13 14 15 16 17 18 19…" at bounding box center [1315, 269] width 446 height 472
type textarea "targets = hero.findByType("nearest")"
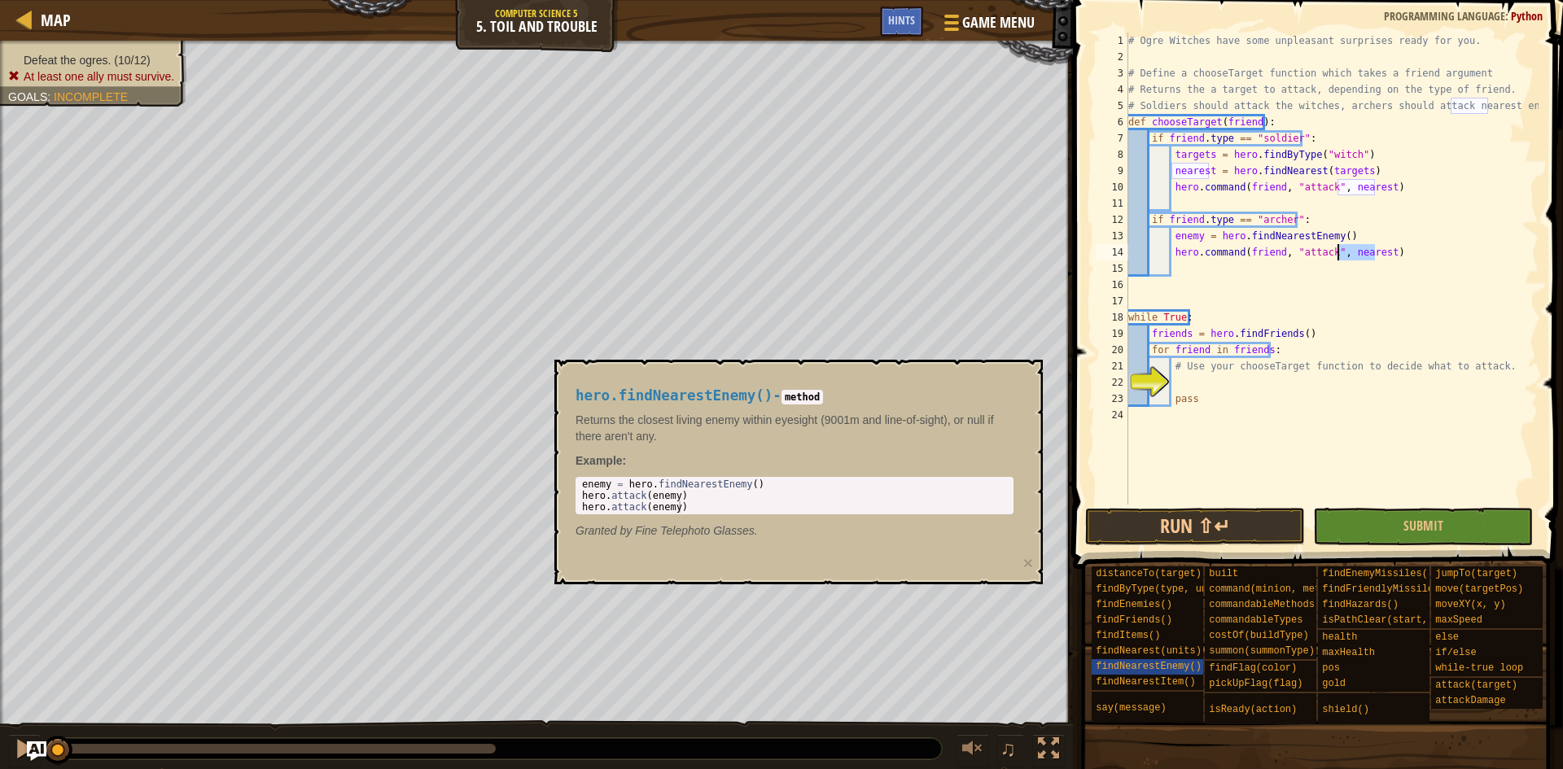
drag, startPoint x: 1376, startPoint y: 253, endPoint x: 1339, endPoint y: 252, distance: 36.6
click at [1339, 252] on div "# Ogre Witches have some unpleasant surprises ready for you. # Define a chooseT…" at bounding box center [1332, 285] width 414 height 505
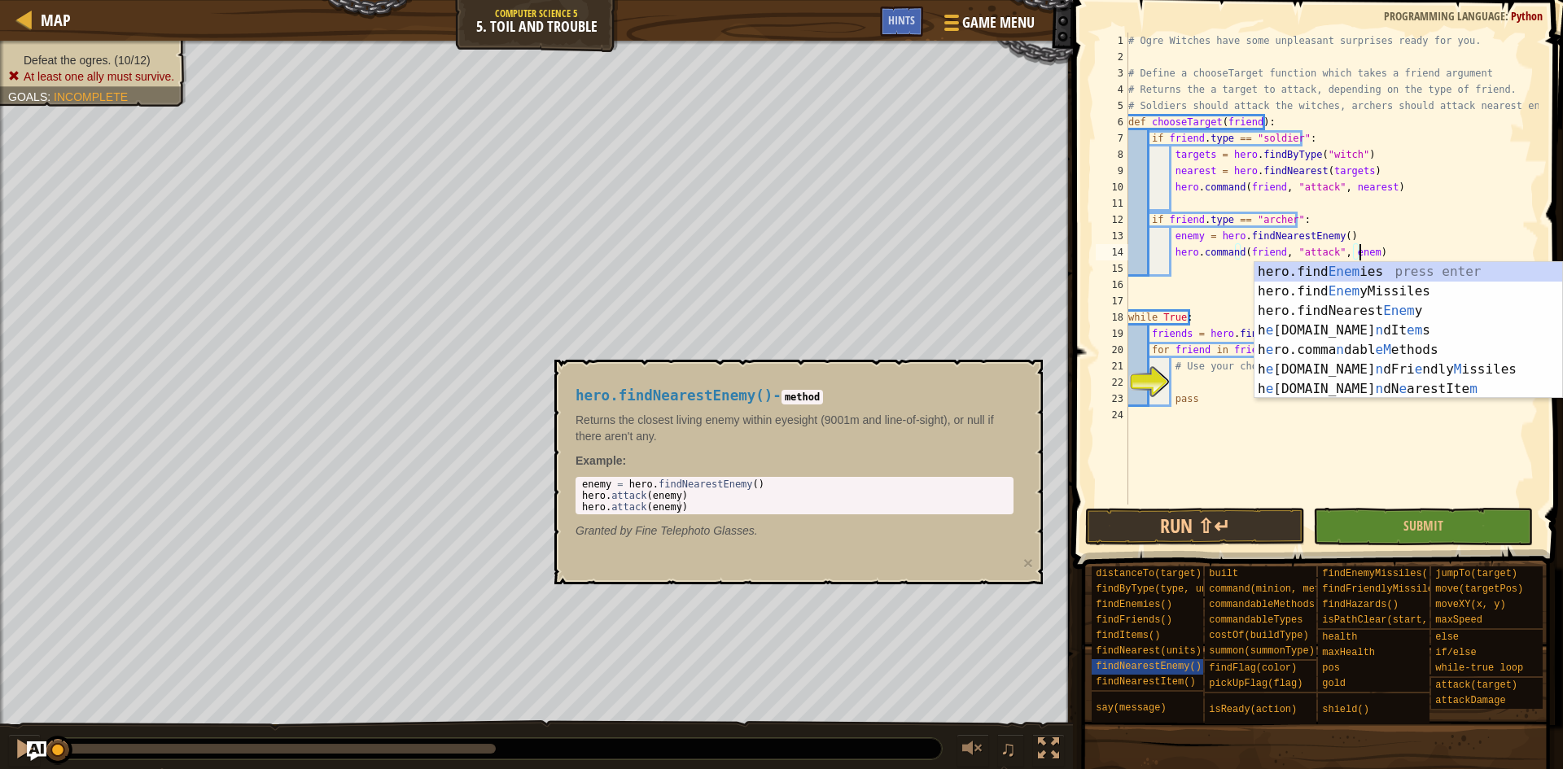
scroll to position [7, 19]
type textarea "hero.command(friend, "attack", enemy)"
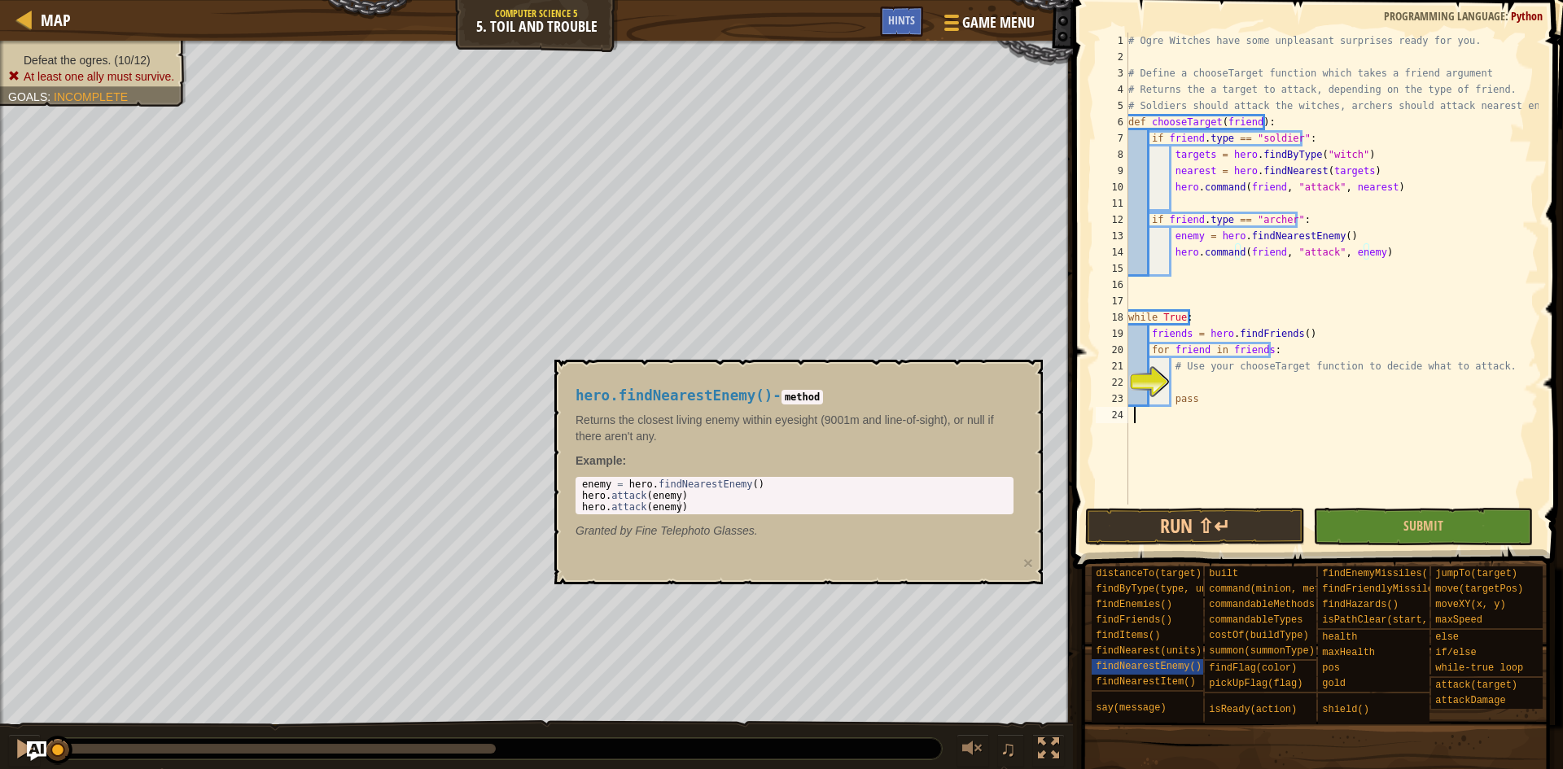
click at [1429, 434] on div "# Ogre Witches have some unpleasant surprises ready for you. # Define a chooseT…" at bounding box center [1332, 285] width 414 height 505
click at [1193, 375] on div "# Ogre Witches have some unpleasant surprises ready for you. # Define a chooseT…" at bounding box center [1332, 285] width 414 height 505
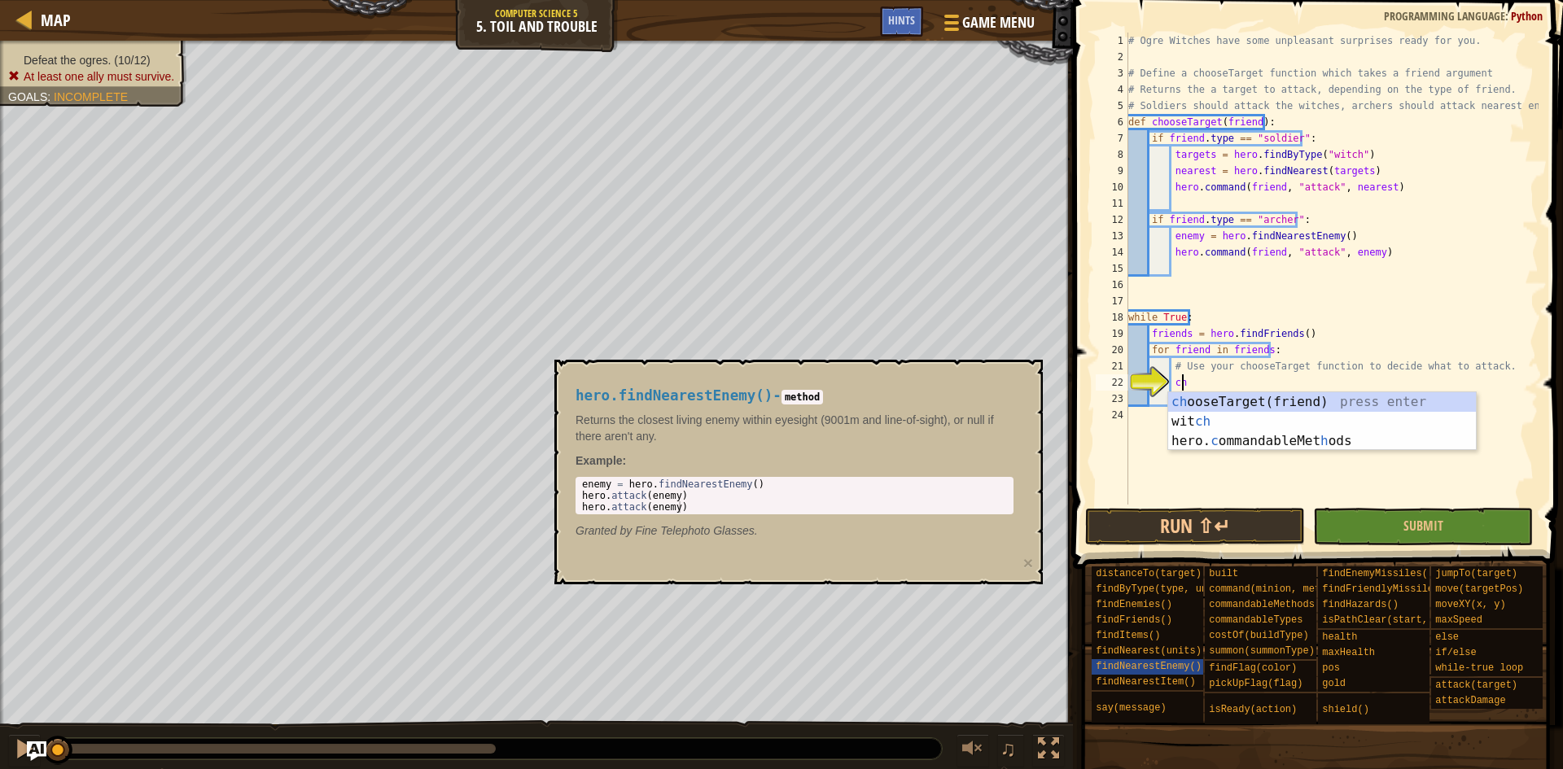
scroll to position [7, 4]
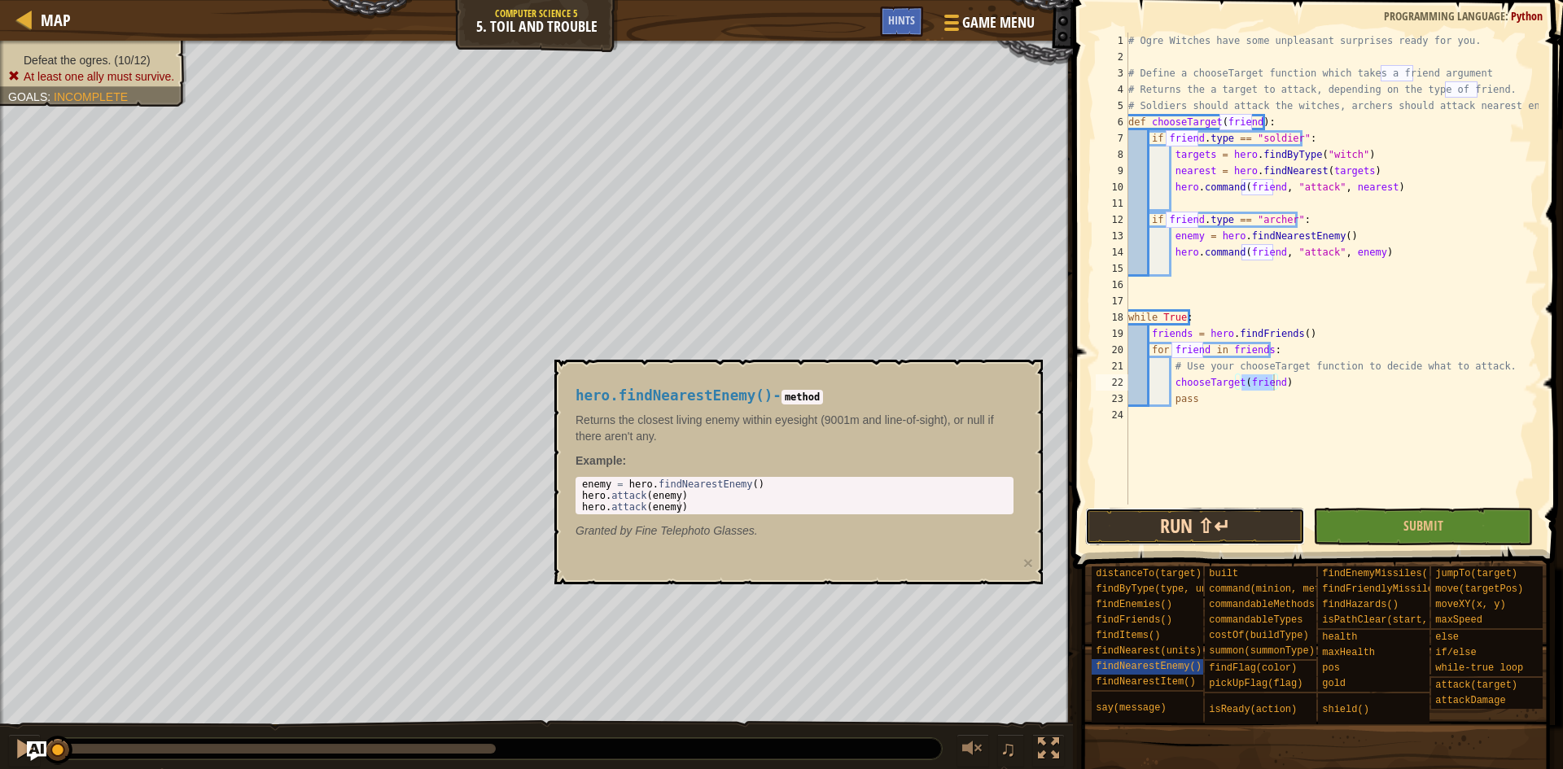
click at [1290, 537] on button "Run ⇧↵" at bounding box center [1195, 526] width 220 height 37
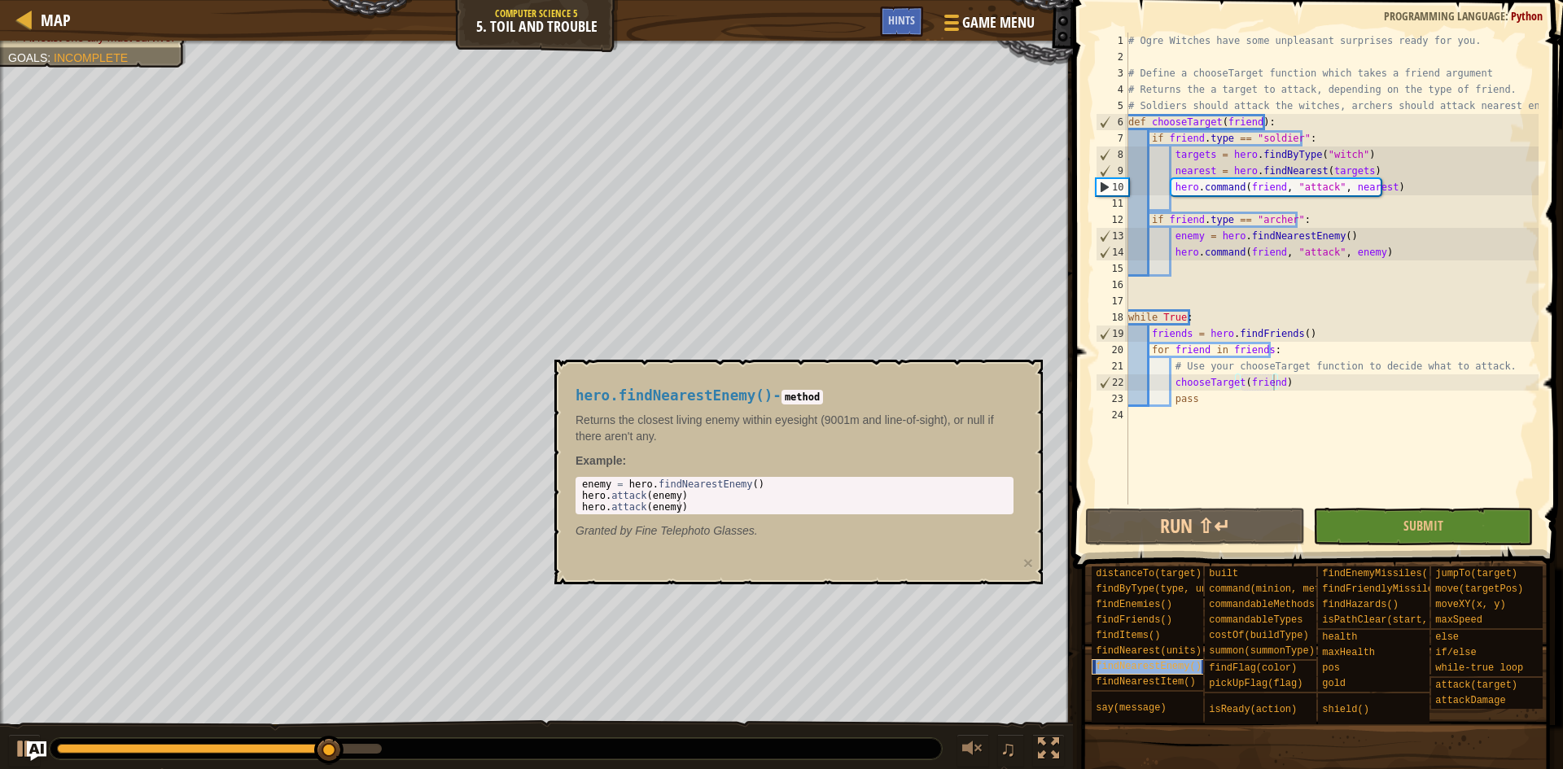
click at [1119, 665] on span "findNearestEnemy()" at bounding box center [1149, 666] width 106 height 11
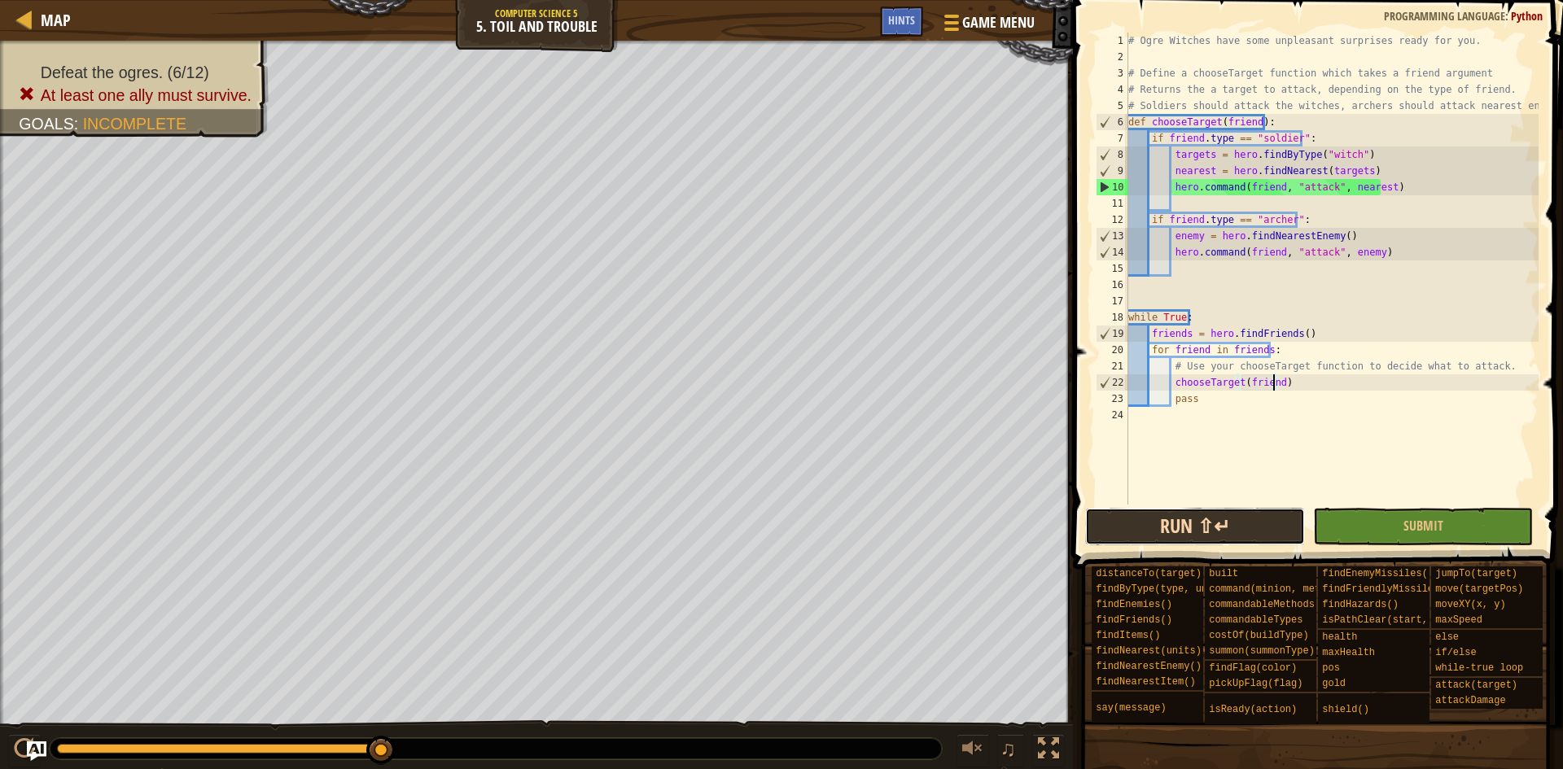
click at [1270, 529] on button "Run ⇧↵" at bounding box center [1195, 526] width 220 height 37
click at [1259, 192] on div "# Ogre Witches have some unpleasant surprises ready for you. # Define a chooseT…" at bounding box center [1332, 285] width 414 height 505
type textarea "hero.command(friend, "attack", nearest)"
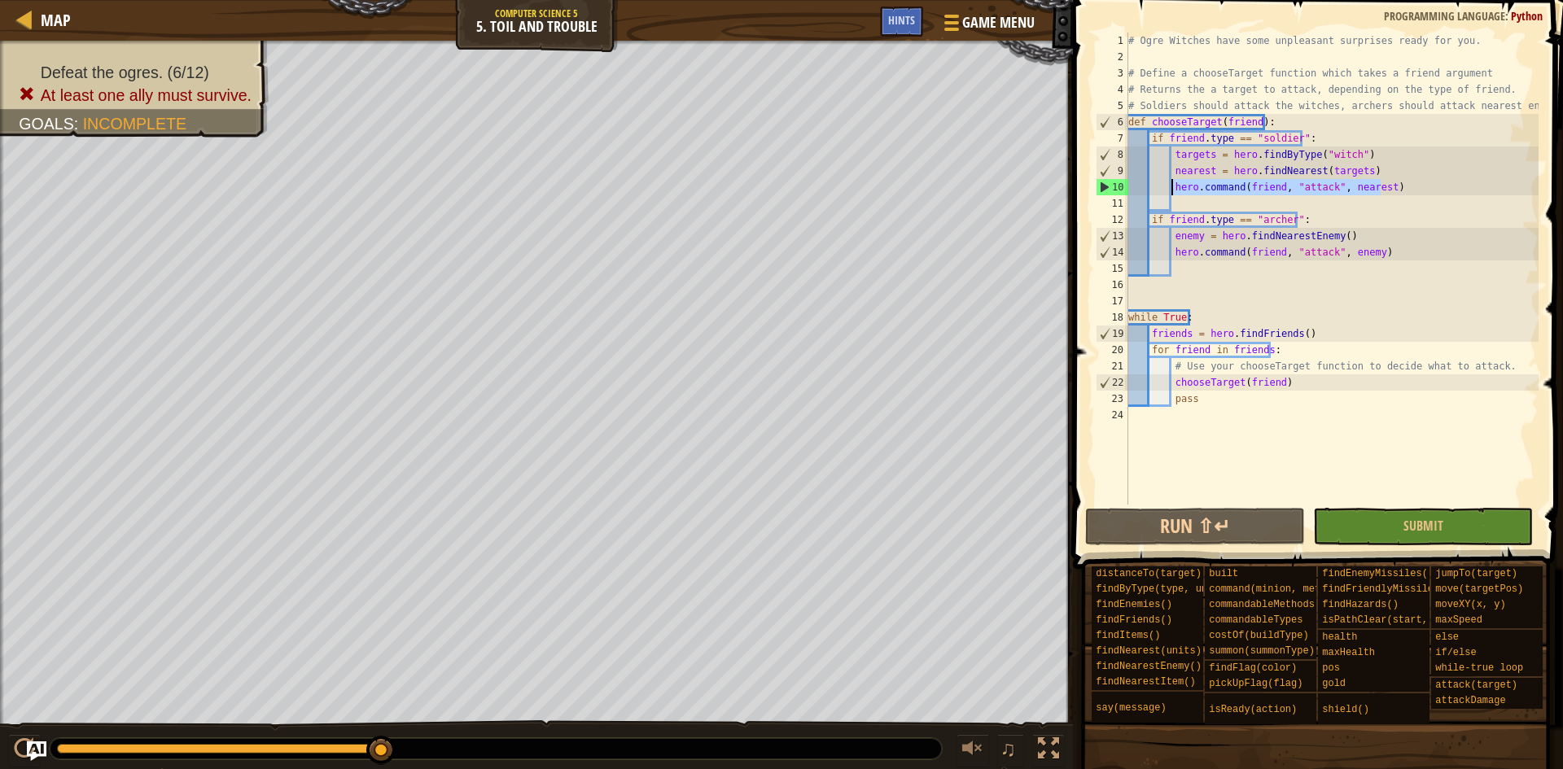
drag, startPoint x: 1391, startPoint y: 185, endPoint x: 1172, endPoint y: 185, distance: 219.0
click at [1172, 185] on div "# Ogre Witches have some unpleasant surprises ready for you. # Define a chooseT…" at bounding box center [1332, 285] width 414 height 505
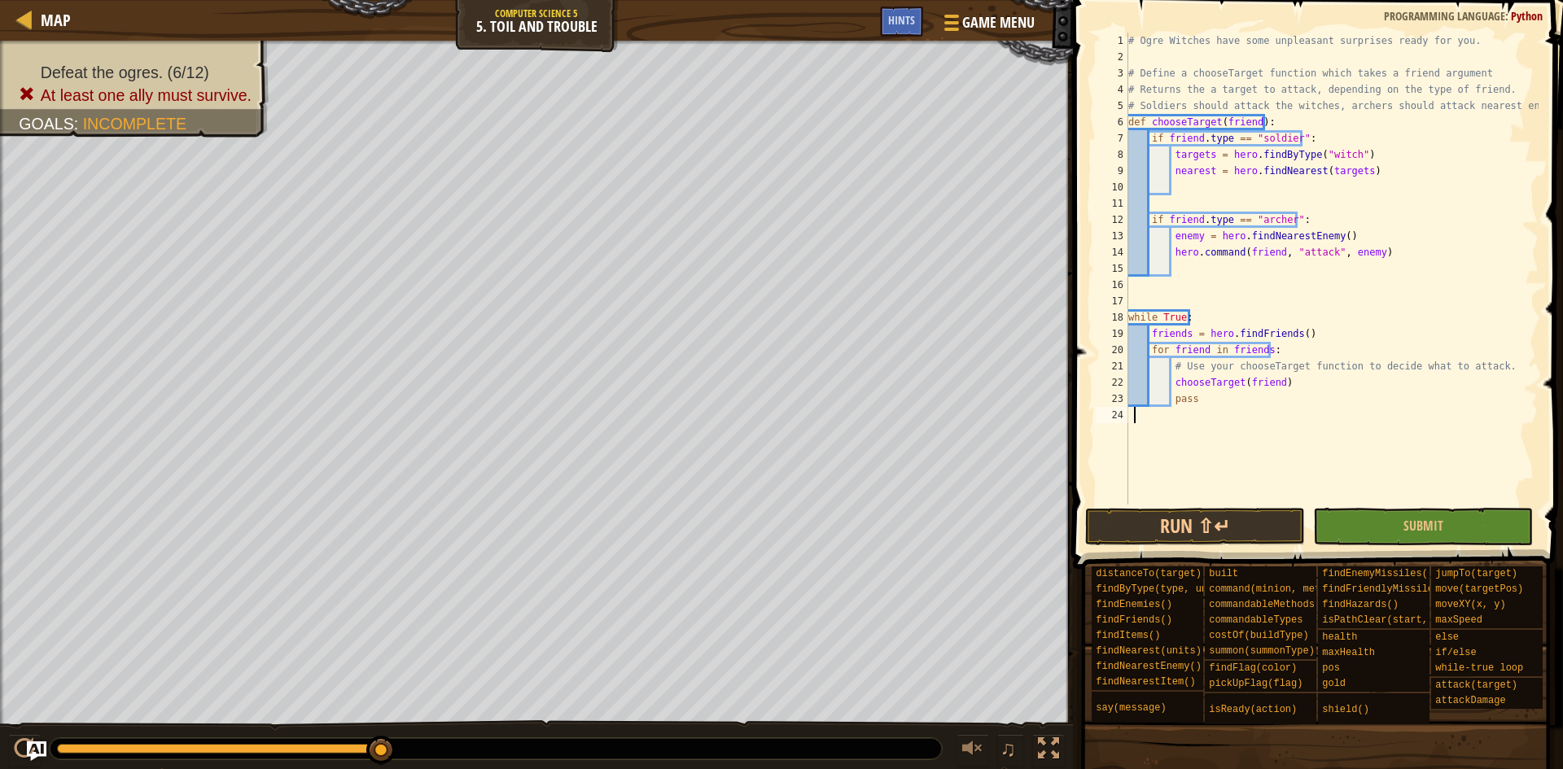
click at [1187, 418] on div "# Ogre Witches have some unpleasant surprises ready for you. # Define a chooseT…" at bounding box center [1332, 285] width 414 height 505
paste textarea "hero.command(friend, "attack", nearest)"
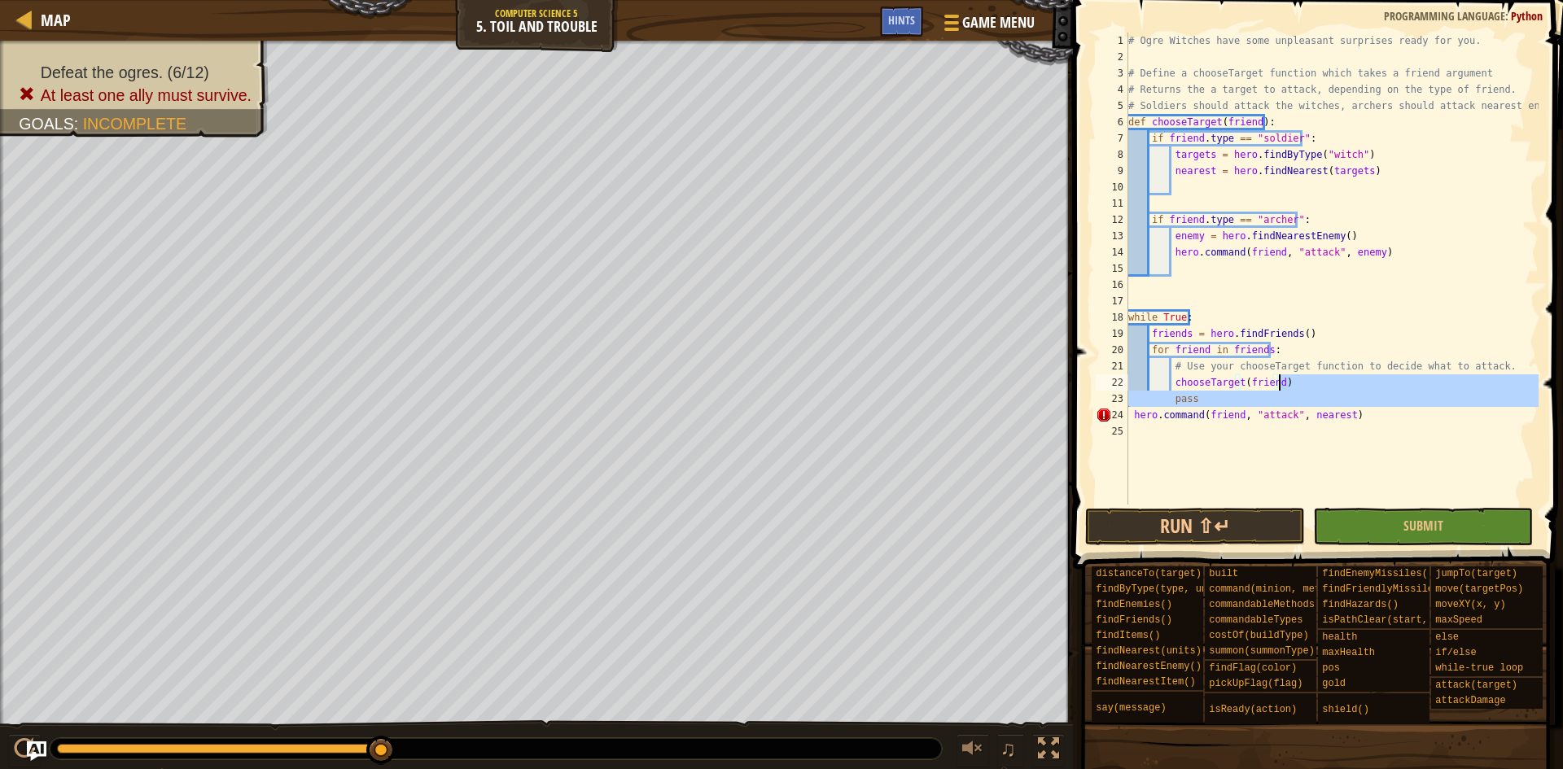
drag, startPoint x: 1132, startPoint y: 415, endPoint x: 1562, endPoint y: 379, distance: 432.2
click at [1550, 379] on div "hero.command(friend, "attack", nearest) 1 2 3 4 5 6 7 8 9 10 11 12 13 14 15 16 …" at bounding box center [1315, 316] width 495 height 617
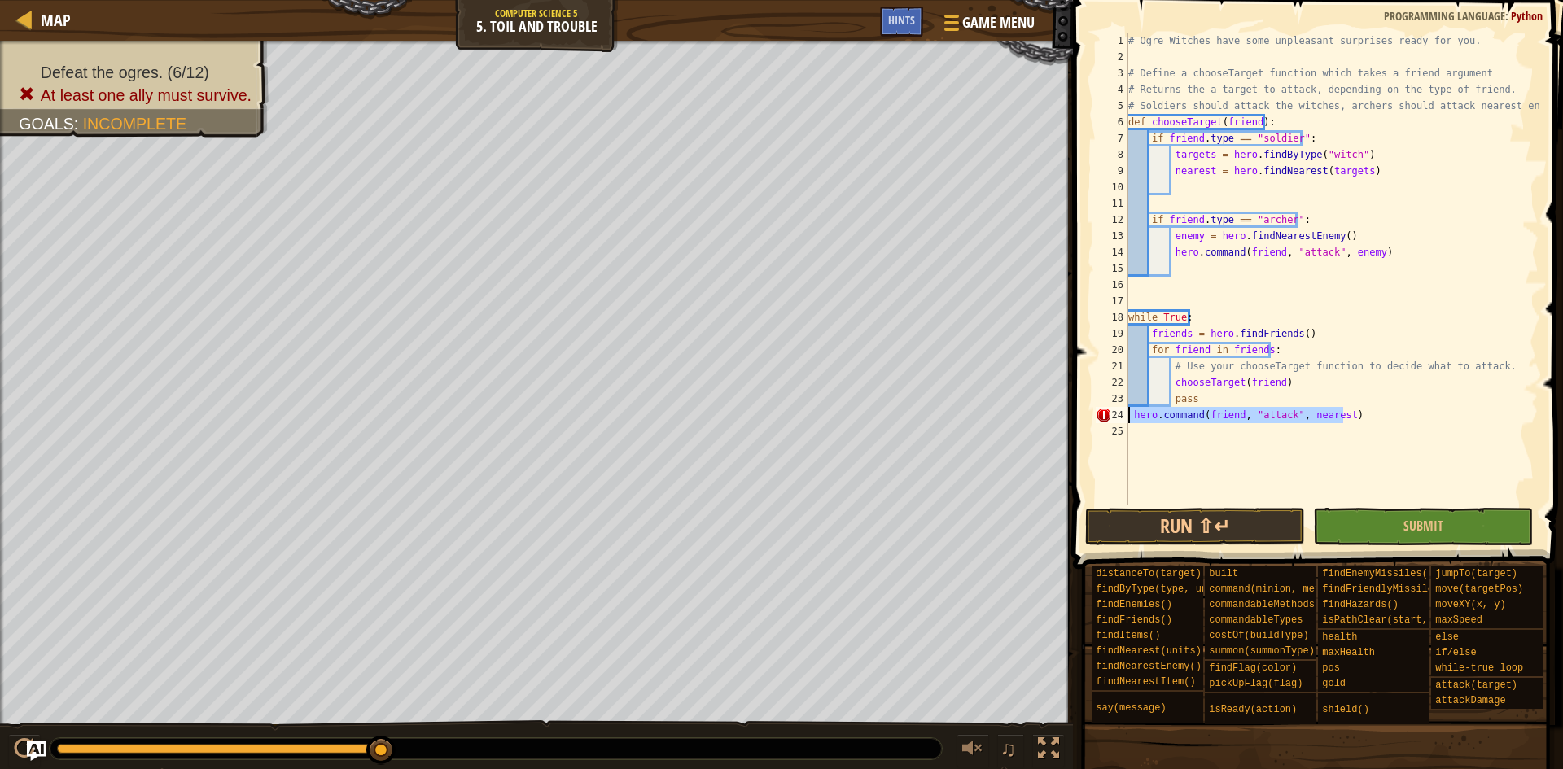
drag, startPoint x: 1417, startPoint y: 409, endPoint x: 1122, endPoint y: 419, distance: 295.7
click at [1122, 419] on div "chooseTarget(friend) pass 1 2 3 4 5 6 7 8 9 10 11 12 13 14 15 16 17 18 19 20 21…" at bounding box center [1315, 269] width 446 height 472
type textarea "hero.command(friend, "attack", nearest)"
click at [1226, 269] on div "# Ogre Witches have some unpleasant surprises ready for you. # Define a chooseT…" at bounding box center [1332, 285] width 414 height 505
click at [1175, 285] on div "# Ogre Witches have some unpleasant surprises ready for you. # Define a chooseT…" at bounding box center [1332, 285] width 414 height 505
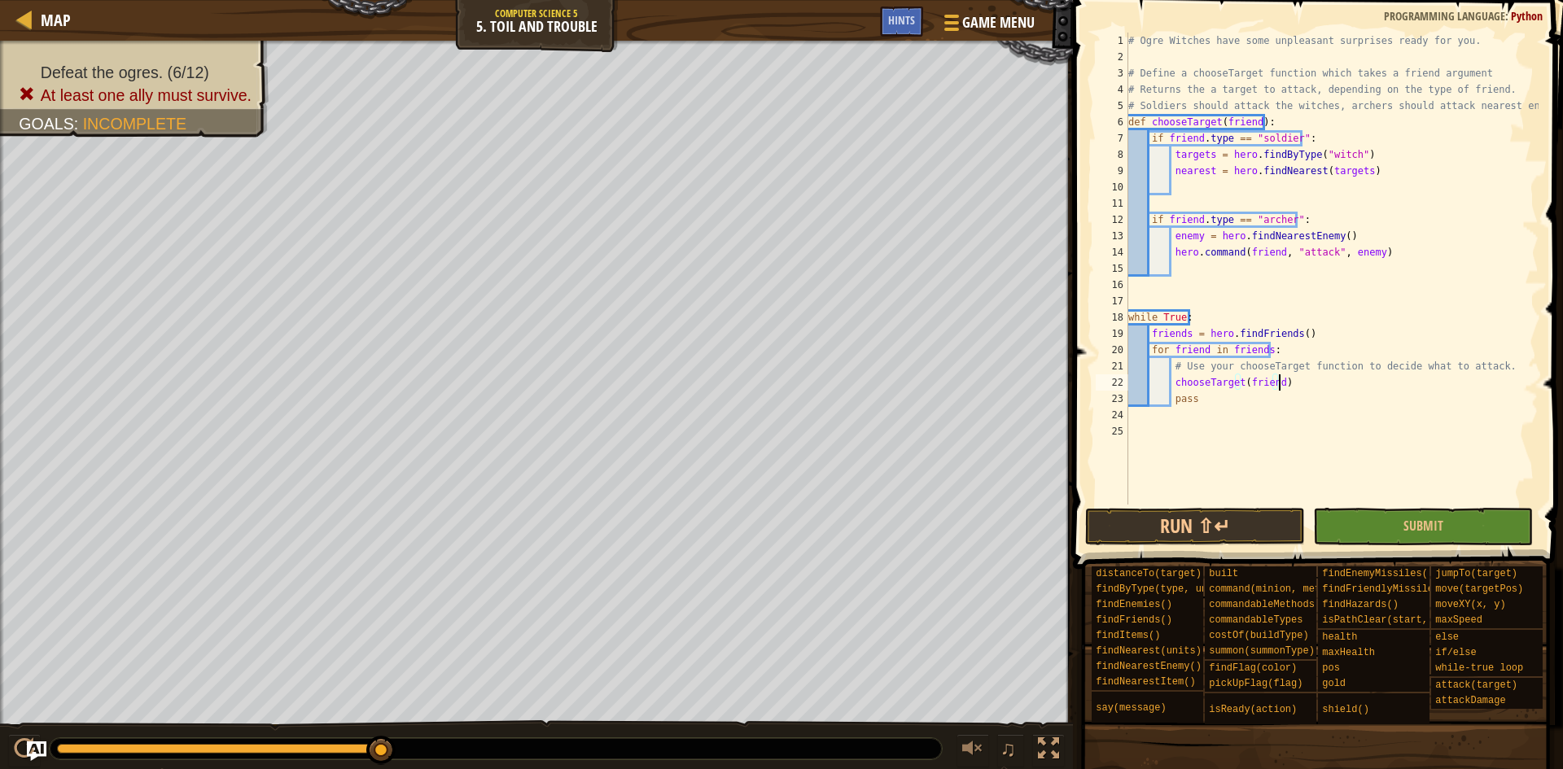
click at [1305, 385] on div "# Ogre Witches have some unpleasant surprises ready for you. # Define a chooseT…" at bounding box center [1332, 285] width 414 height 505
type textarea "chooseTarget(friend)"
paste textarea "hero.command(friend, "attack", nearest)"
click at [1176, 396] on div "# Ogre Witches have some unpleasant surprises ready for you. # Define a chooseT…" at bounding box center [1332, 285] width 414 height 505
click at [1170, 419] on div "# Ogre Witches have some unpleasant surprises ready for you. # Define a chooseT…" at bounding box center [1332, 285] width 414 height 505
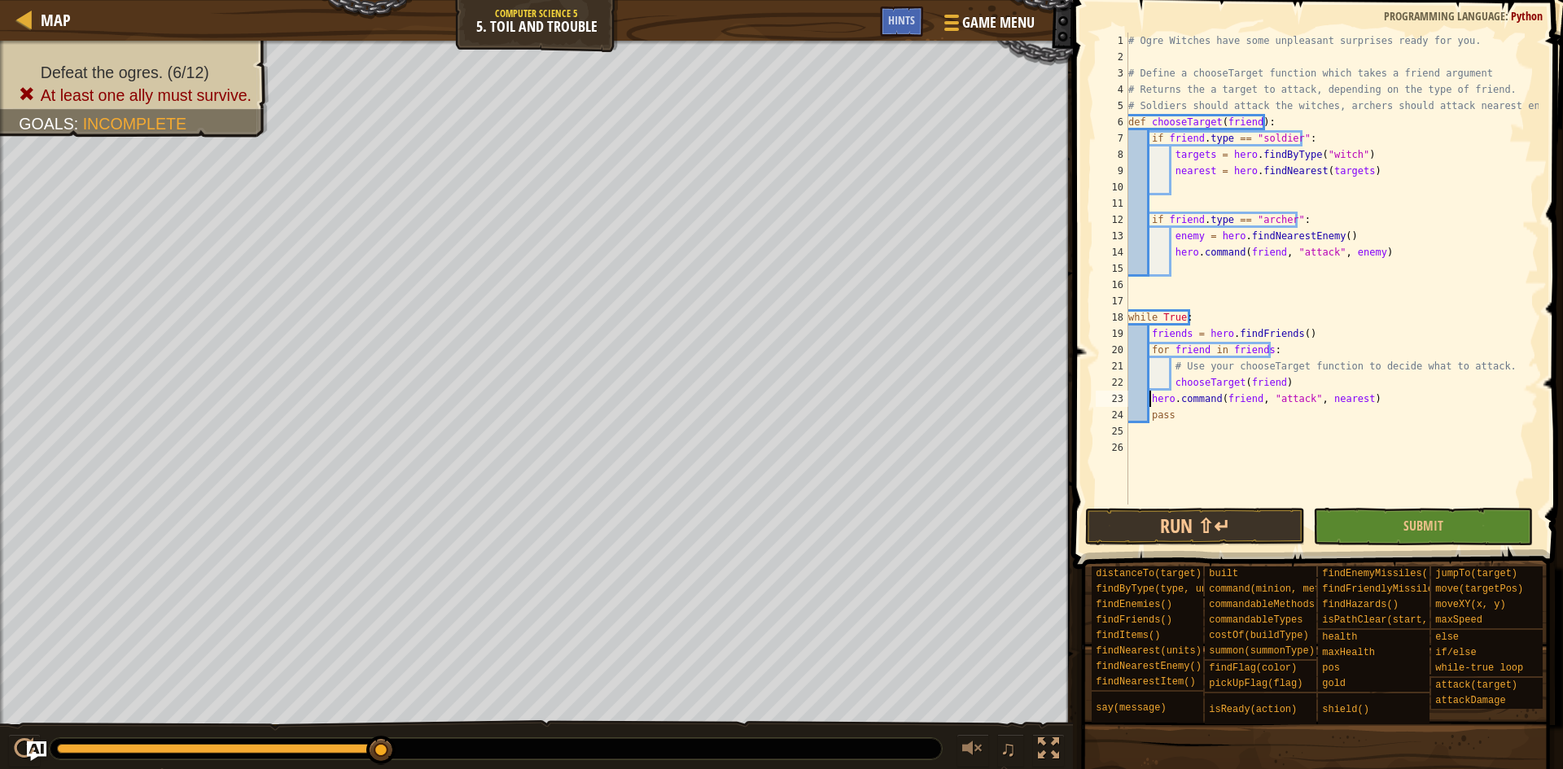
click at [1149, 401] on div "# Ogre Witches have some unpleasant surprises ready for you. # Define a chooseT…" at bounding box center [1332, 285] width 414 height 505
type textarea "hero.command(friend, "attack", nearest)"
click at [1288, 183] on div "# Ogre Witches have some unpleasant surprises ready for you. # Define a chooseT…" at bounding box center [1332, 285] width 414 height 505
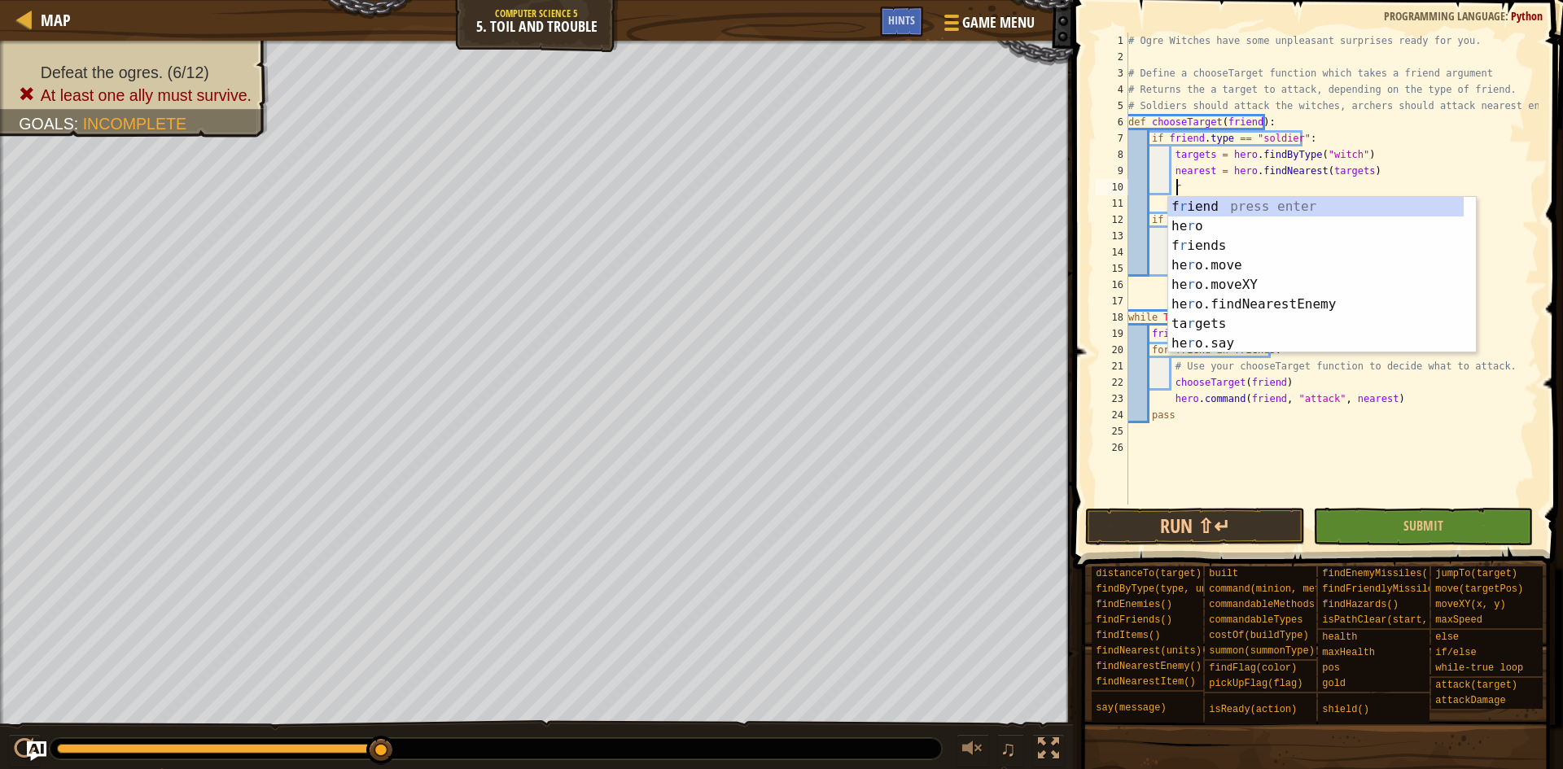
scroll to position [7, 3]
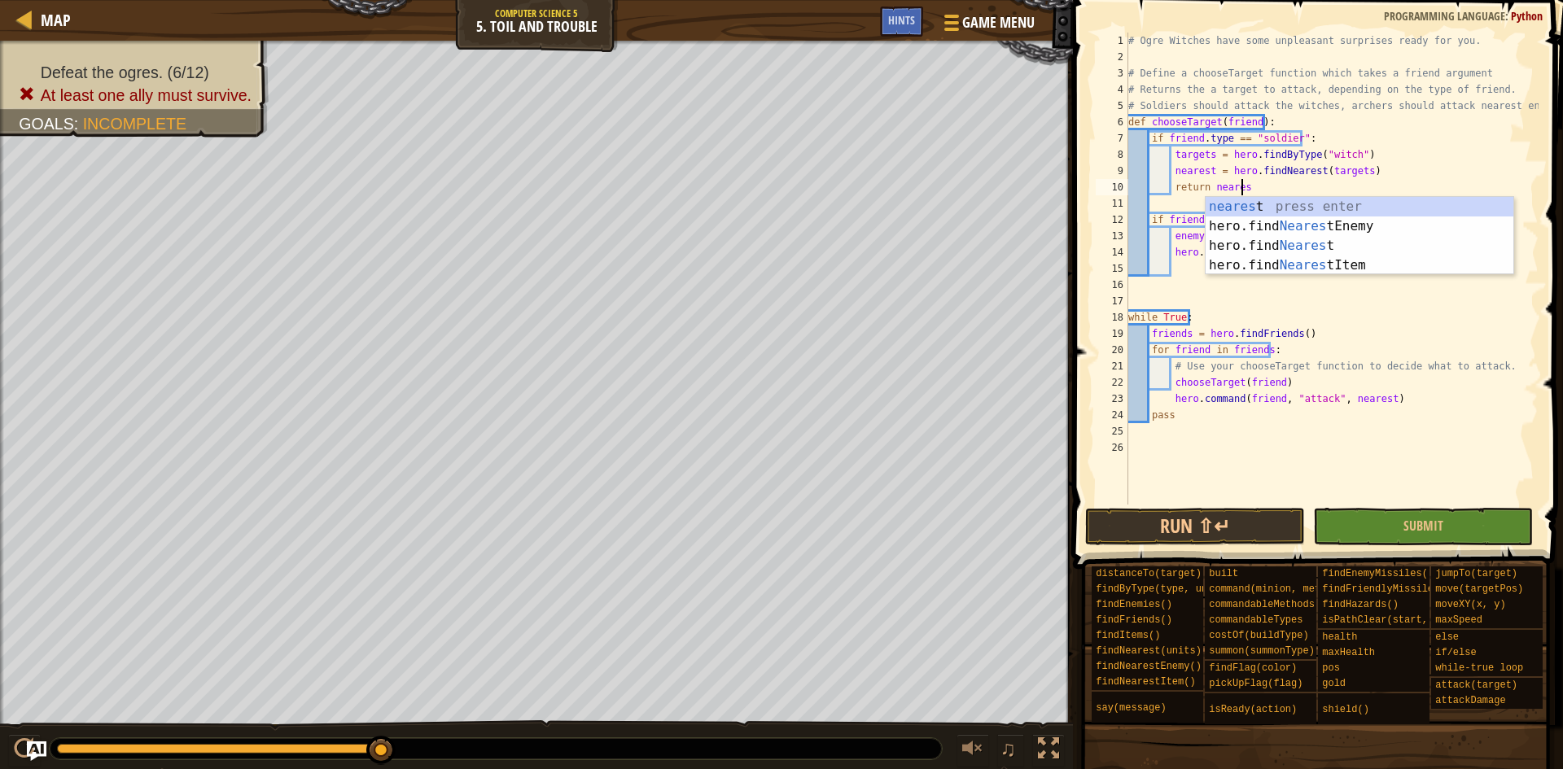
type textarea "return nearest"
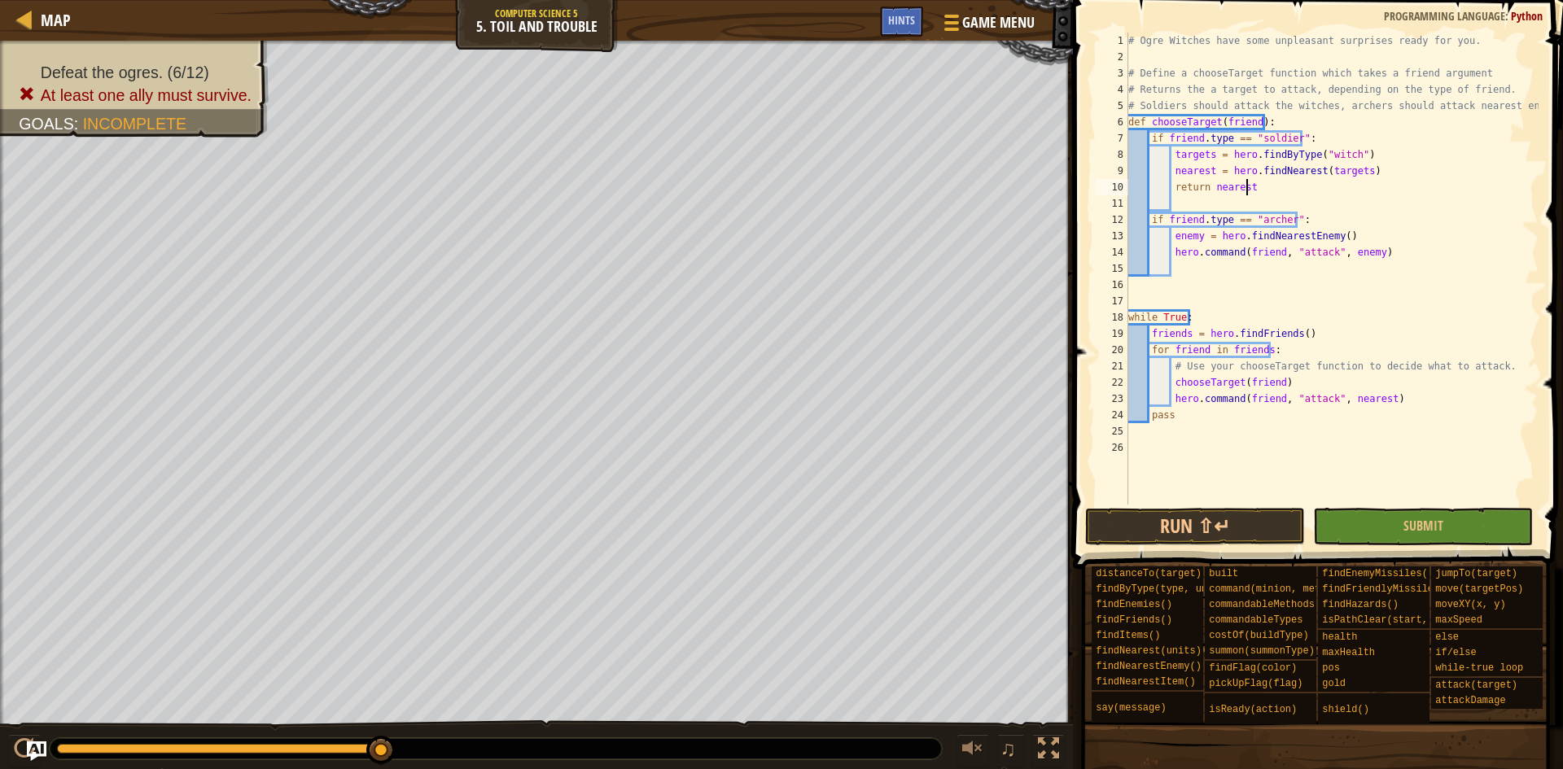
scroll to position [7, 2]
click at [1194, 273] on div "# Ogre Witches have some unpleasant surprises ready for you. # Define a chooseT…" at bounding box center [1332, 285] width 414 height 505
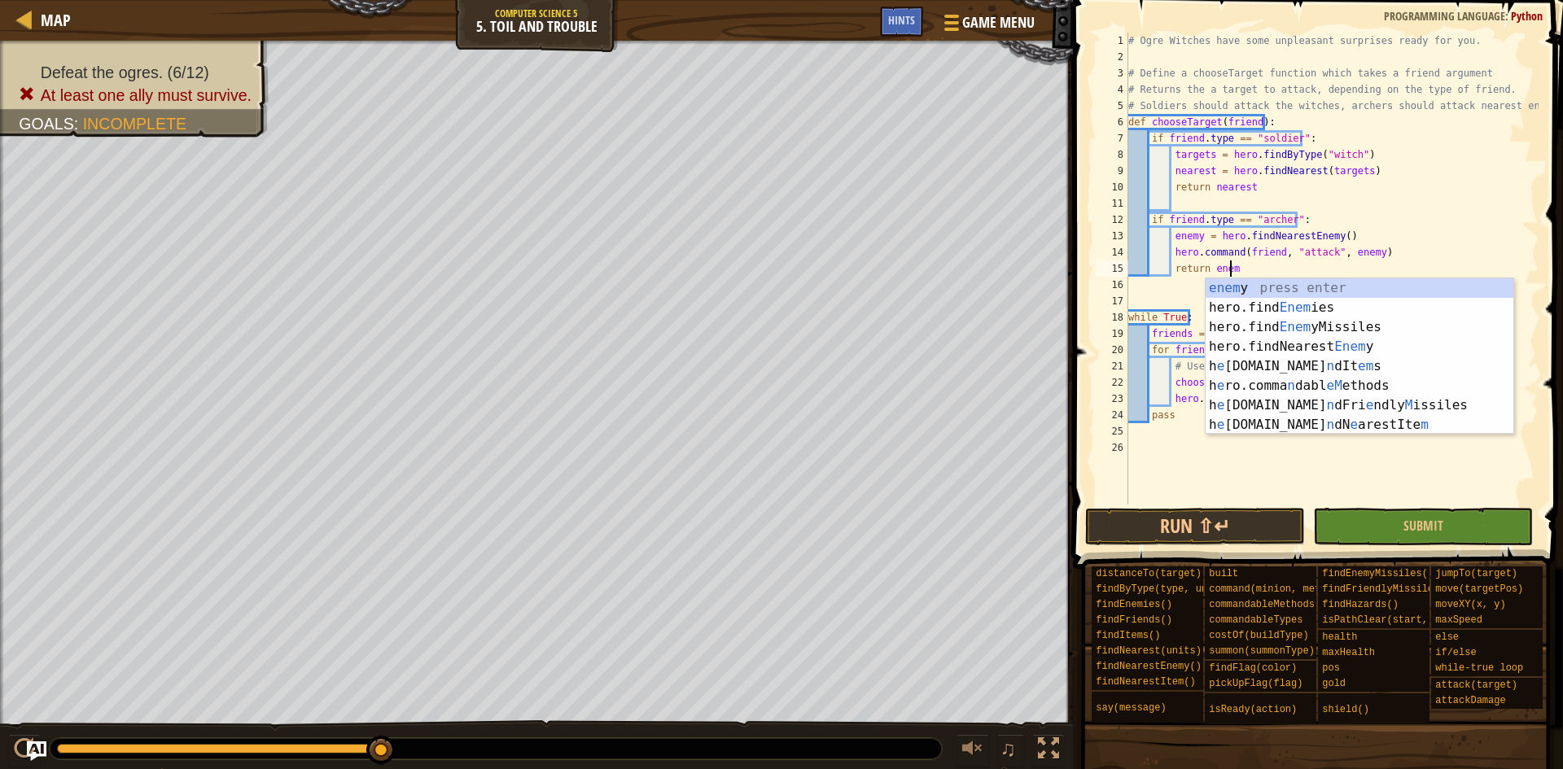
scroll to position [7, 8]
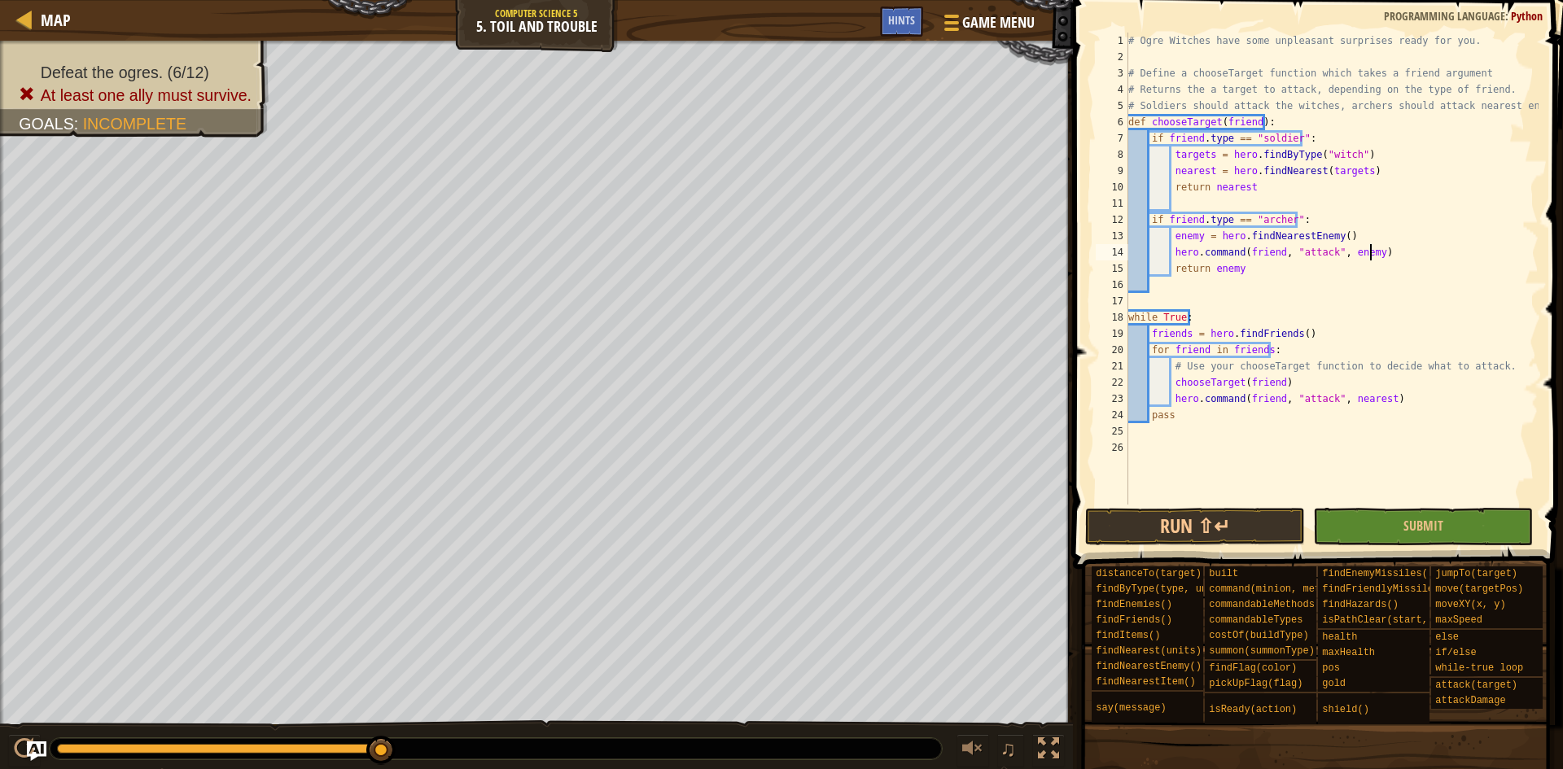
click at [1407, 254] on div "# Ogre Witches have some unpleasant surprises ready for you. # Define a chooseT…" at bounding box center [1332, 285] width 414 height 505
click at [1331, 380] on div "# Ogre Witches have some unpleasant surprises ready for you. # Define a chooseT…" at bounding box center [1332, 285] width 414 height 505
drag, startPoint x: 1355, startPoint y: 259, endPoint x: 1364, endPoint y: 256, distance: 9.3
click at [1359, 256] on div "# Ogre Witches have some unpleasant surprises ready for you. # Define a chooseT…" at bounding box center [1332, 285] width 414 height 505
type textarea "hero.command(friend, "attack", enemy)"
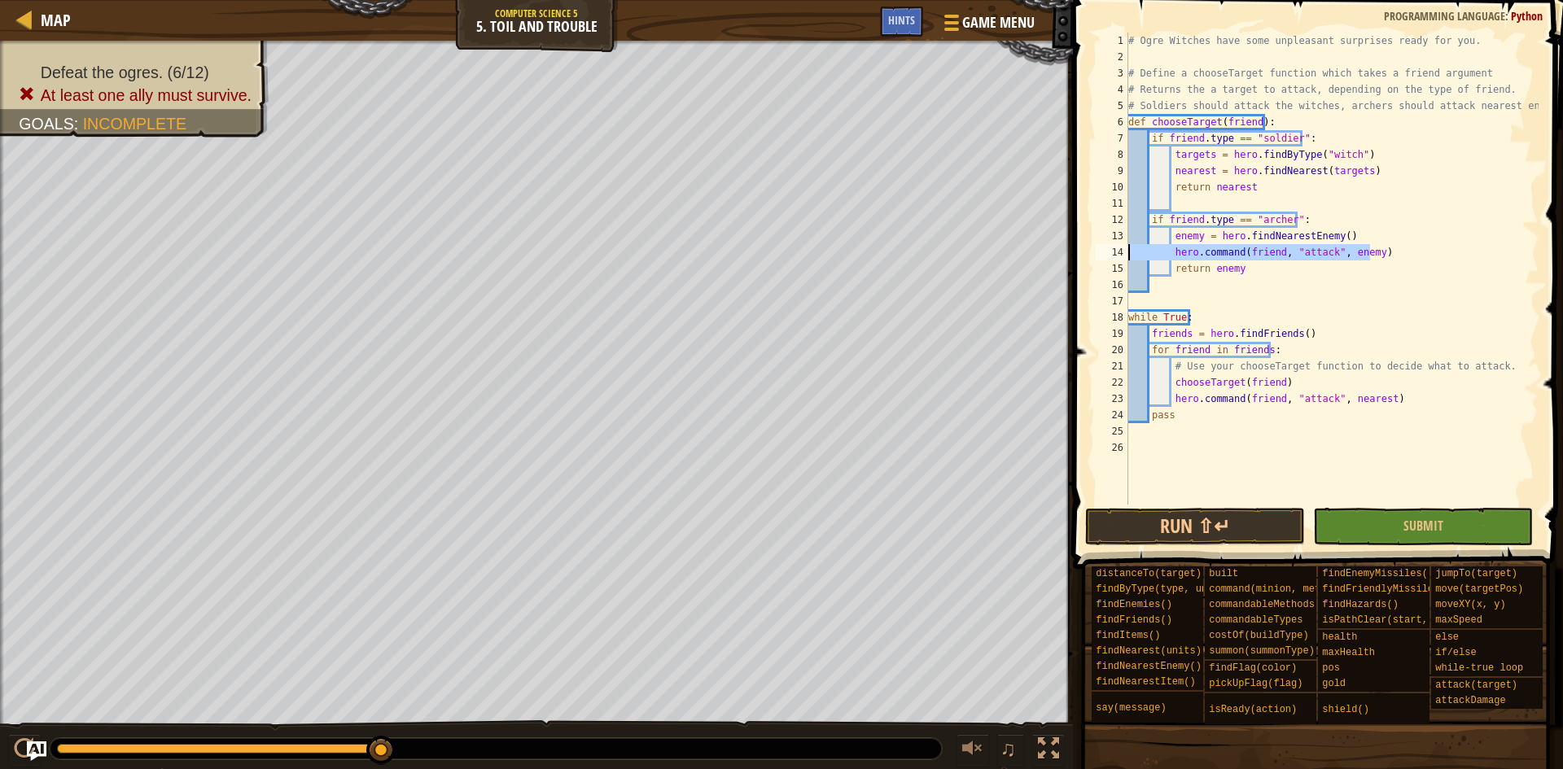
drag, startPoint x: 1379, startPoint y: 256, endPoint x: 1110, endPoint y: 251, distance: 269.5
click at [1110, 251] on div "hero.command(friend, "attack", enemy) 1 2 3 4 5 6 7 8 9 10 11 12 13 14 15 16 17…" at bounding box center [1315, 269] width 446 height 472
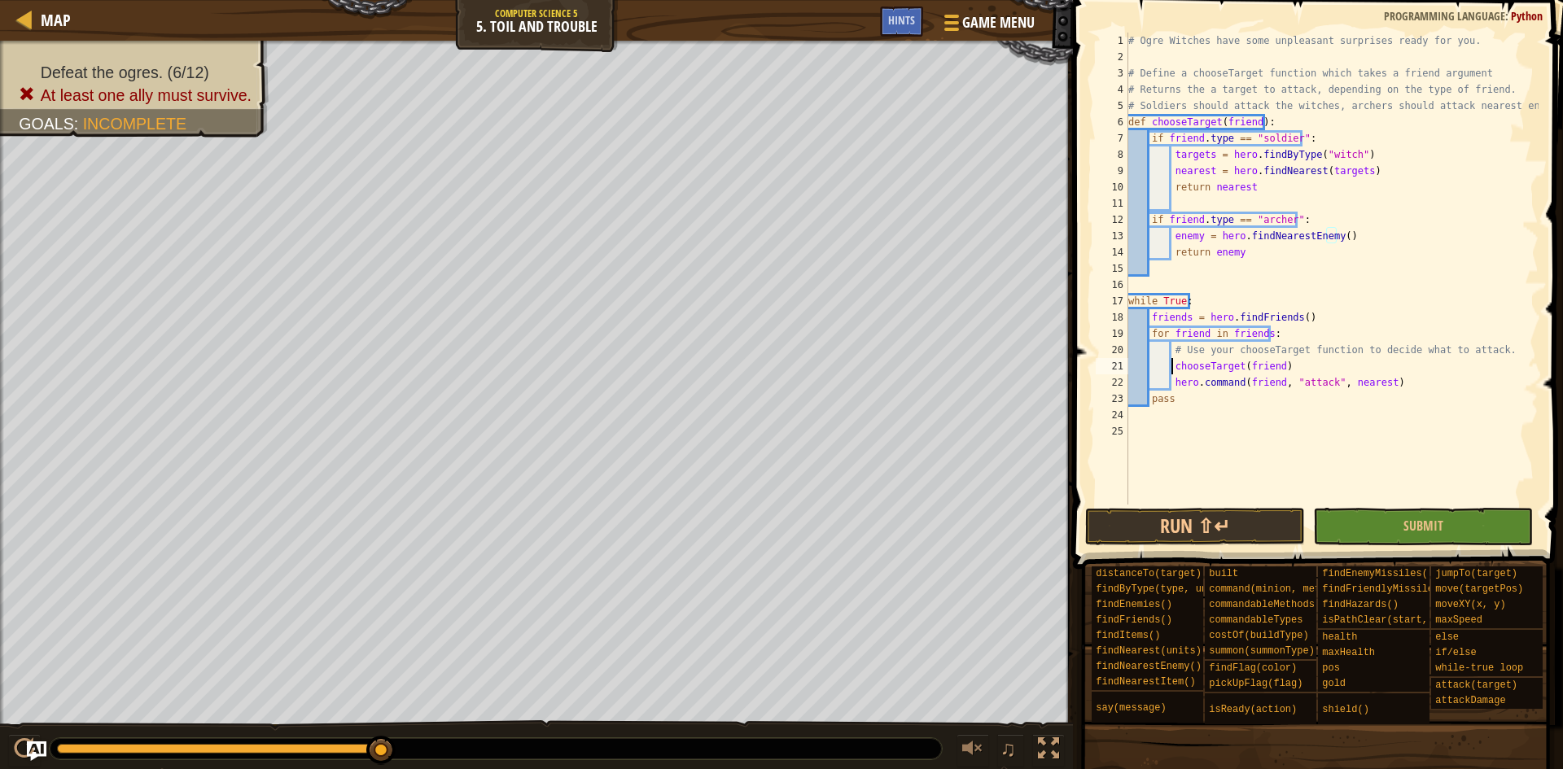
click at [1171, 377] on div "# Ogre Witches have some unpleasant surprises ready for you. # Define a chooseT…" at bounding box center [1332, 285] width 414 height 505
click at [1168, 365] on div "# Ogre Witches have some unpleasant surprises ready for you. # Define a chooseT…" at bounding box center [1332, 285] width 414 height 505
click at [1173, 369] on div "# Ogre Witches have some unpleasant surprises ready for you. # Define a chooseT…" at bounding box center [1332, 285] width 414 height 505
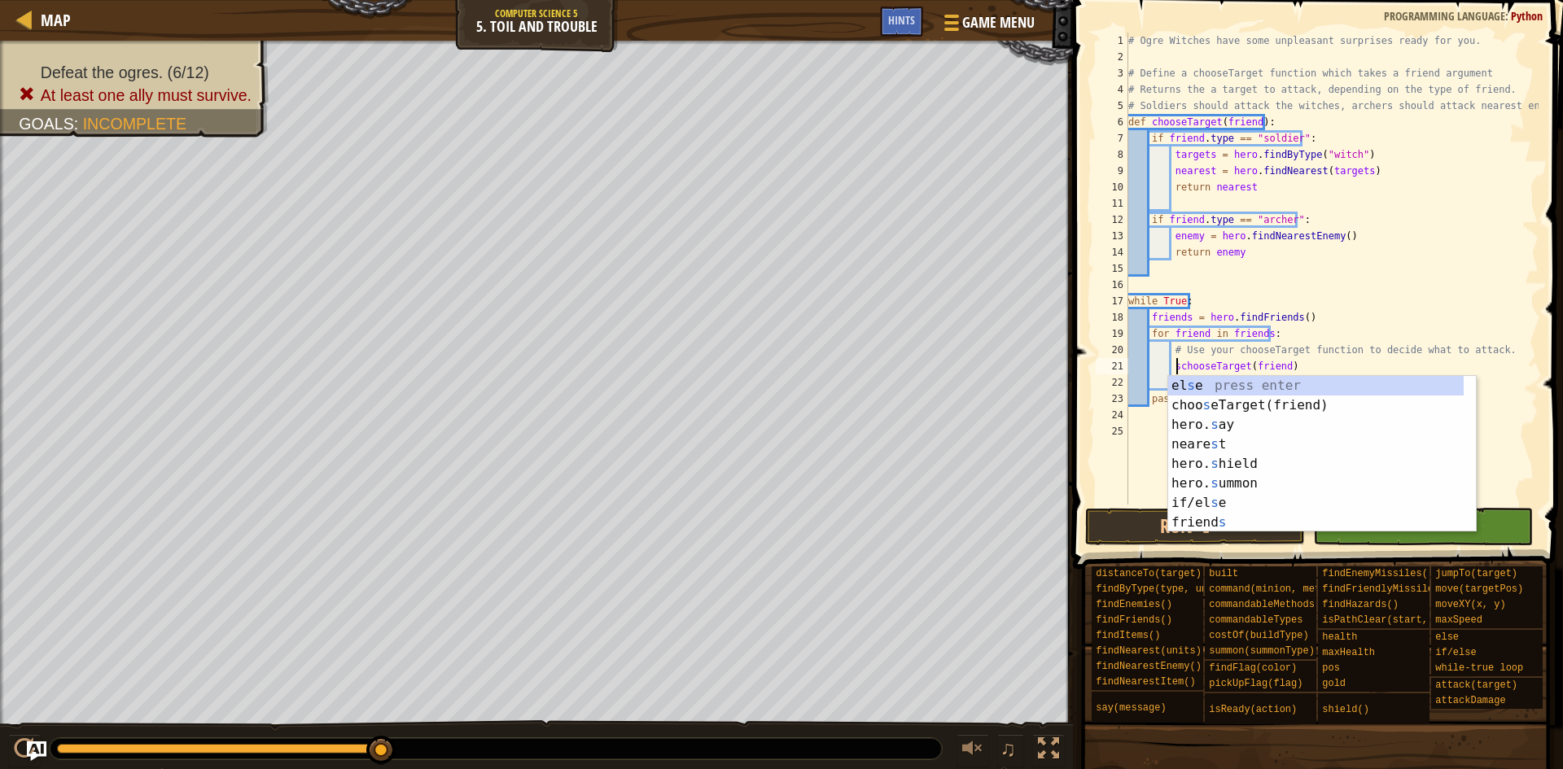
scroll to position [7, 4]
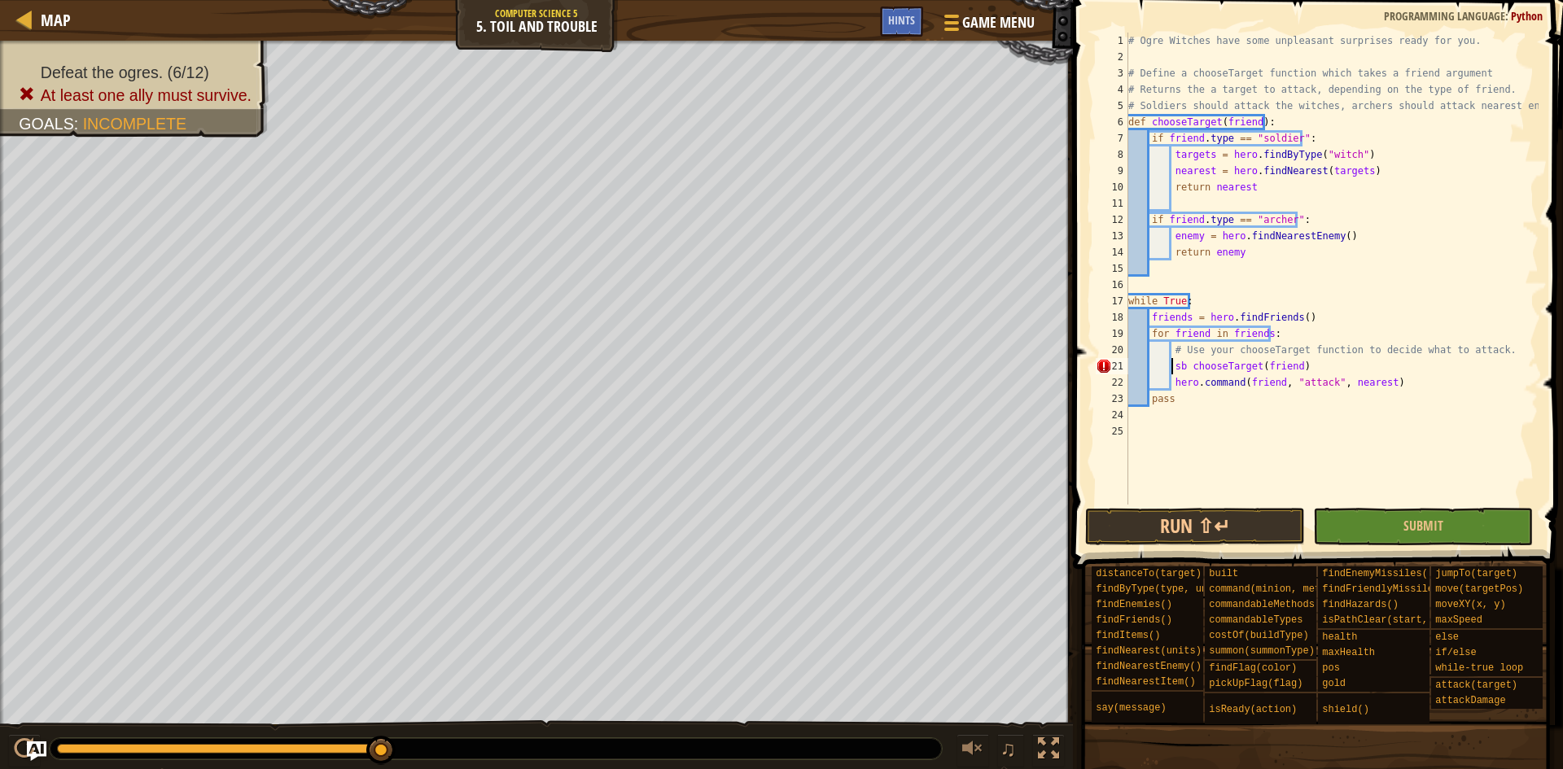
click at [1171, 368] on div "# Ogre Witches have some unpleasant surprises ready for you. # Define a chooseT…" at bounding box center [1332, 285] width 414 height 505
click at [1186, 370] on div "# Ogre Witches have some unpleasant surprises ready for you. # Define a chooseT…" at bounding box center [1332, 285] width 414 height 505
click at [1375, 381] on div "# Ogre Witches have some unpleasant surprises ready for you. # Define a chooseT…" at bounding box center [1332, 285] width 414 height 505
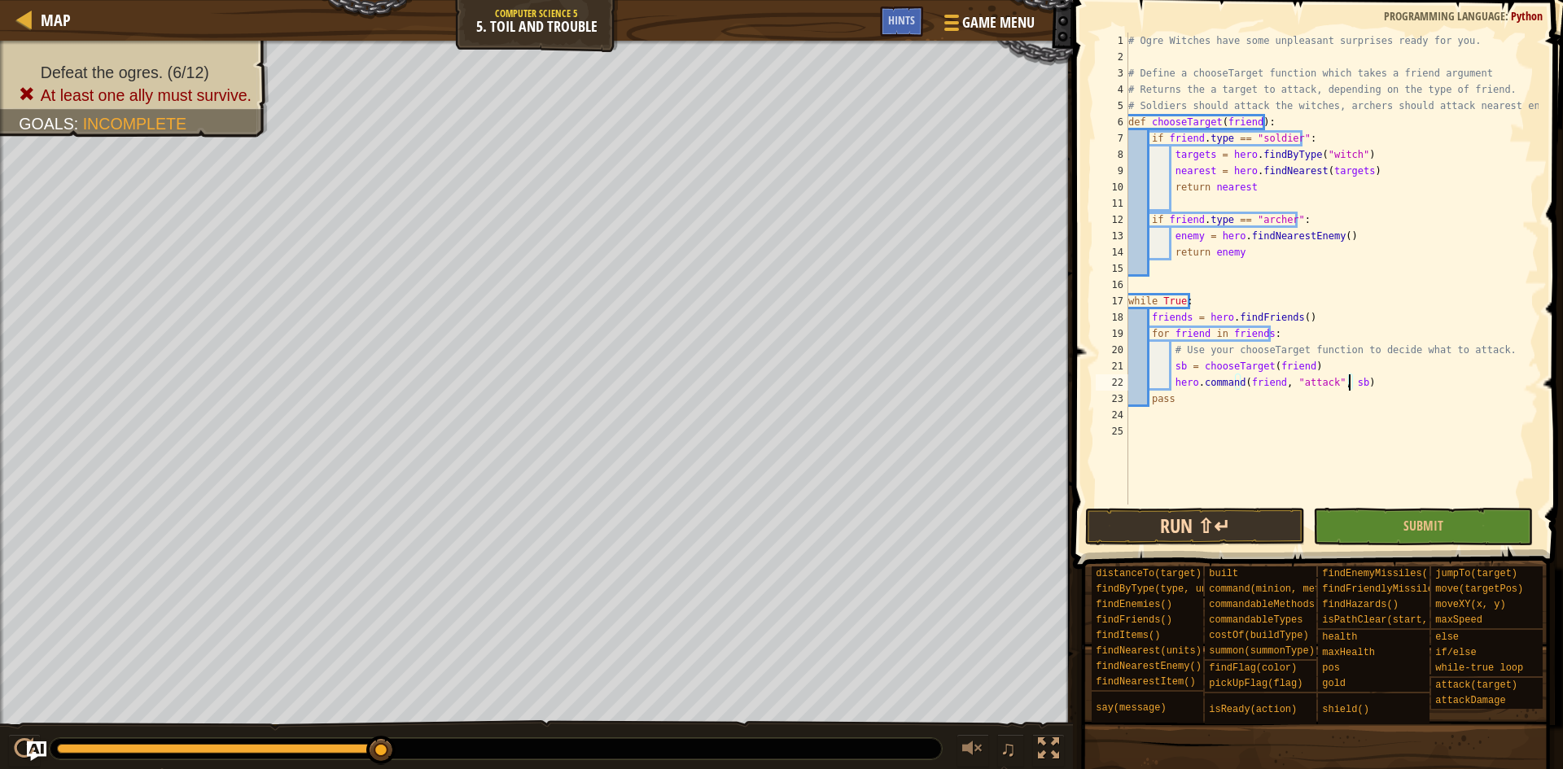
type textarea "hero.command(friend, "attack", sb)"
click at [1285, 514] on button "Run ⇧↵" at bounding box center [1195, 526] width 220 height 37
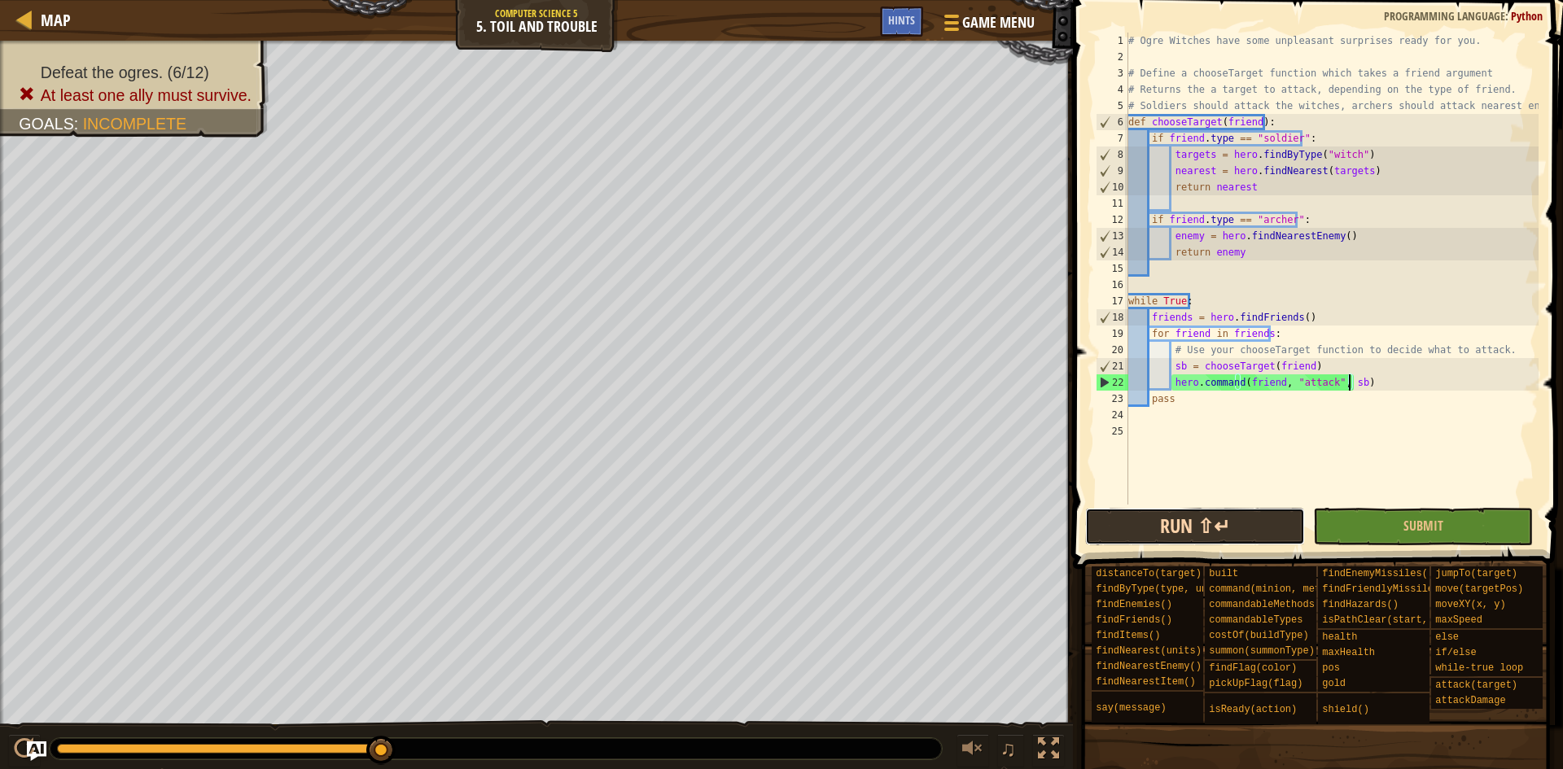
click at [1241, 520] on button "Run ⇧↵" at bounding box center [1195, 526] width 220 height 37
click at [1225, 527] on button "Run ⇧↵" at bounding box center [1195, 526] width 220 height 37
click at [1205, 521] on button "Run ⇧↵" at bounding box center [1195, 526] width 220 height 37
click at [55, 24] on span "Map" at bounding box center [56, 20] width 30 height 22
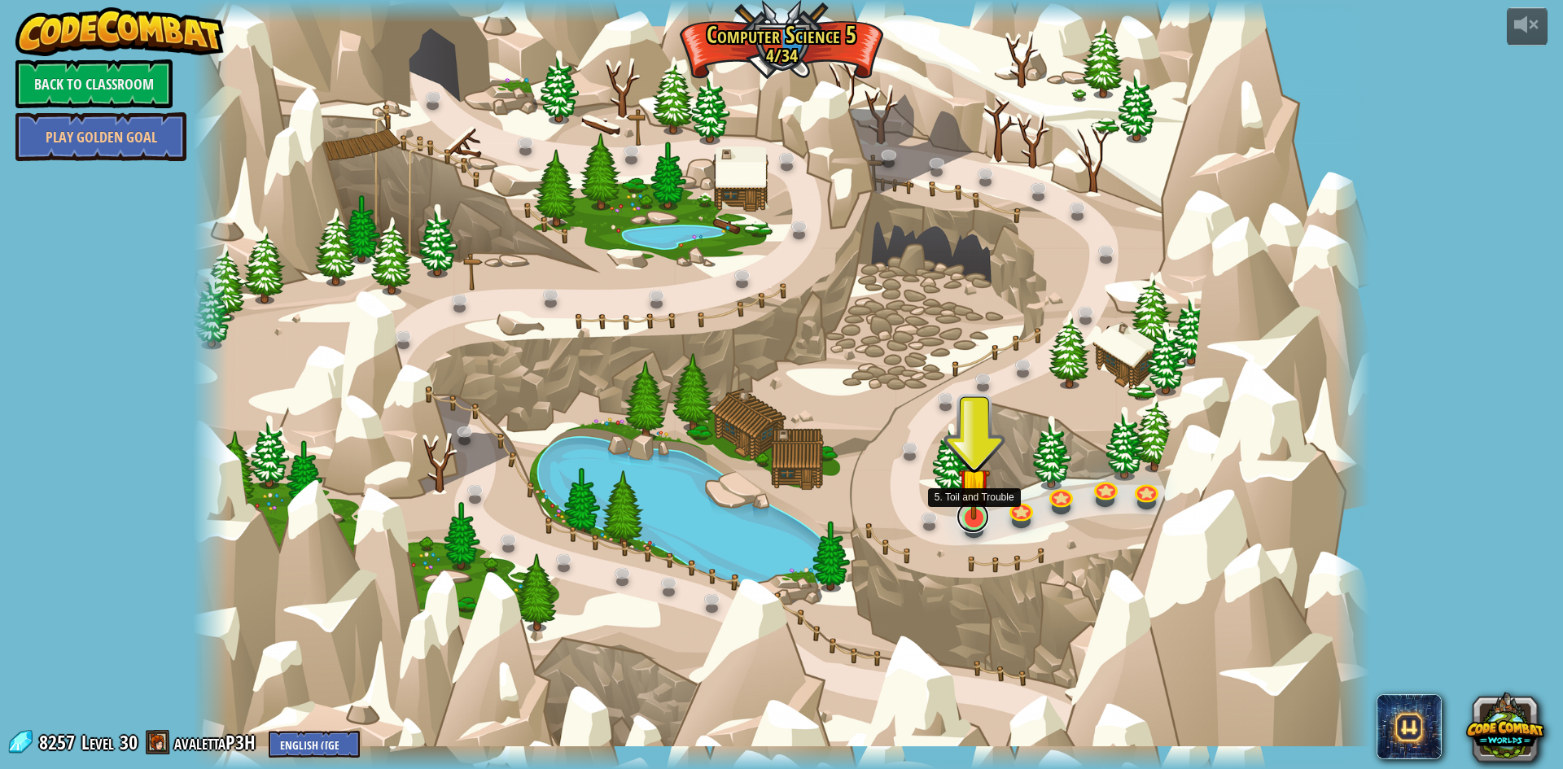
click at [975, 523] on link at bounding box center [973, 517] width 33 height 33
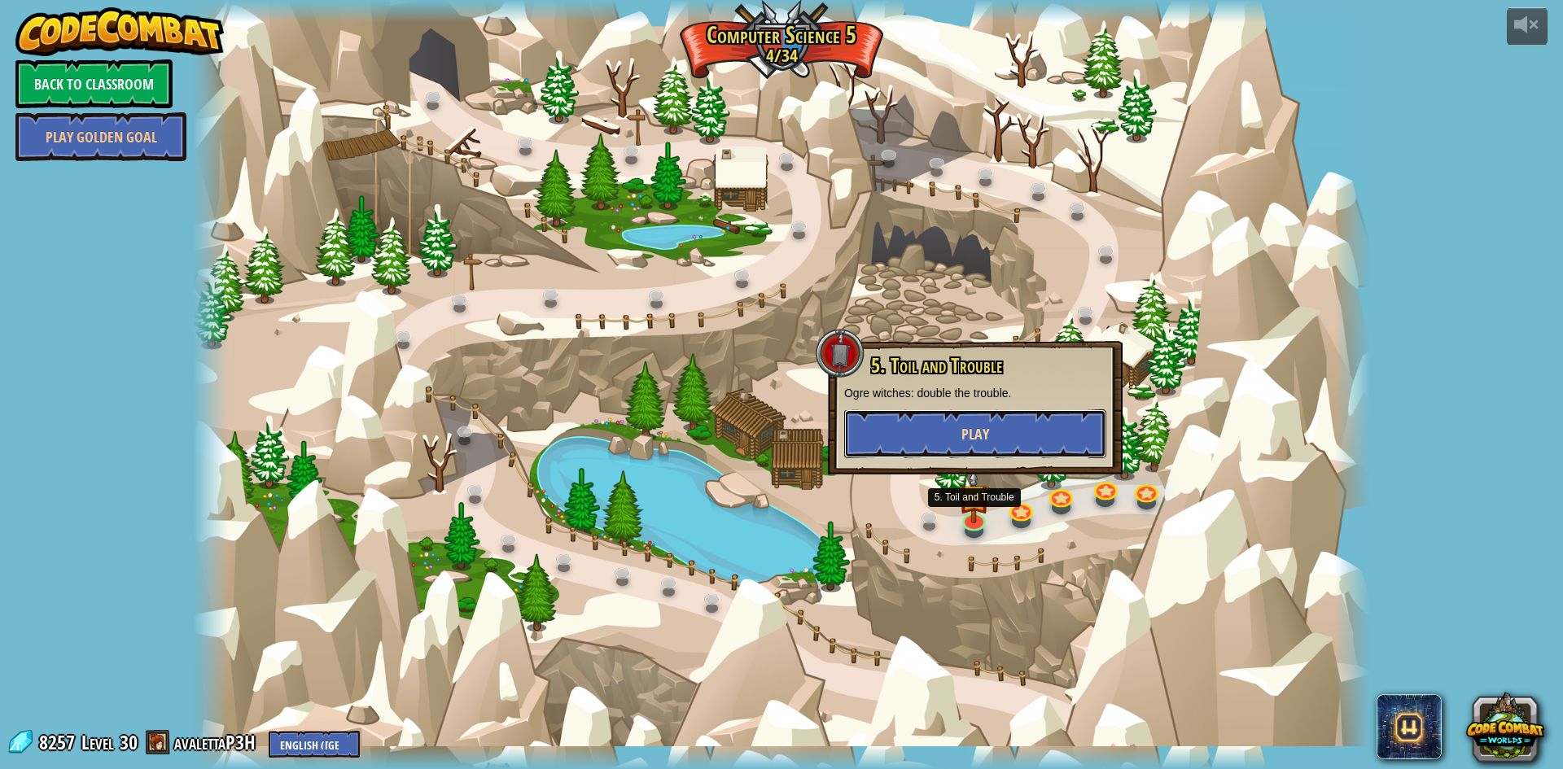
click at [957, 416] on button "Play" at bounding box center [975, 433] width 262 height 49
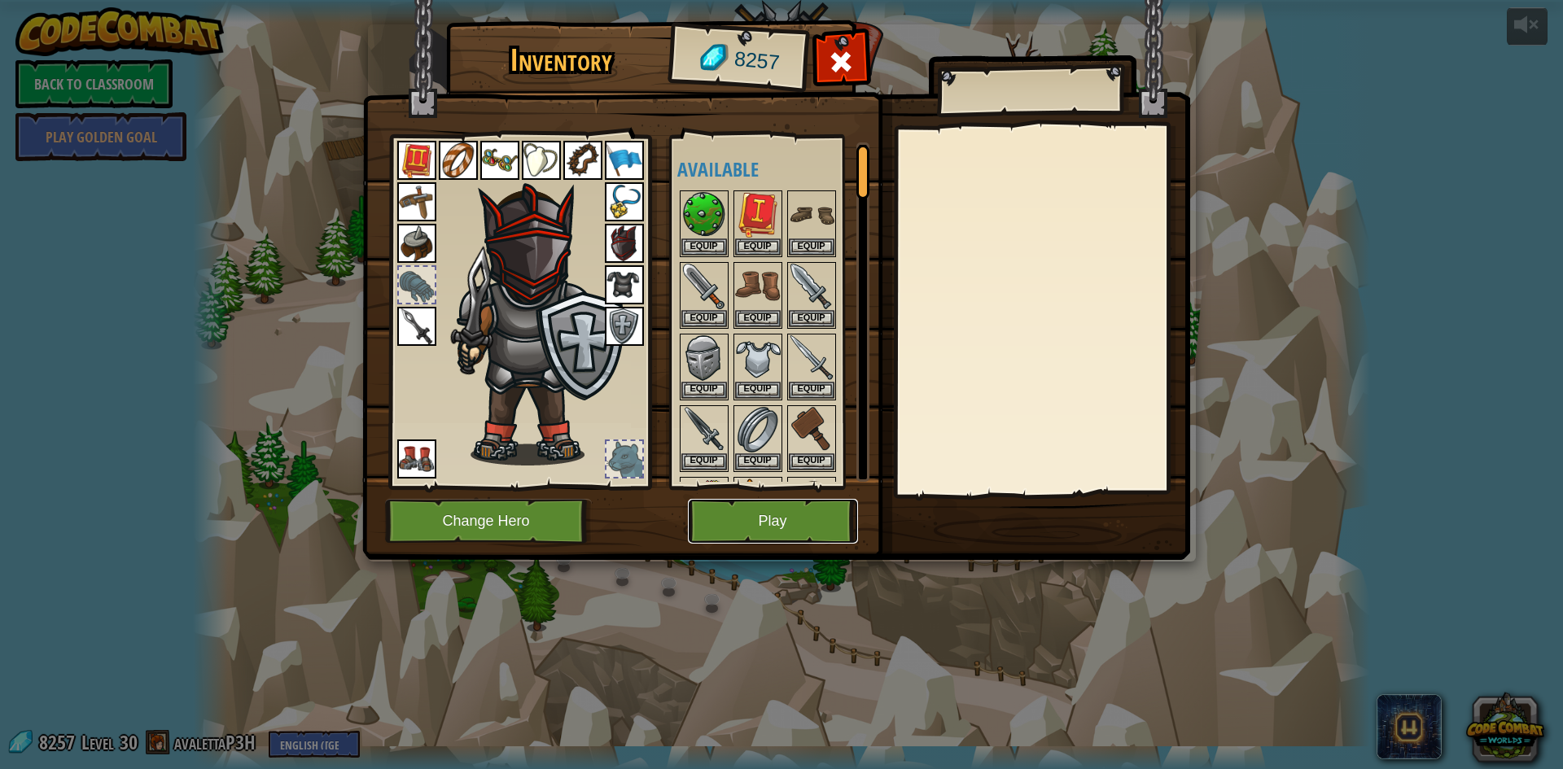
click at [716, 528] on button "Play" at bounding box center [773, 521] width 170 height 45
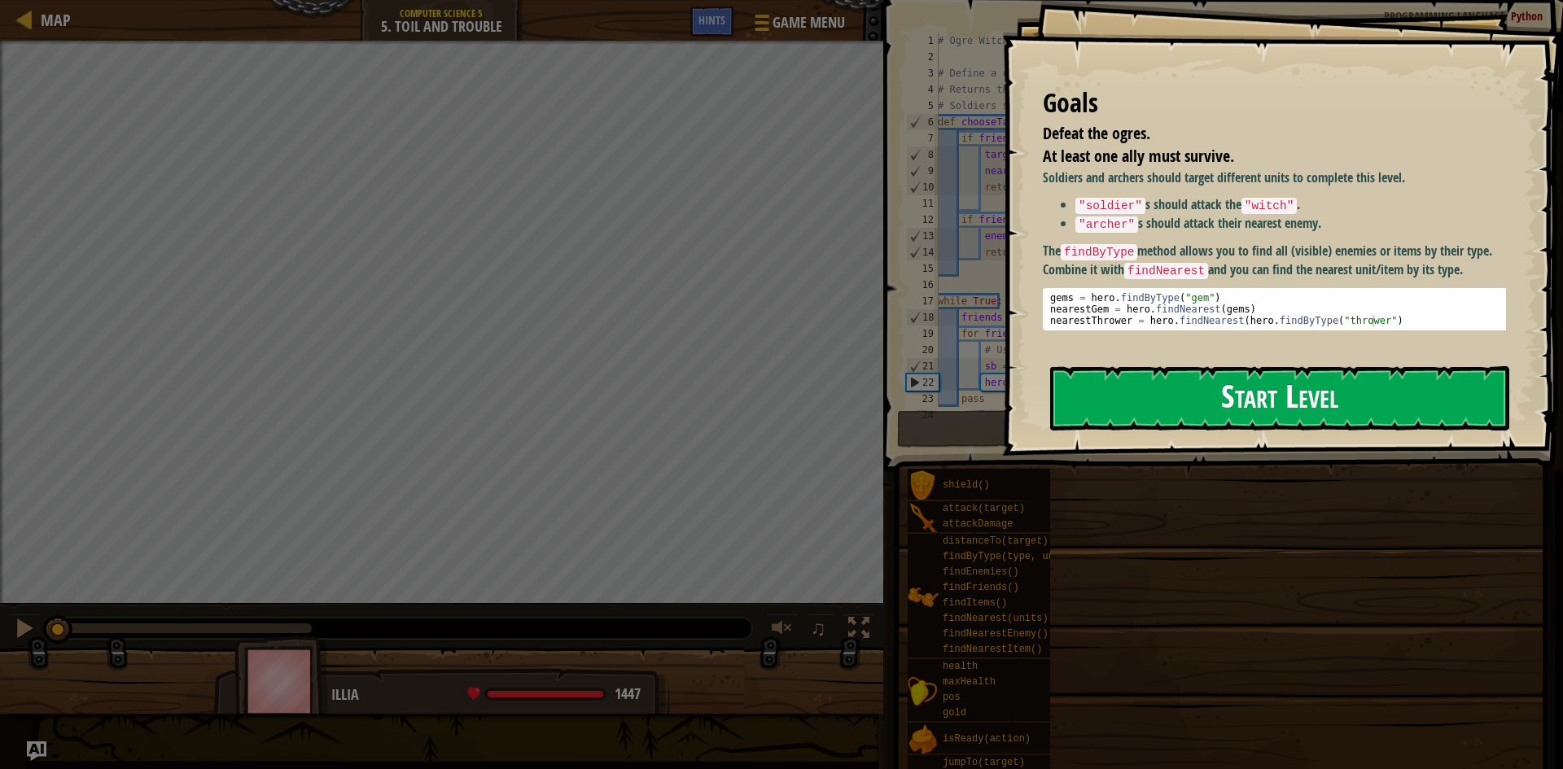
click at [1137, 406] on button "Start Level" at bounding box center [1279, 398] width 459 height 64
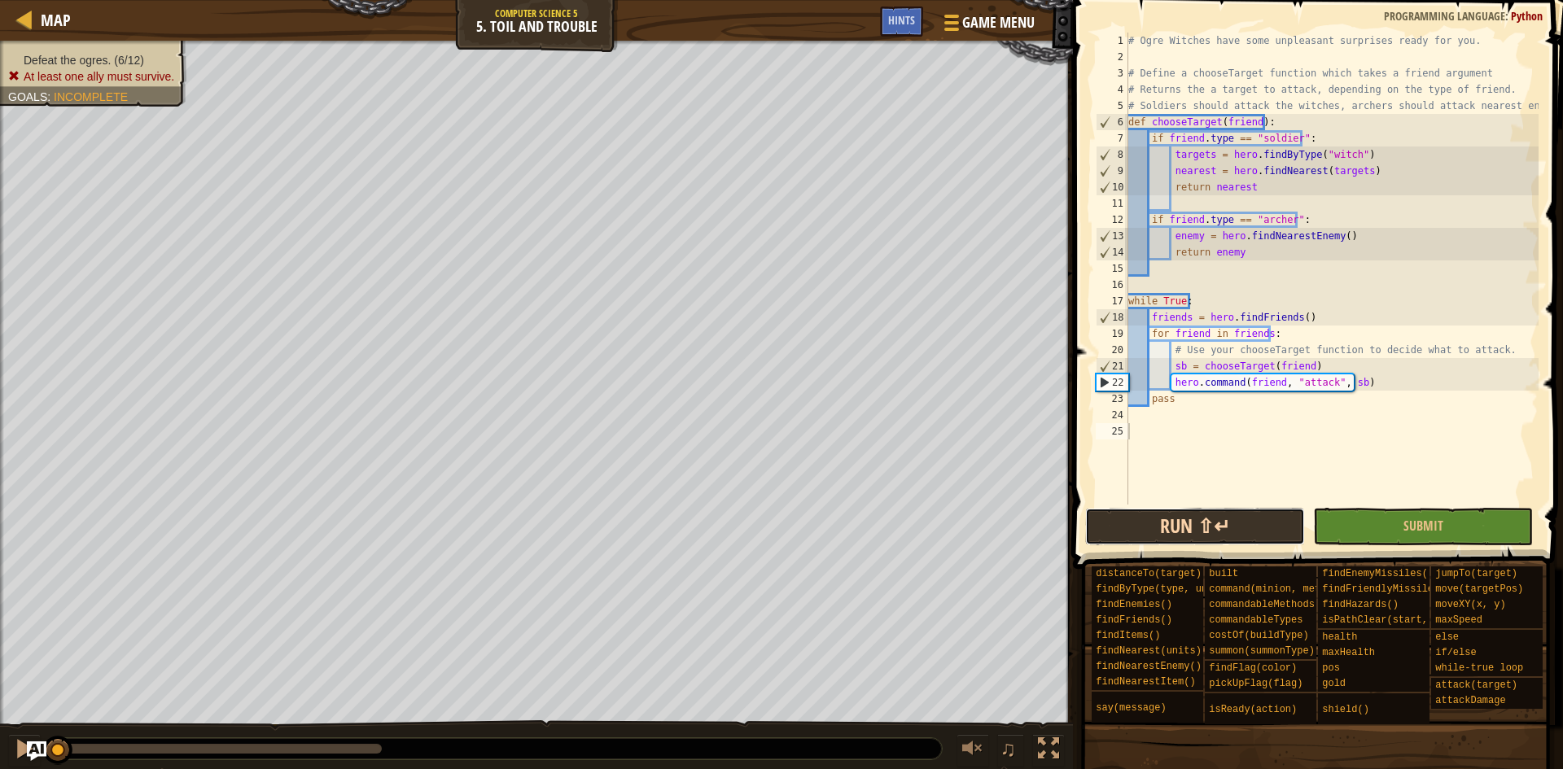
click at [1211, 523] on button "Run ⇧↵" at bounding box center [1195, 526] width 220 height 37
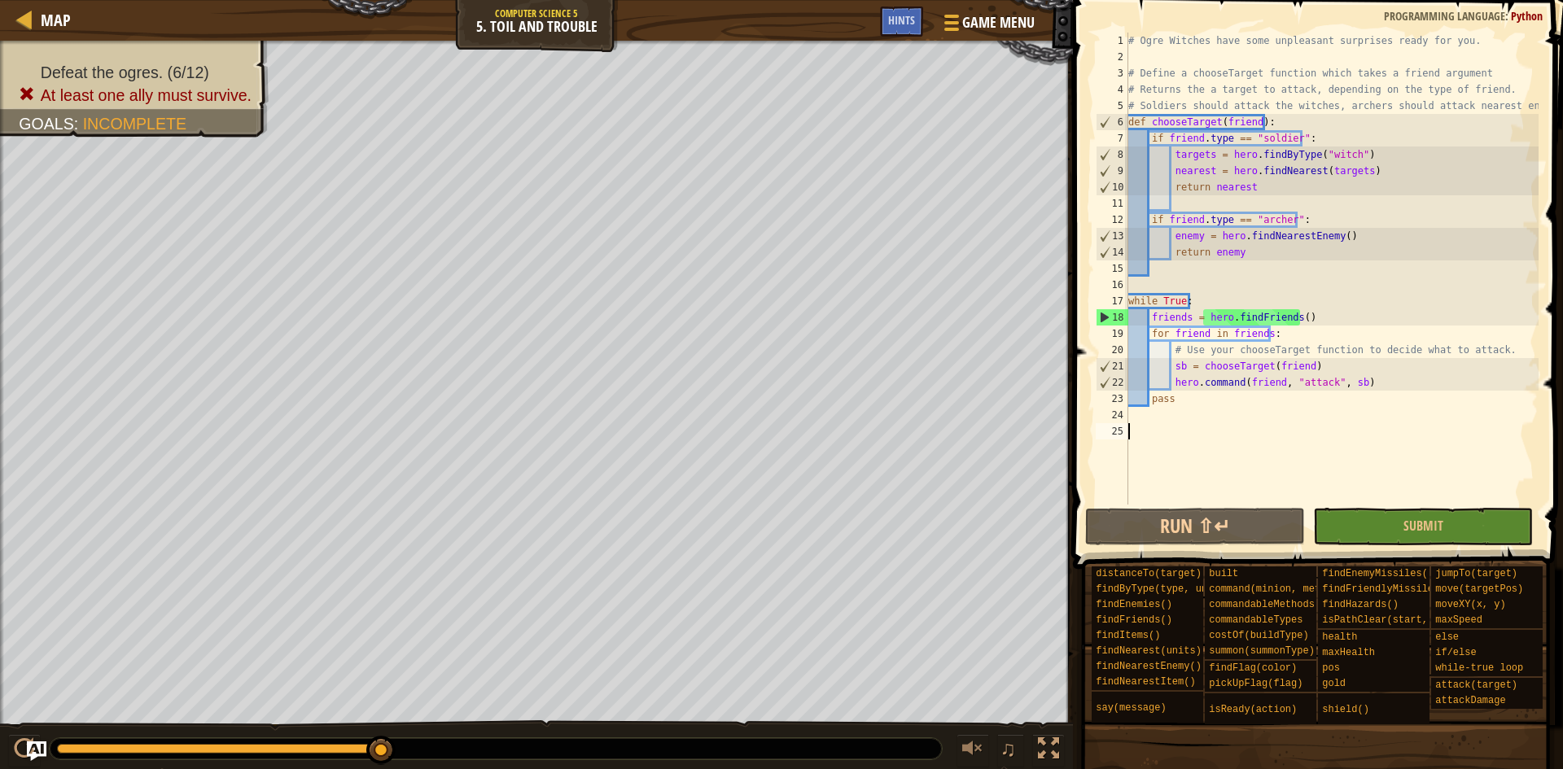
type textarea "# Ogre Witches have some unpleasant surprises ready for you."
